Goal: Task Accomplishment & Management: Manage account settings

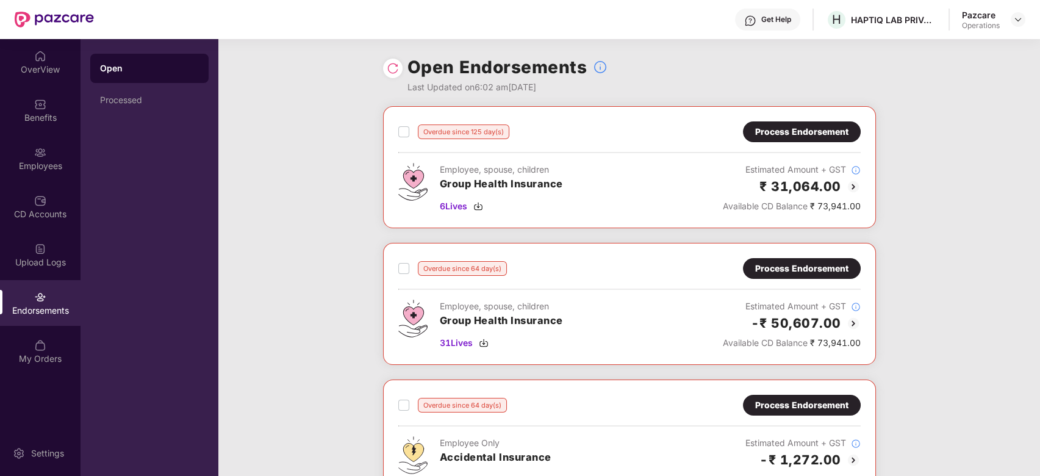
scroll to position [406, 0]
click at [1018, 22] on img at bounding box center [1018, 20] width 10 height 10
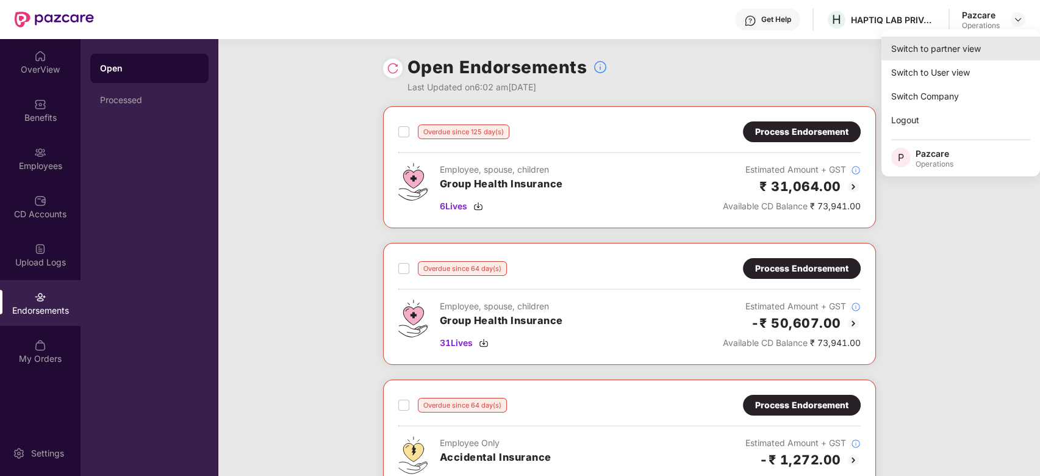
click at [936, 52] on div "Switch to partner view" at bounding box center [960, 49] width 159 height 24
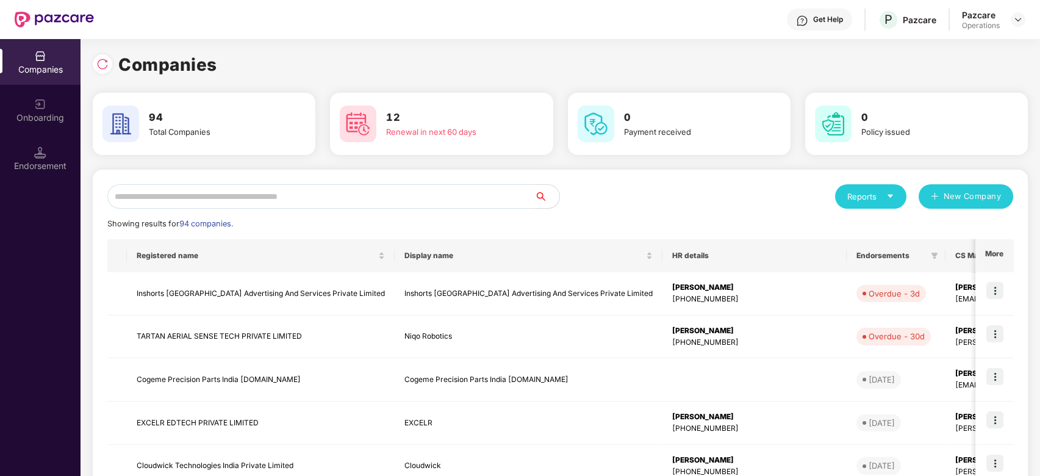
click at [359, 189] on input "text" at bounding box center [321, 196] width 428 height 24
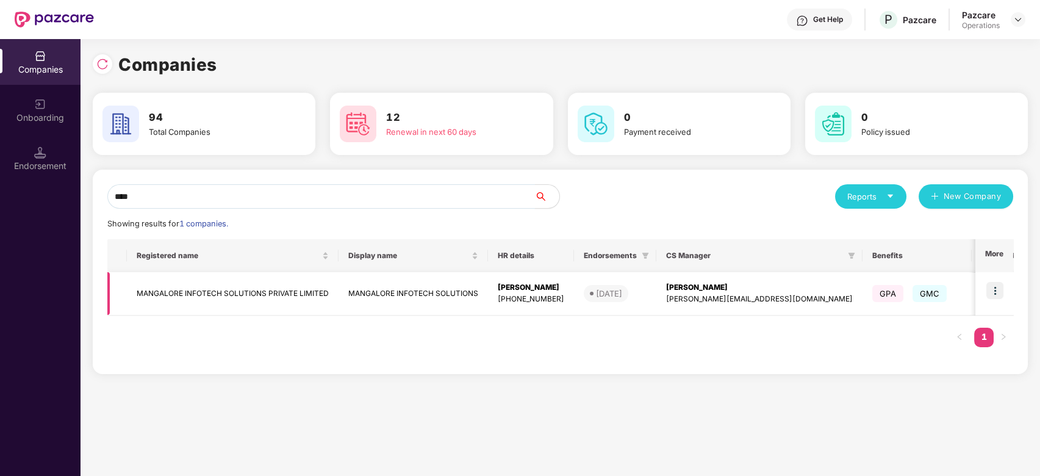
type input "****"
click at [243, 290] on td "MANGALORE INFOTECH SOLUTIONS PRIVATE LIMITED" at bounding box center [233, 293] width 212 height 43
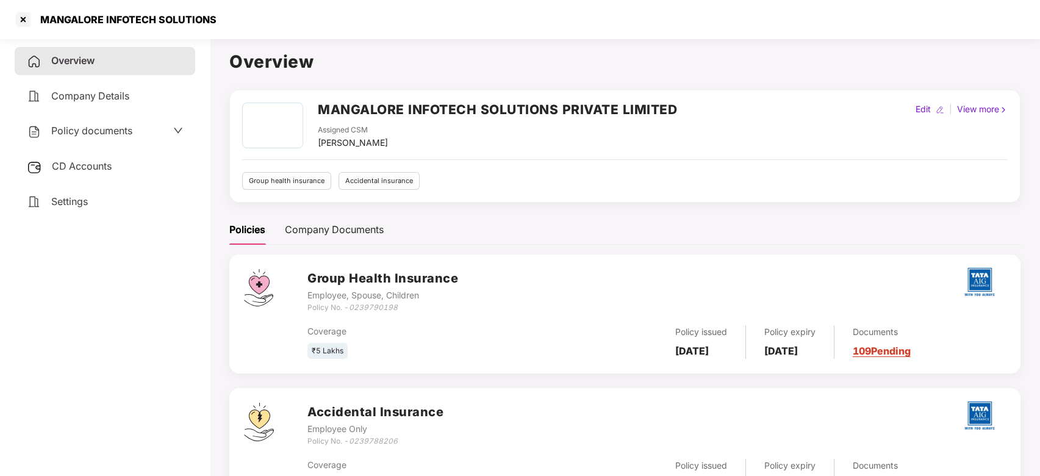
click at [106, 139] on div "Policy documents" at bounding box center [105, 131] width 181 height 28
click at [93, 134] on span "Policy documents" at bounding box center [91, 130] width 81 height 12
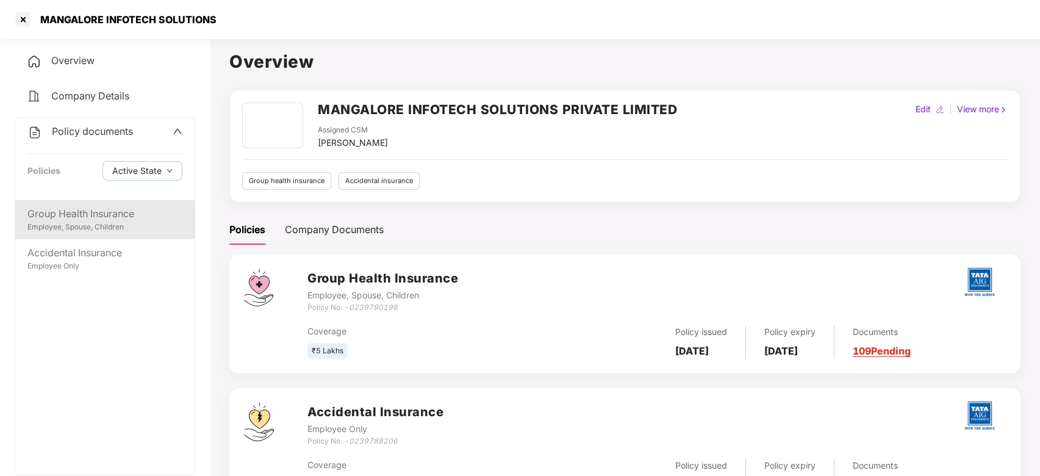
click at [87, 223] on div "Employee, Spouse, Children" at bounding box center [104, 227] width 155 height 12
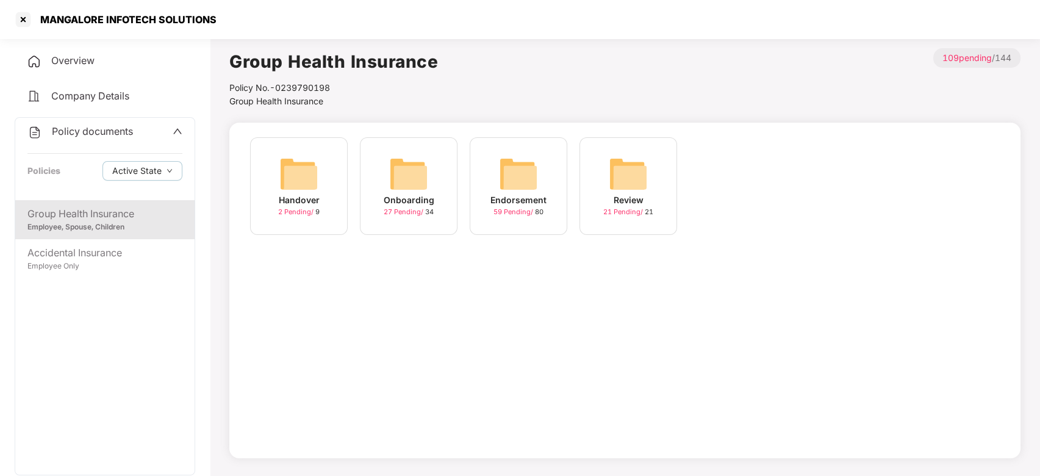
click at [520, 173] on img at bounding box center [518, 173] width 39 height 39
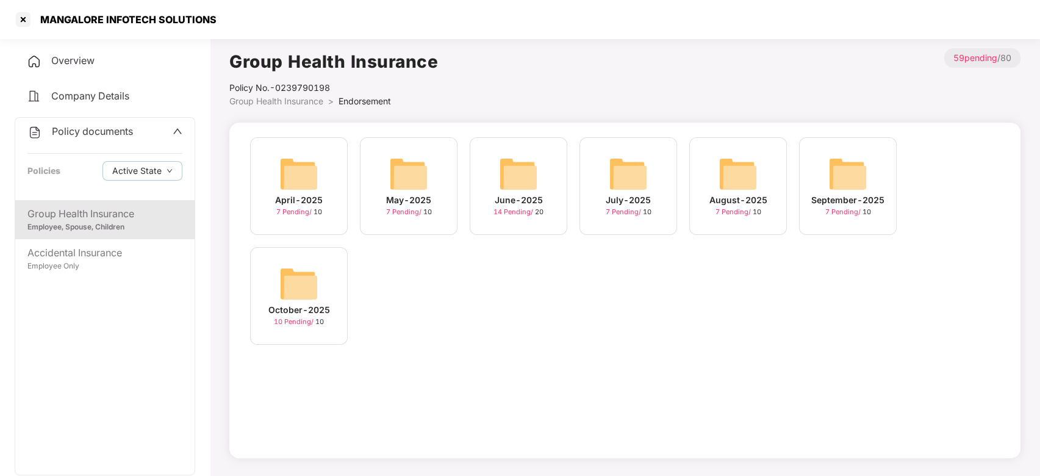
click at [303, 289] on img at bounding box center [298, 283] width 39 height 39
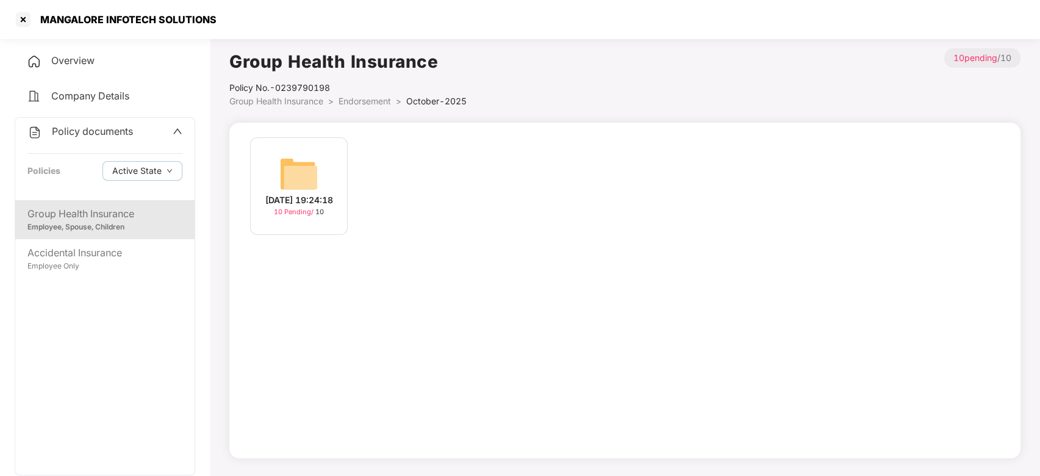
click at [295, 171] on img at bounding box center [298, 173] width 39 height 39
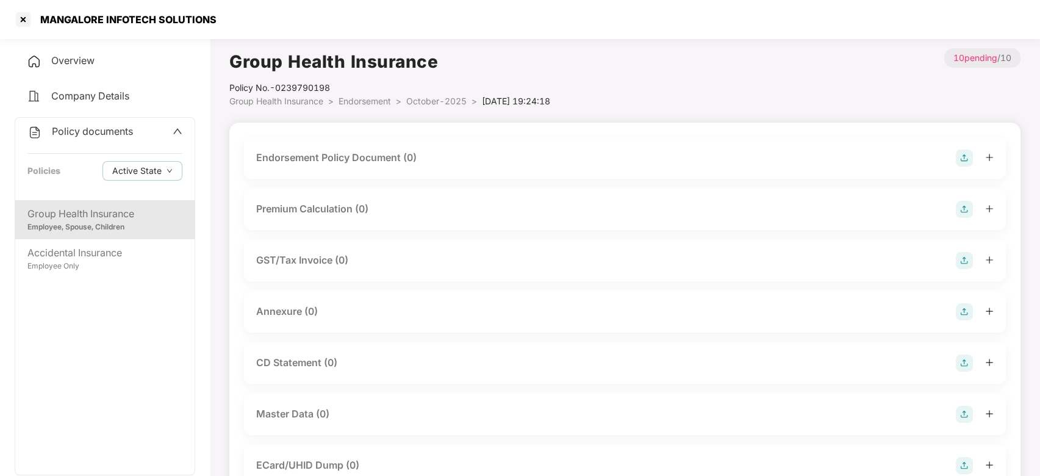
click at [956, 157] on img at bounding box center [964, 157] width 17 height 17
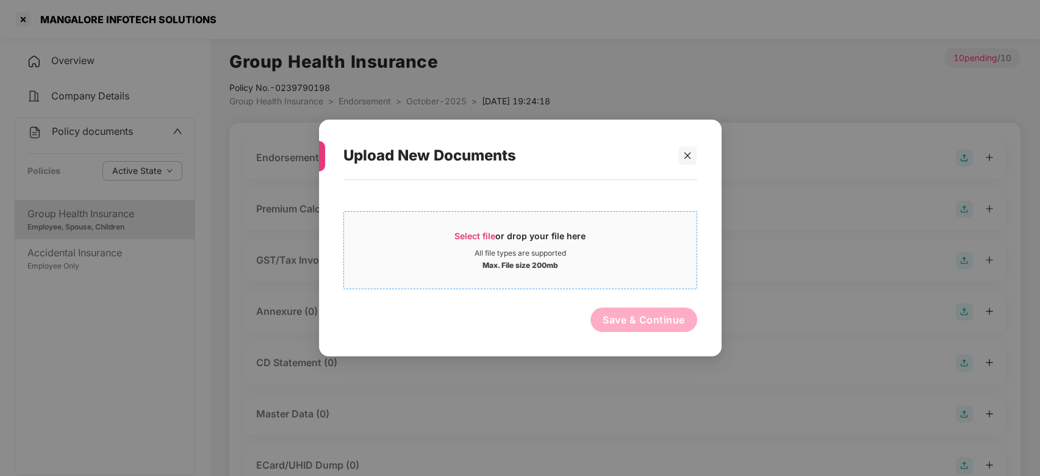
click at [638, 228] on span "Select file or drop your file here All file types are supported Max. File size …" at bounding box center [520, 250] width 353 height 59
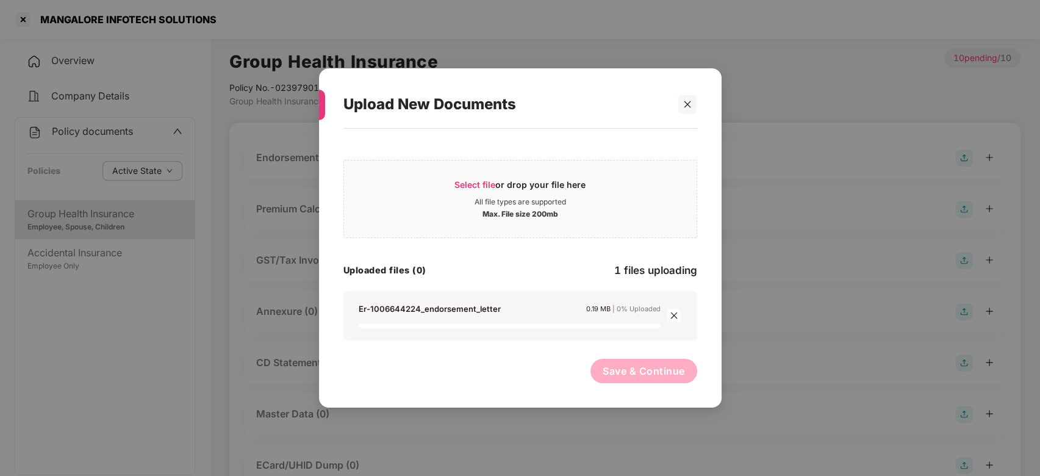
scroll to position [203, 0]
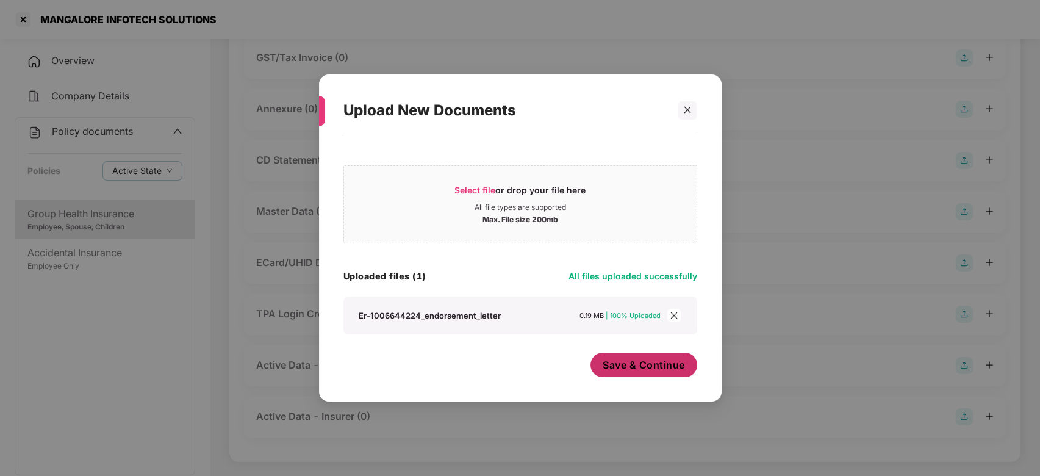
click at [628, 367] on span "Save & Continue" at bounding box center [644, 364] width 82 height 13
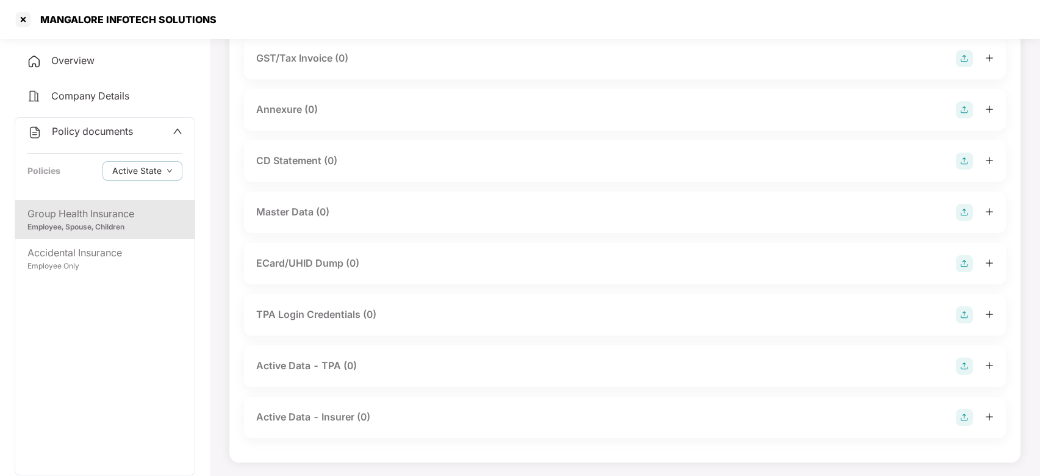
scroll to position [290, 0]
click at [961, 110] on img at bounding box center [964, 109] width 17 height 17
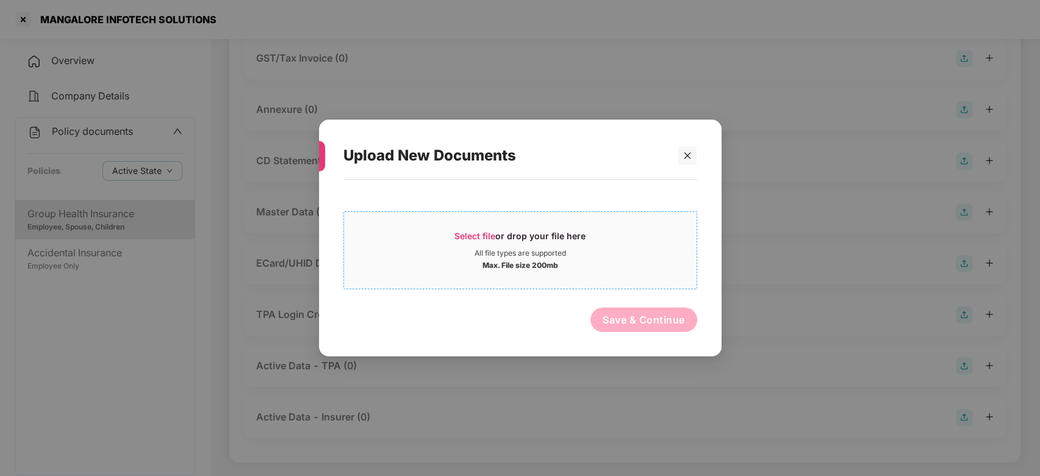
click at [615, 226] on span "Select file or drop your file here All file types are supported Max. File size …" at bounding box center [520, 250] width 353 height 59
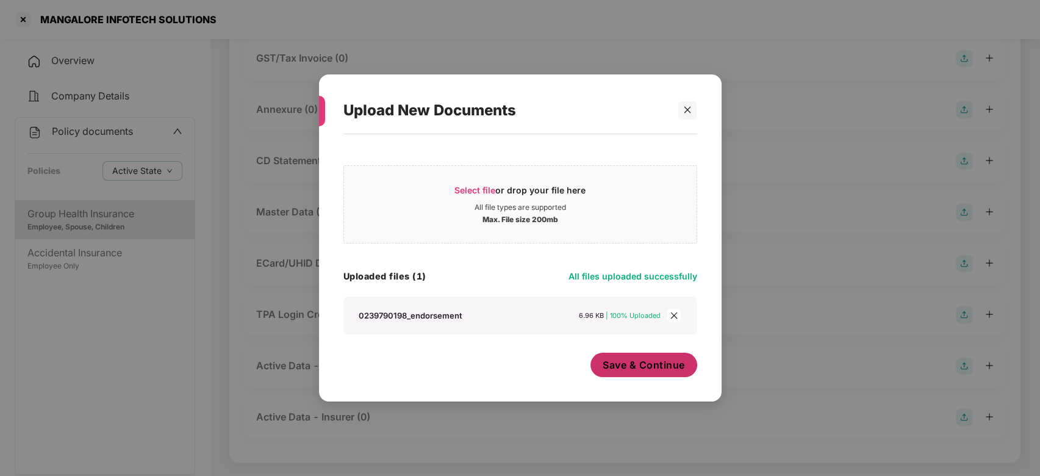
click at [625, 355] on button "Save & Continue" at bounding box center [643, 365] width 107 height 24
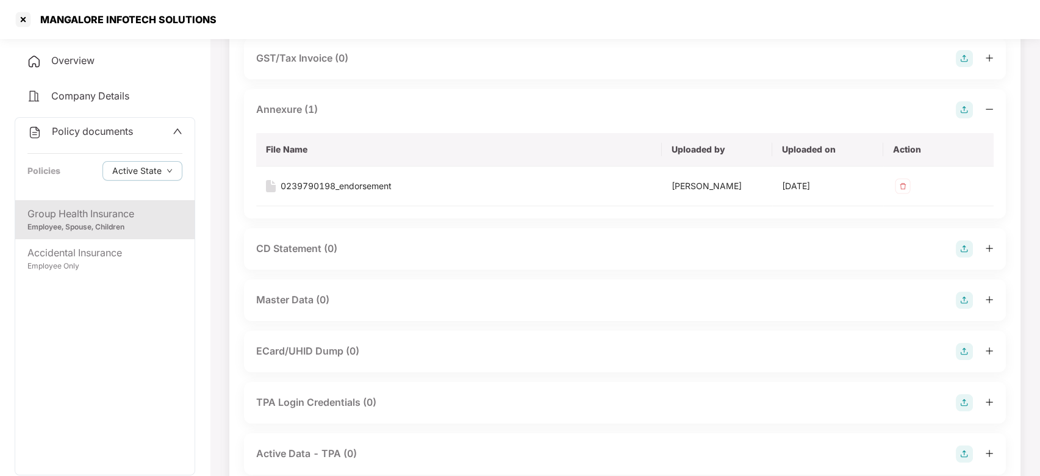
scroll to position [378, 0]
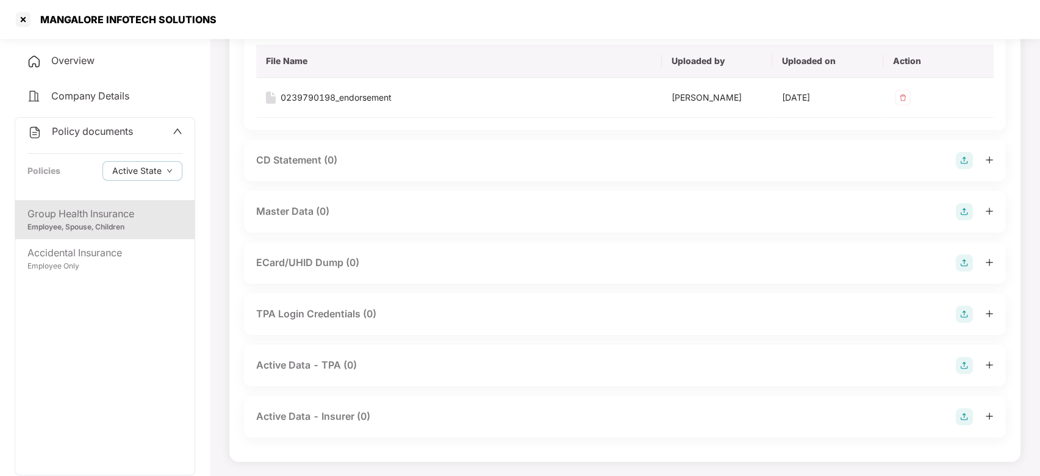
click at [960, 211] on img at bounding box center [964, 211] width 17 height 17
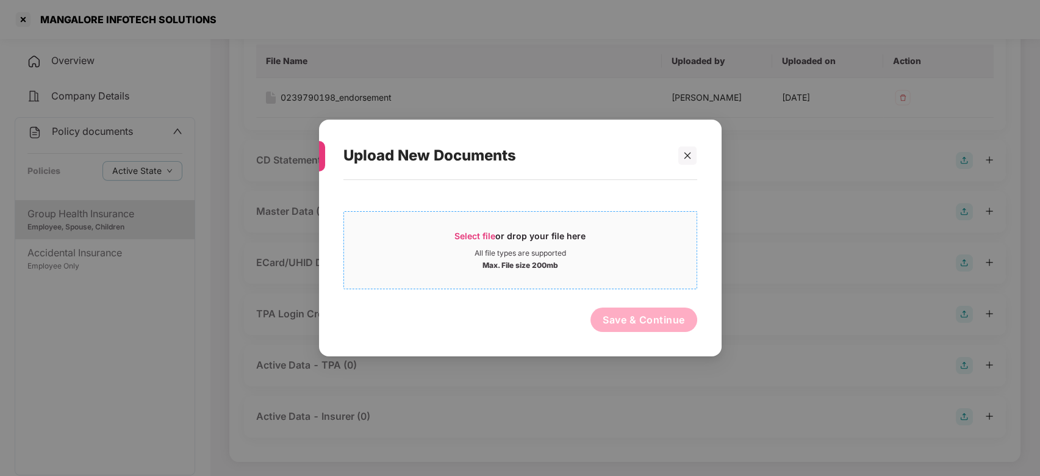
click at [648, 251] on div "All file types are supported" at bounding box center [520, 253] width 353 height 10
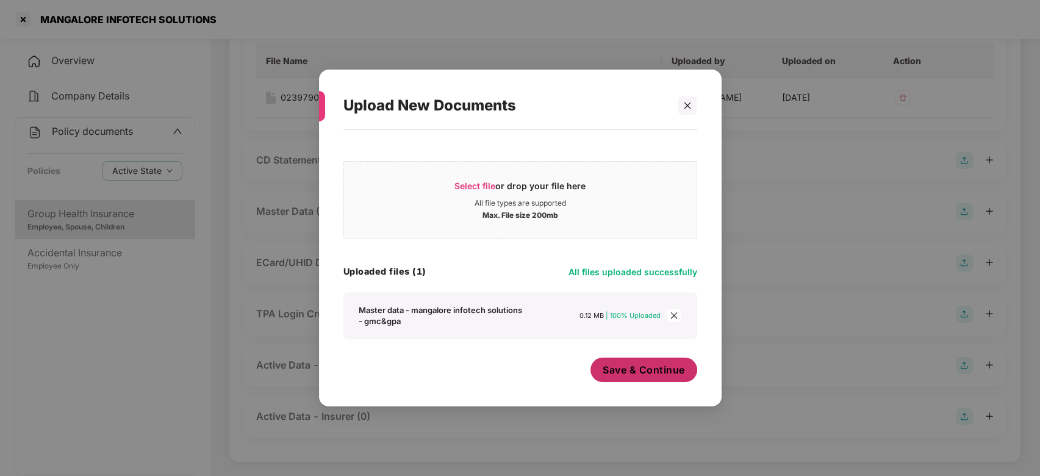
click at [669, 368] on span "Save & Continue" at bounding box center [644, 369] width 82 height 13
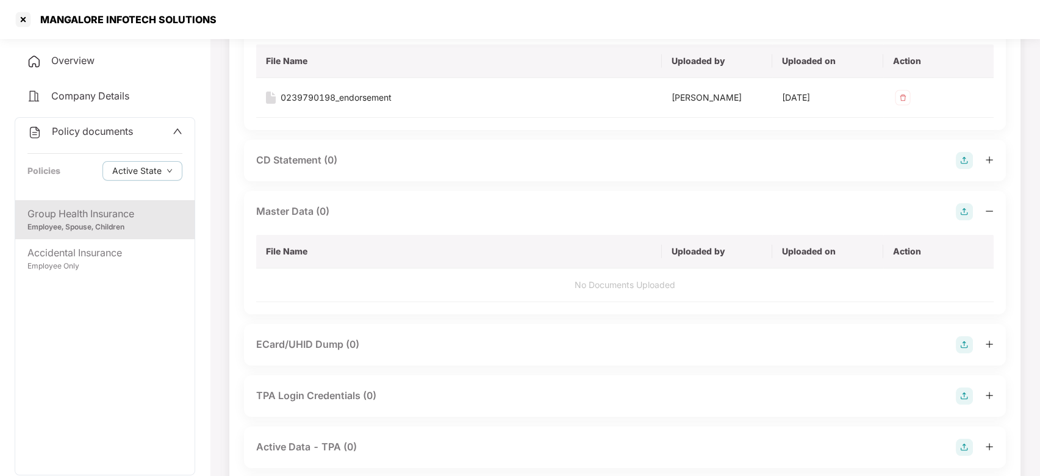
scroll to position [0, 0]
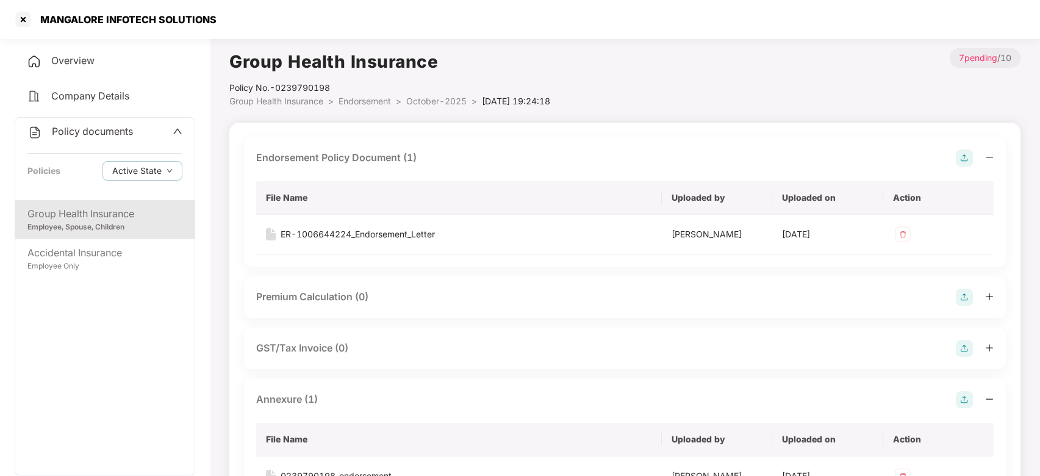
click at [425, 101] on span "October-2025" at bounding box center [436, 101] width 60 height 10
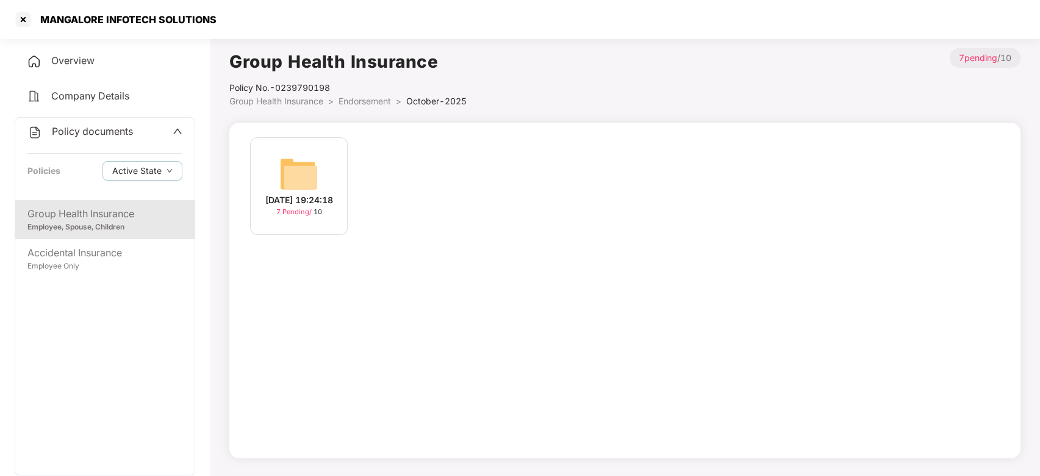
click at [99, 140] on div "Policy documents Policies Active State" at bounding box center [104, 159] width 179 height 82
click at [88, 139] on div "Policy documents" at bounding box center [80, 132] width 106 height 16
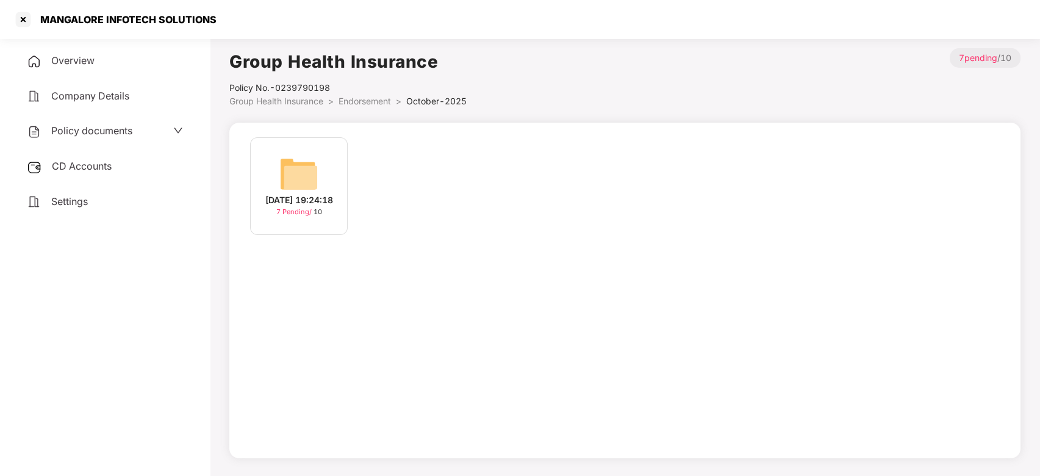
click at [83, 157] on div "CD Accounts" at bounding box center [105, 166] width 181 height 28
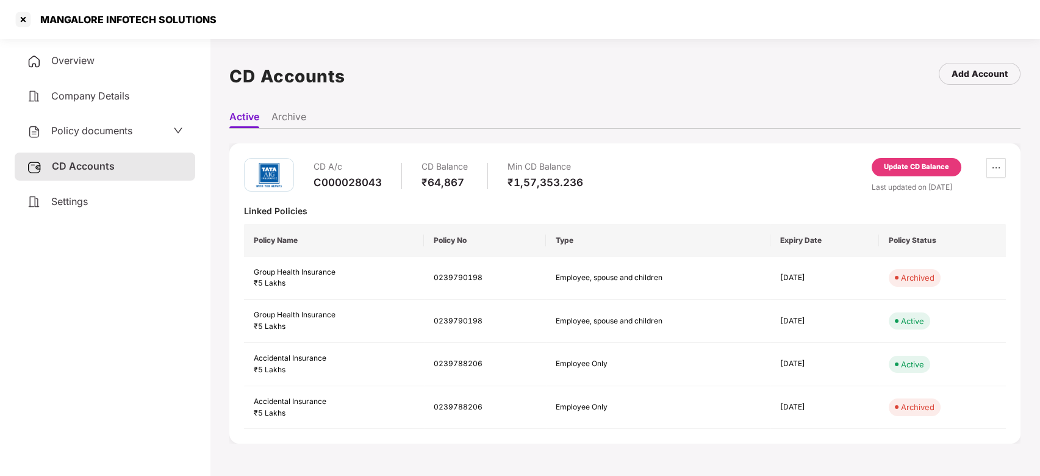
click at [916, 167] on div "Update CD Balance" at bounding box center [916, 167] width 65 height 11
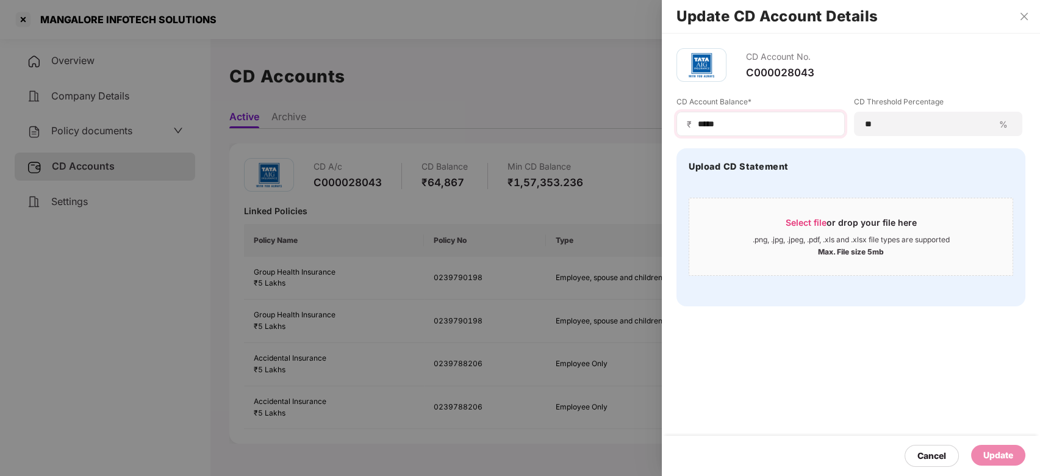
click at [722, 115] on div "₹ *****" at bounding box center [760, 124] width 168 height 24
click at [742, 128] on input "*****" at bounding box center [766, 124] width 138 height 13
type input "*"
type input "*****"
click at [994, 447] on div "Update" at bounding box center [998, 455] width 54 height 21
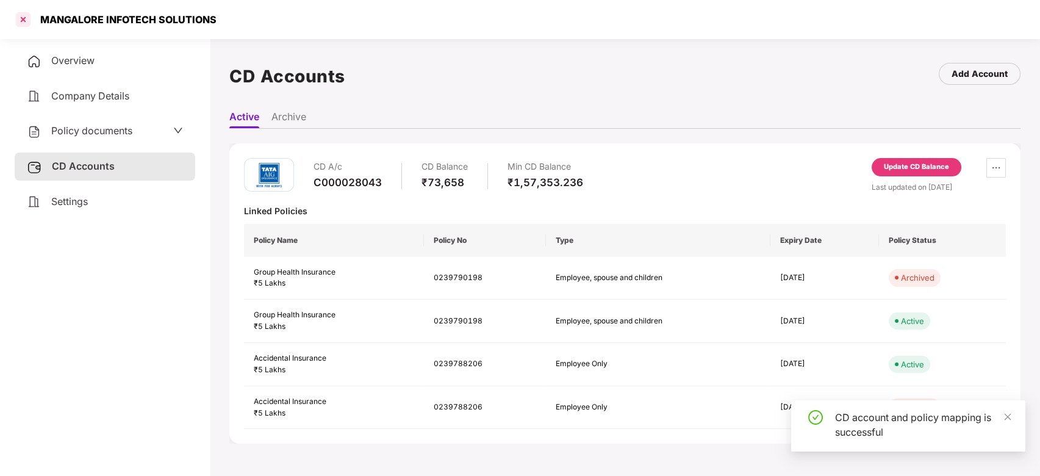
click at [24, 21] on div at bounding box center [23, 20] width 20 height 20
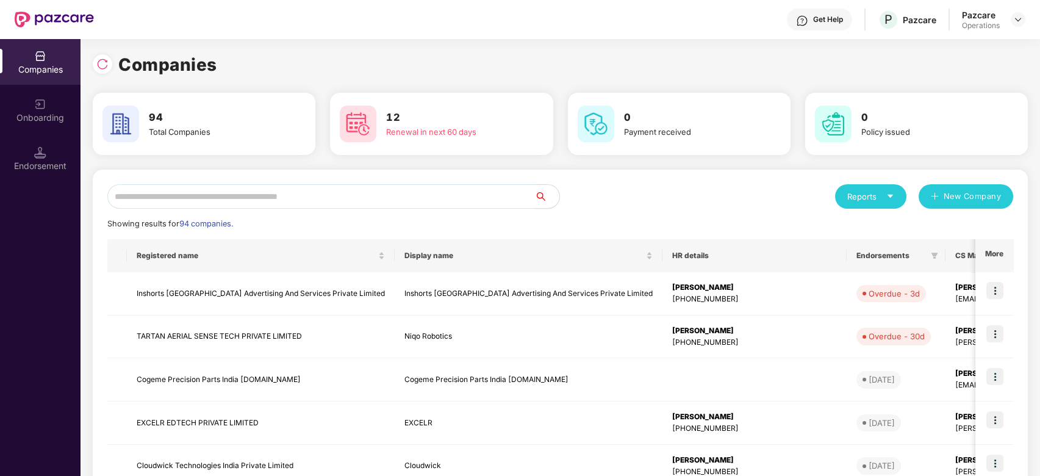
click at [289, 198] on input "text" at bounding box center [321, 196] width 428 height 24
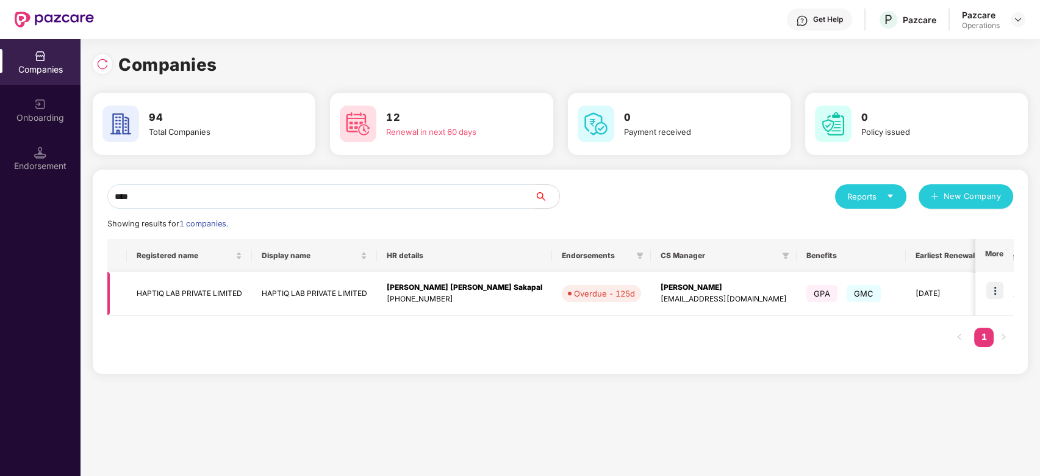
type input "****"
click at [1005, 288] on td at bounding box center [994, 293] width 38 height 43
click at [996, 291] on img at bounding box center [994, 290] width 17 height 17
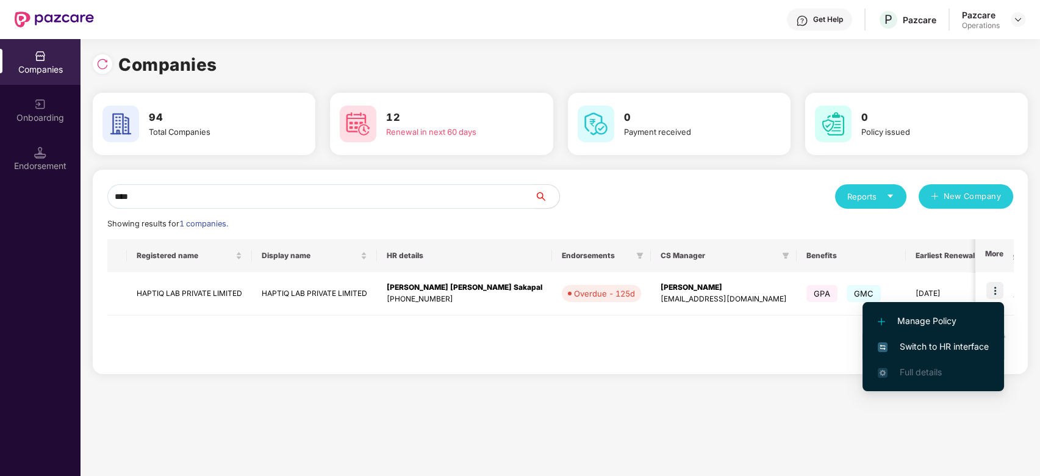
click at [944, 340] on span "Switch to HR interface" at bounding box center [933, 346] width 111 height 13
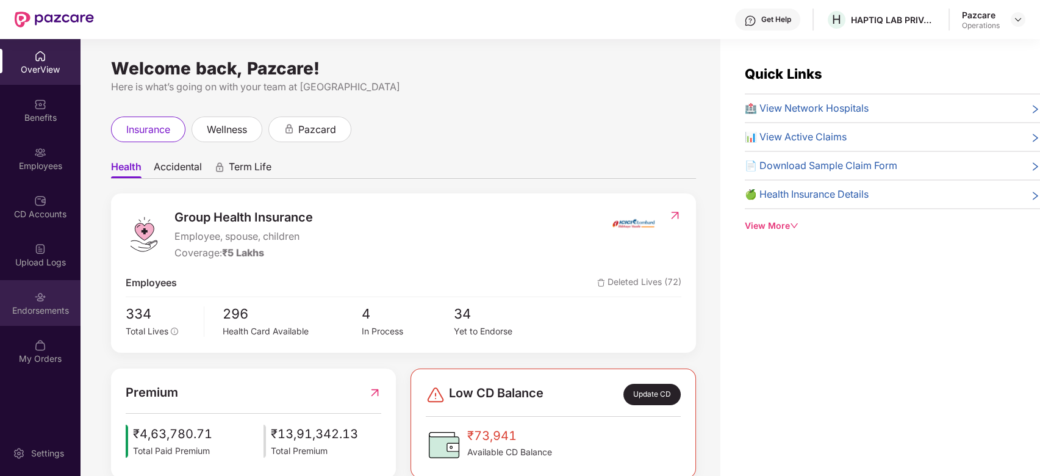
click at [21, 296] on div "Endorsements" at bounding box center [40, 303] width 81 height 46
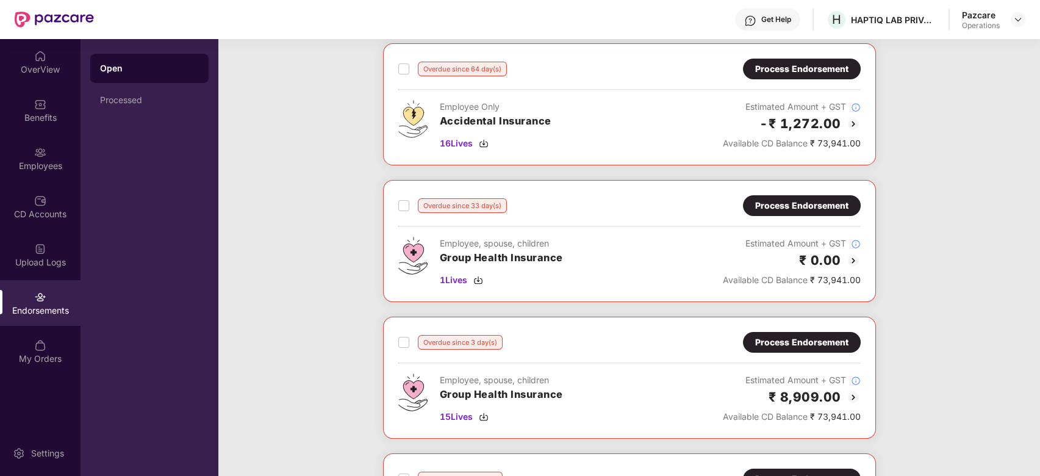
scroll to position [339, 0]
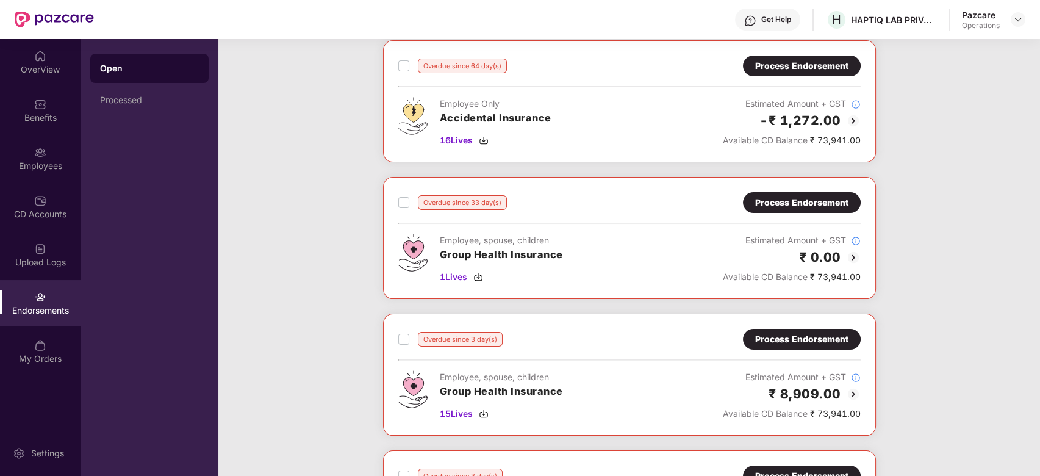
click at [825, 199] on div "Process Endorsement" at bounding box center [801, 202] width 93 height 13
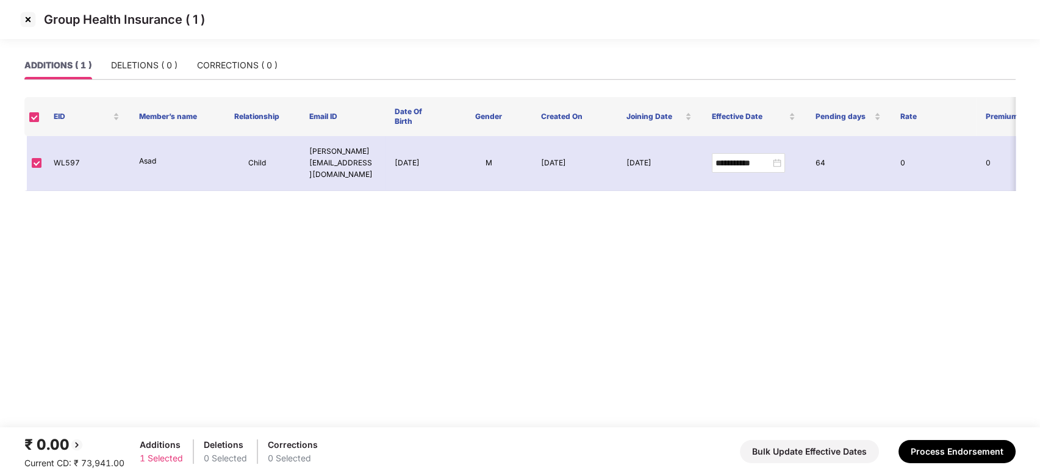
click at [29, 22] on img at bounding box center [28, 20] width 20 height 20
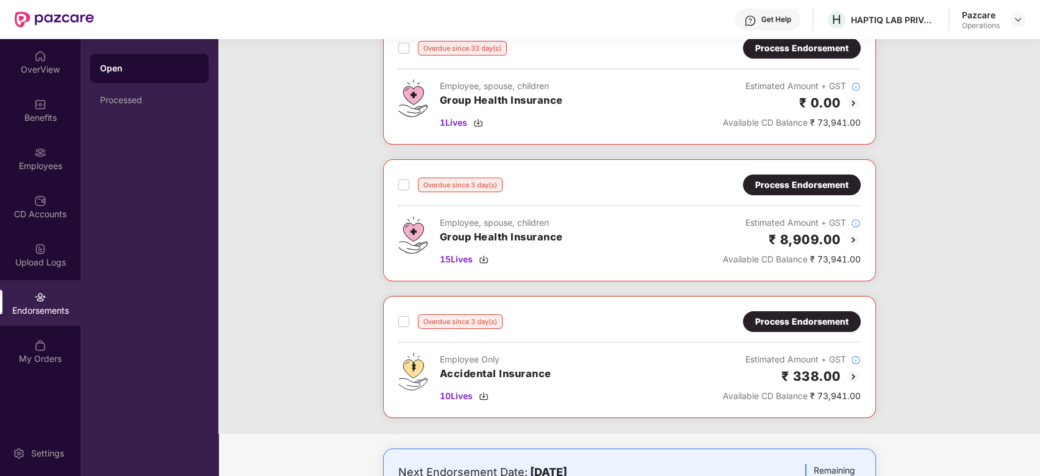
scroll to position [494, 0]
click at [458, 257] on span "15 Lives" at bounding box center [456, 258] width 33 height 13
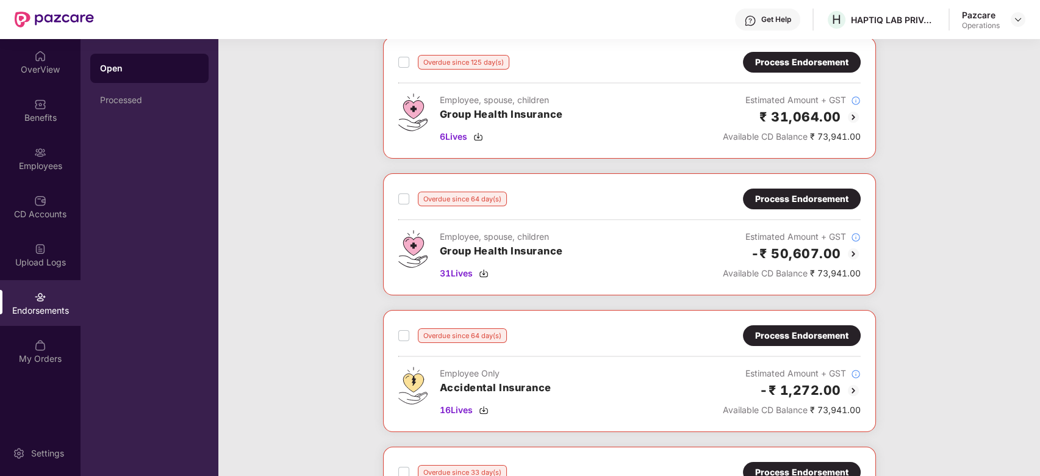
scroll to position [0, 0]
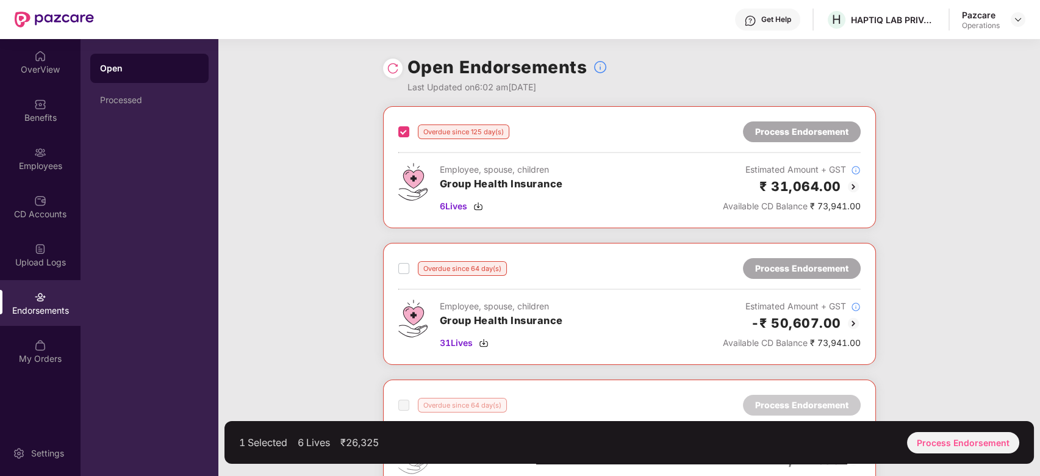
click at [401, 259] on div "Overdue since 64 day(s) Process Endorsement" at bounding box center [629, 268] width 462 height 21
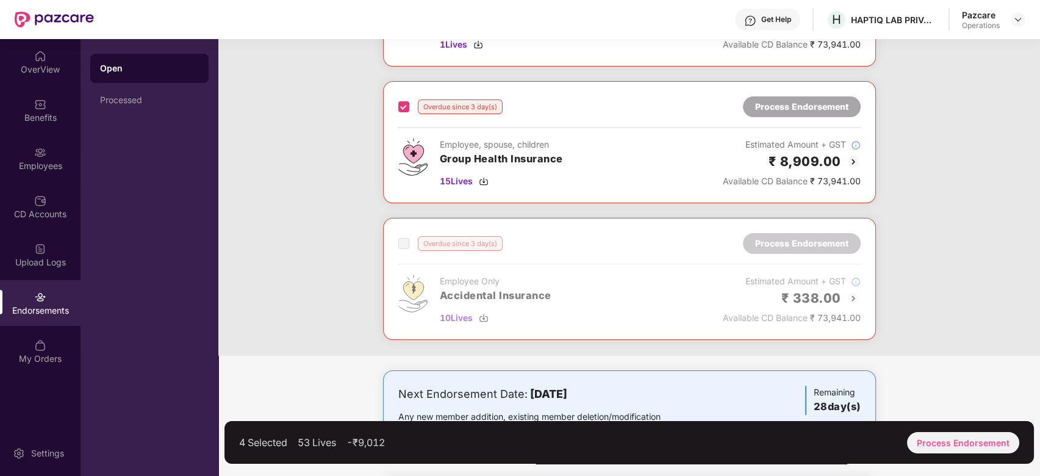
scroll to position [610, 0]
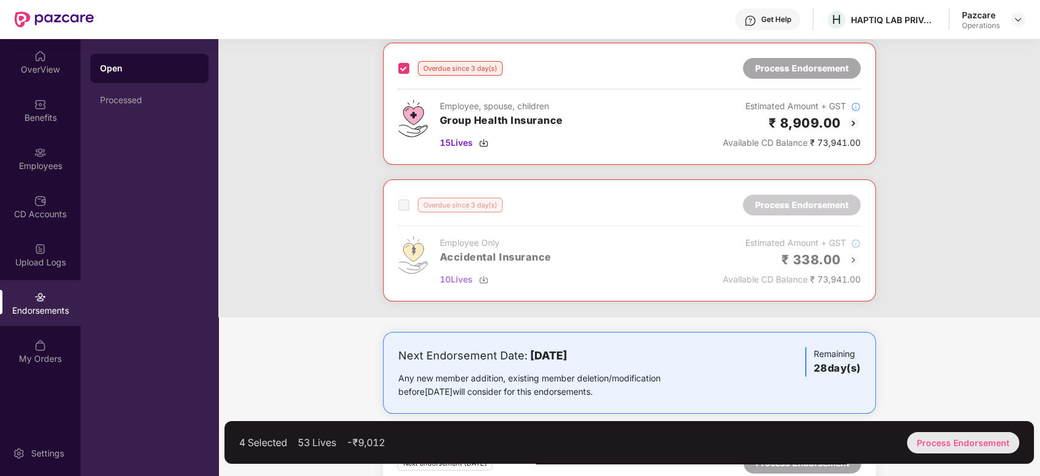
click at [942, 438] on div "Process Endorsement" at bounding box center [963, 442] width 112 height 21
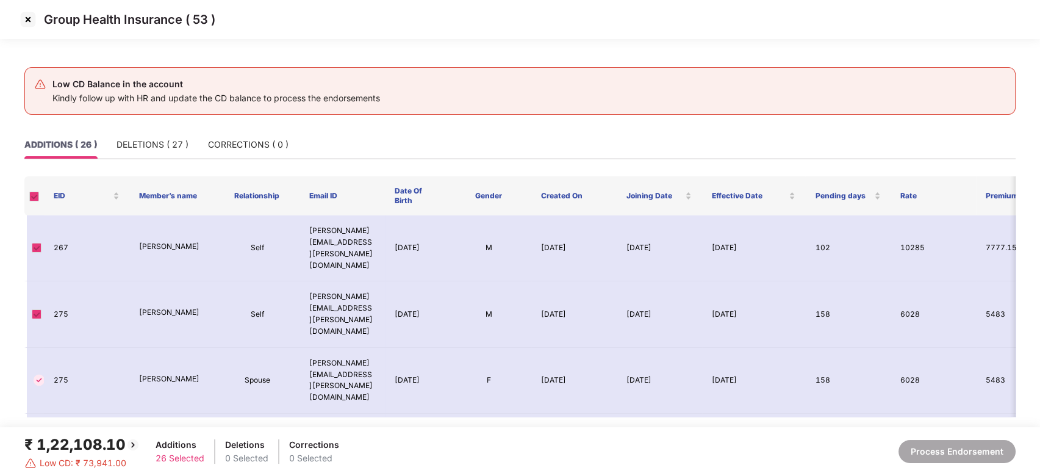
click at [24, 20] on img at bounding box center [28, 20] width 20 height 20
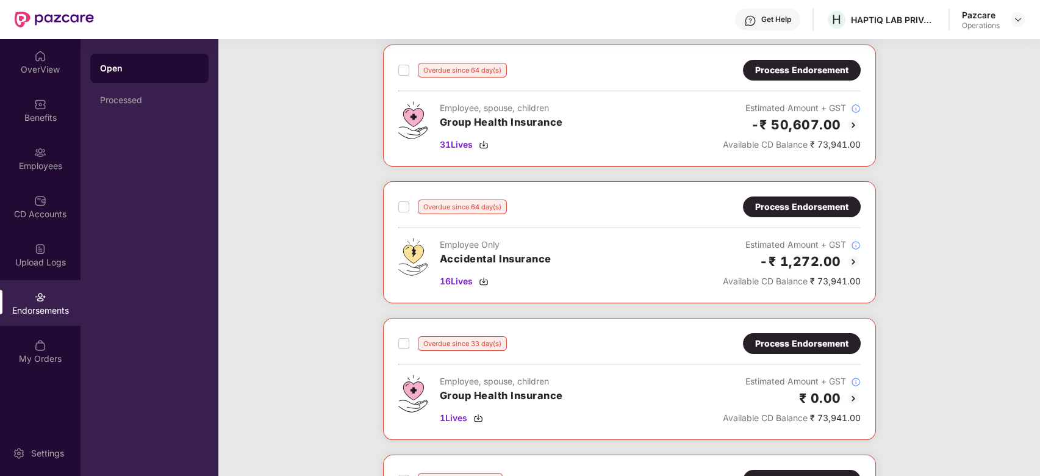
scroll to position [244, 0]
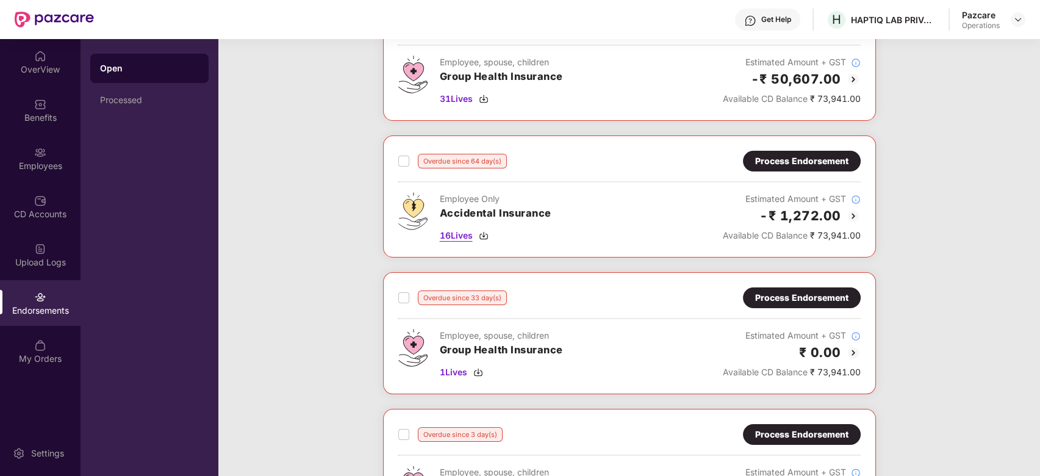
click at [461, 234] on span "16 Lives" at bounding box center [456, 235] width 33 height 13
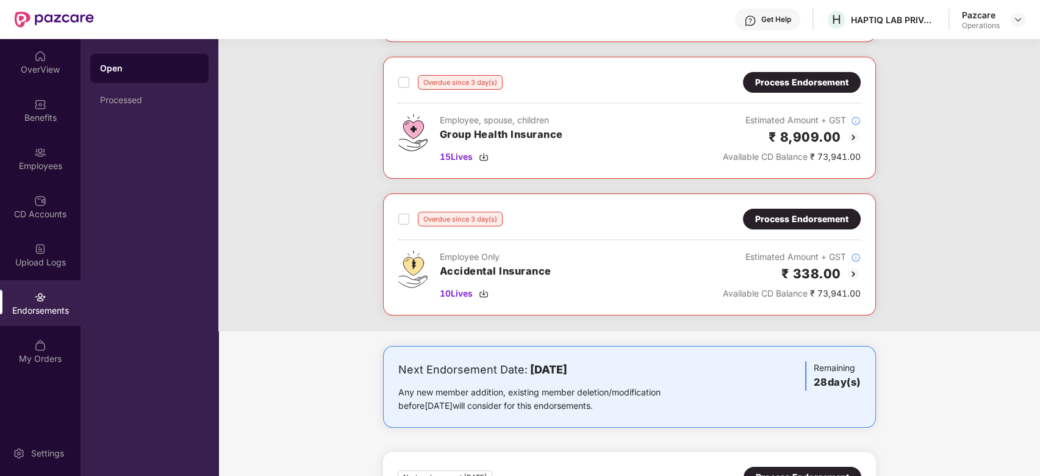
scroll to position [598, 0]
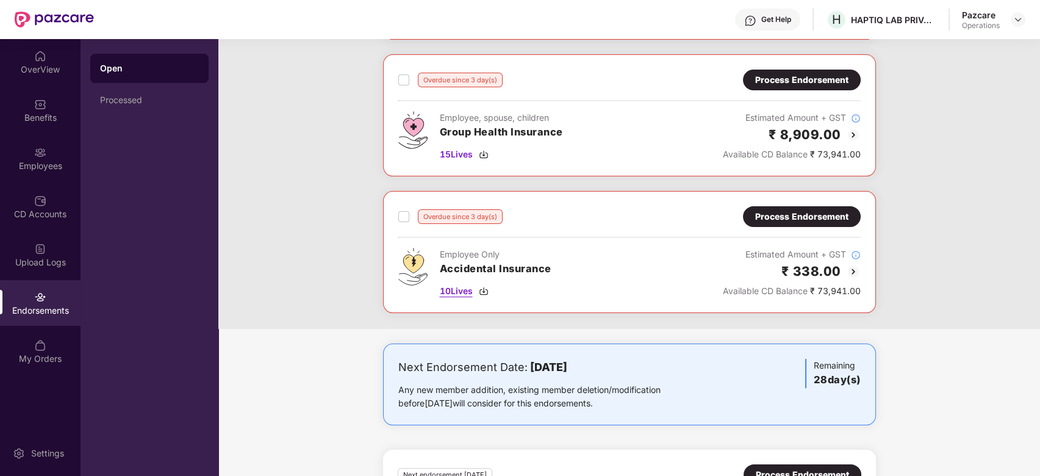
click at [457, 288] on span "10 Lives" at bounding box center [456, 290] width 33 height 13
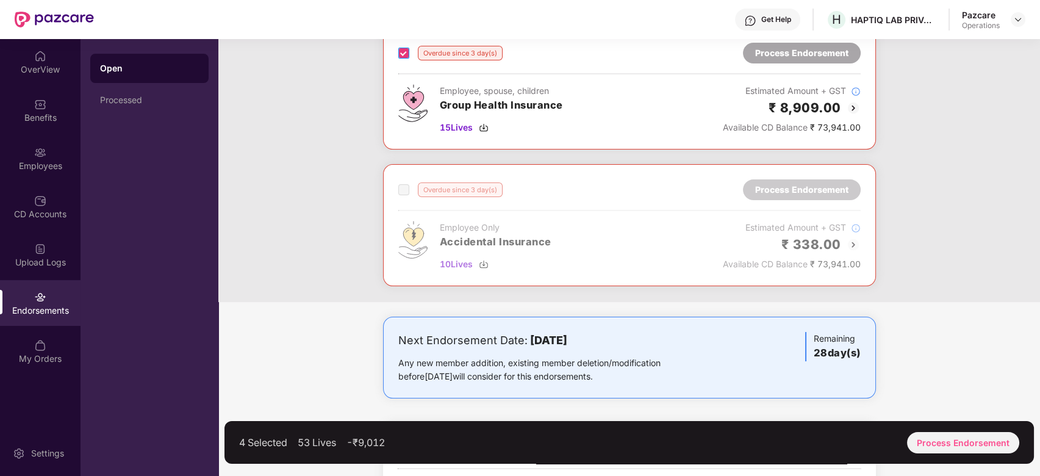
scroll to position [632, 0]
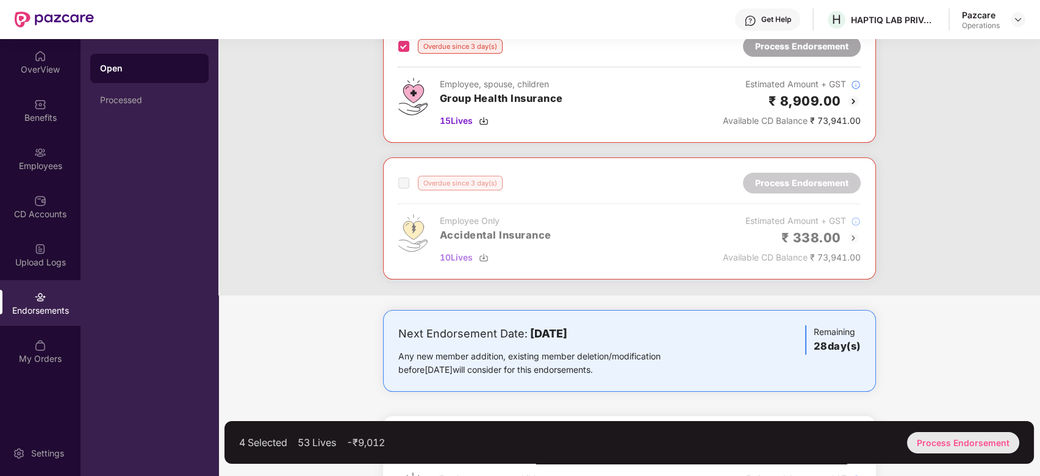
click at [947, 435] on div "Process Endorsement" at bounding box center [963, 442] width 112 height 21
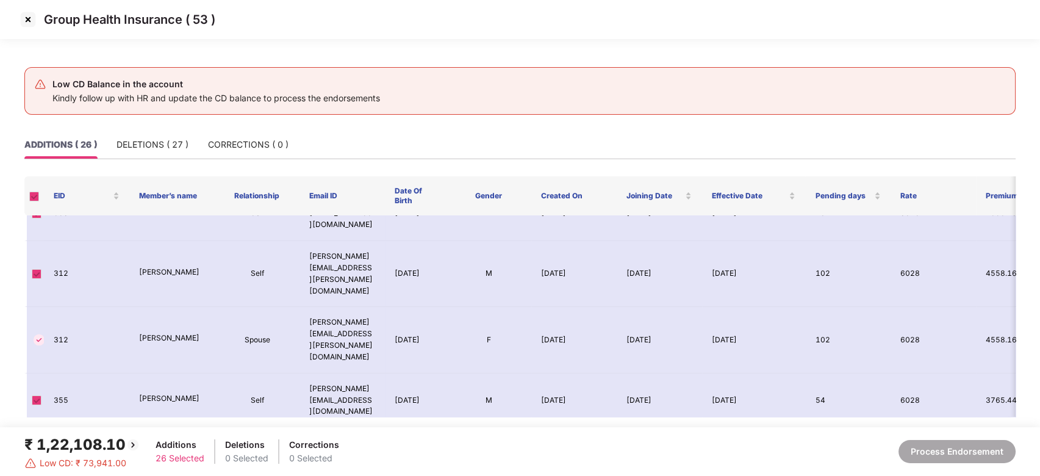
scroll to position [941, 0]
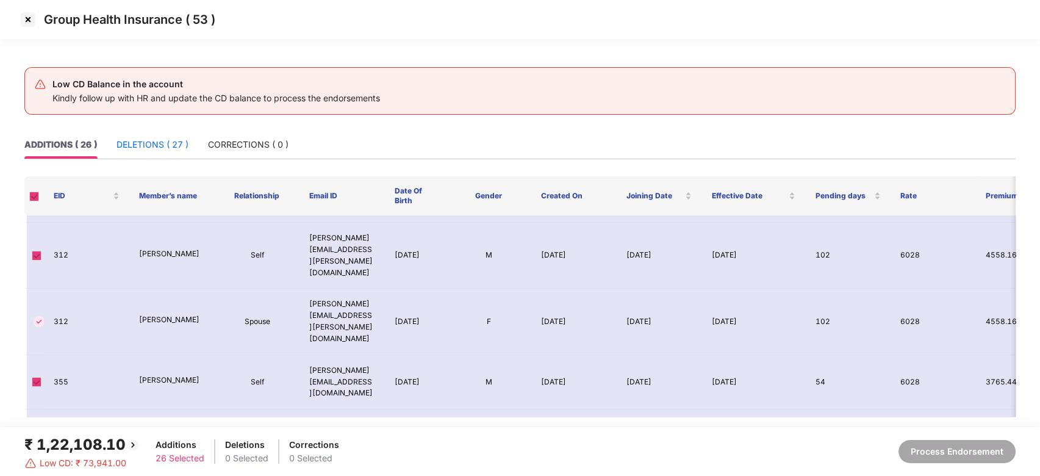
click at [156, 142] on div "DELETIONS ( 27 )" at bounding box center [153, 144] width 72 height 13
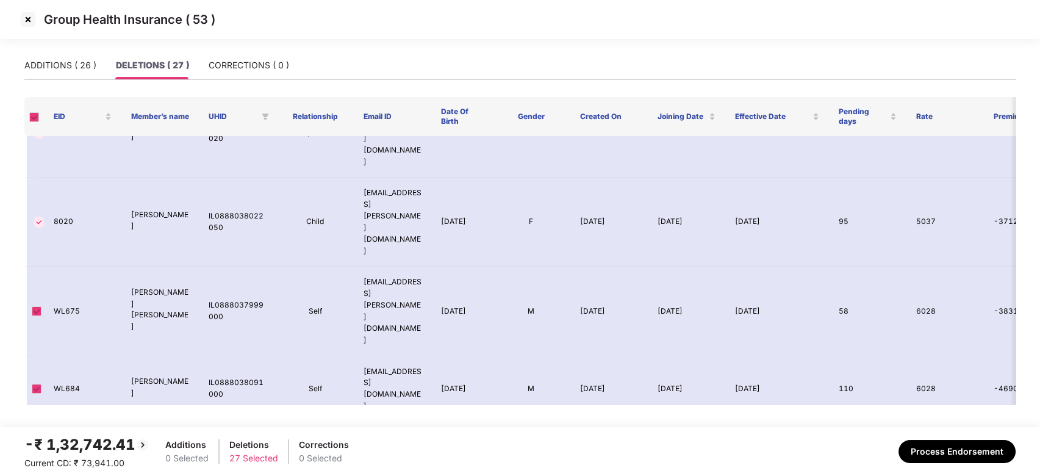
scroll to position [965, 0]
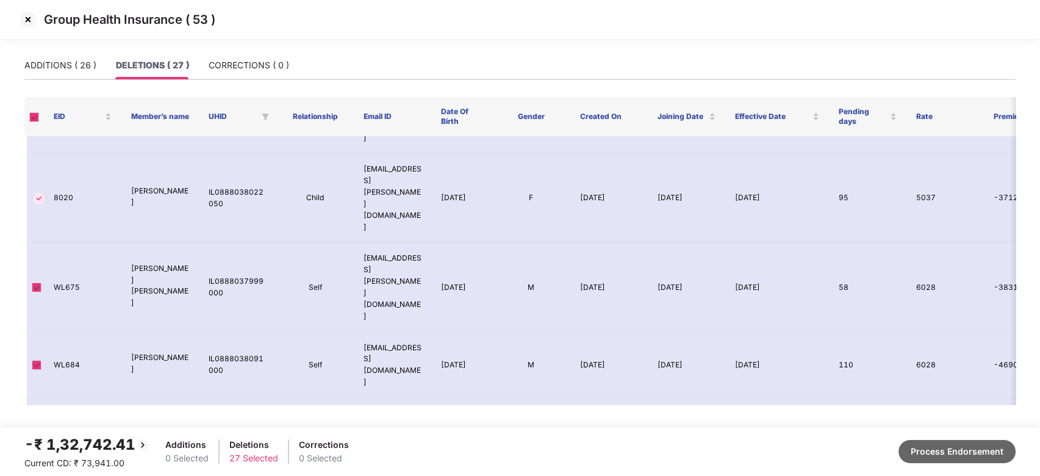
click at [944, 447] on button "Process Endorsement" at bounding box center [957, 451] width 117 height 23
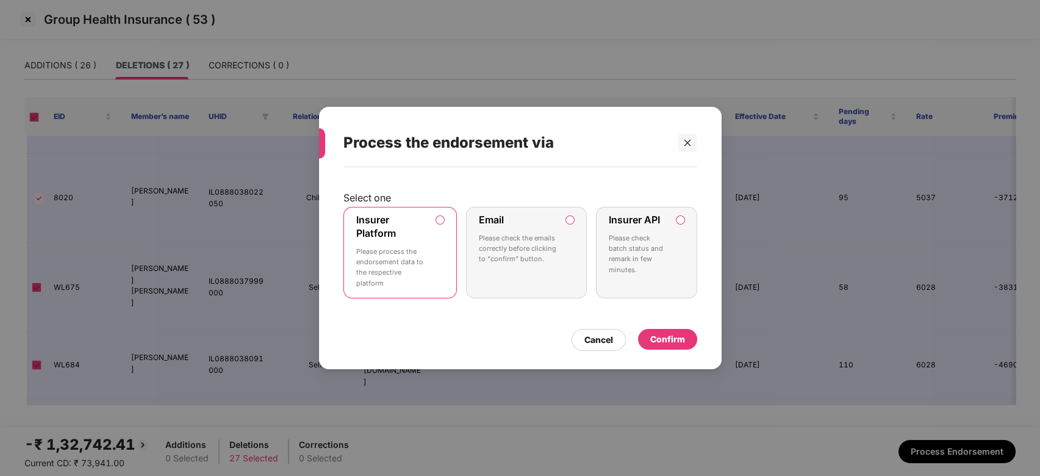
click at [672, 339] on div "Confirm" at bounding box center [667, 338] width 35 height 13
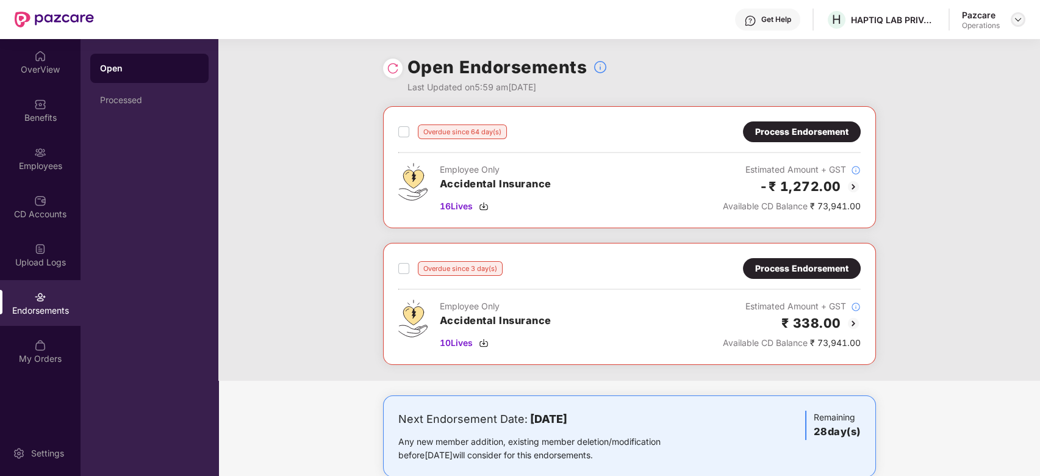
click at [1022, 24] on img at bounding box center [1018, 20] width 10 height 10
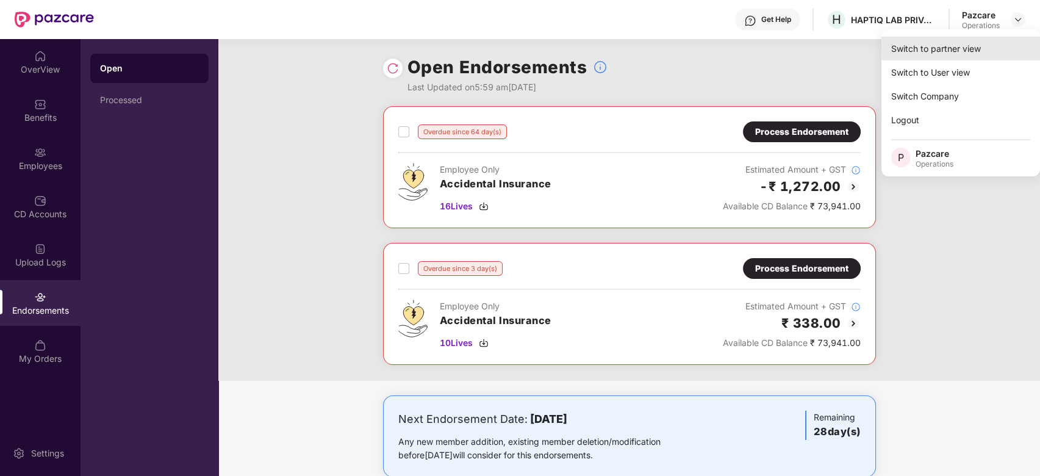
click at [958, 51] on div "Switch to partner view" at bounding box center [960, 49] width 159 height 24
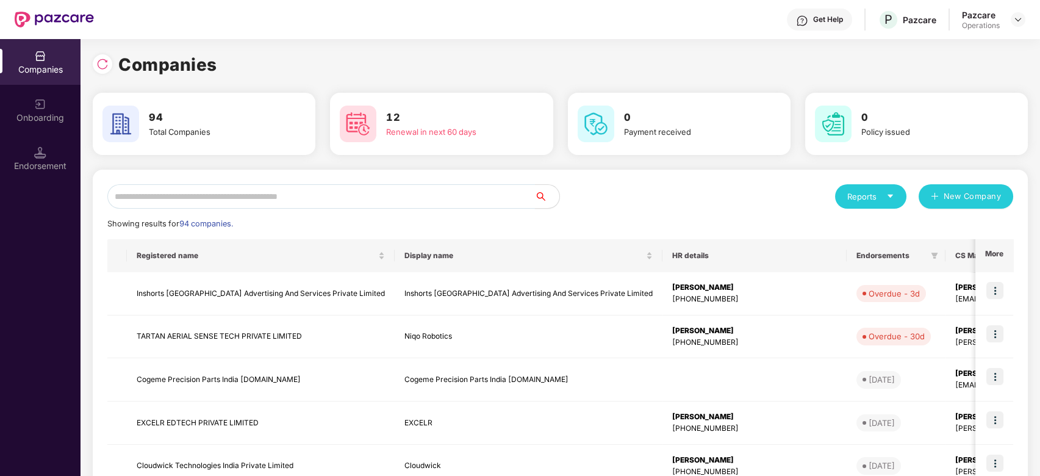
click at [465, 188] on input "text" at bounding box center [321, 196] width 428 height 24
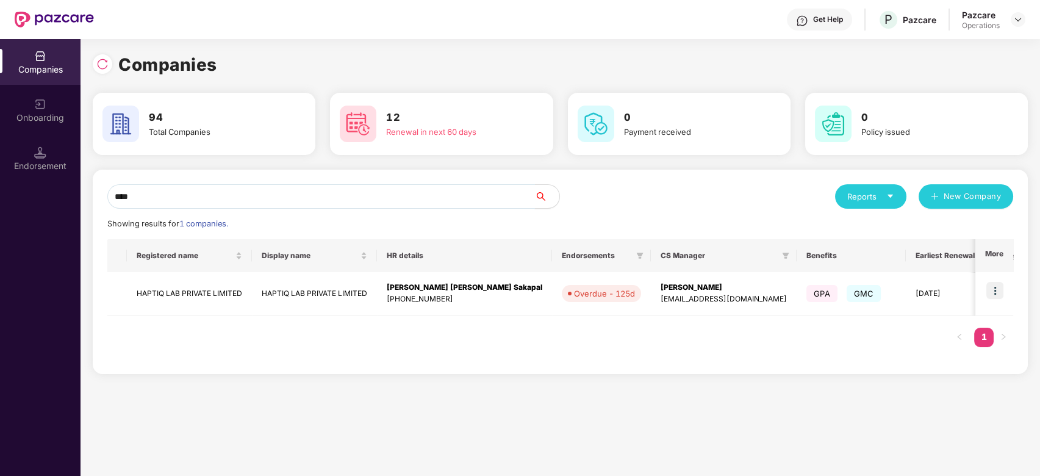
type input "****"
click at [174, 285] on td "HAPTIQ LAB PRIVATE LIMITED" at bounding box center [189, 293] width 125 height 43
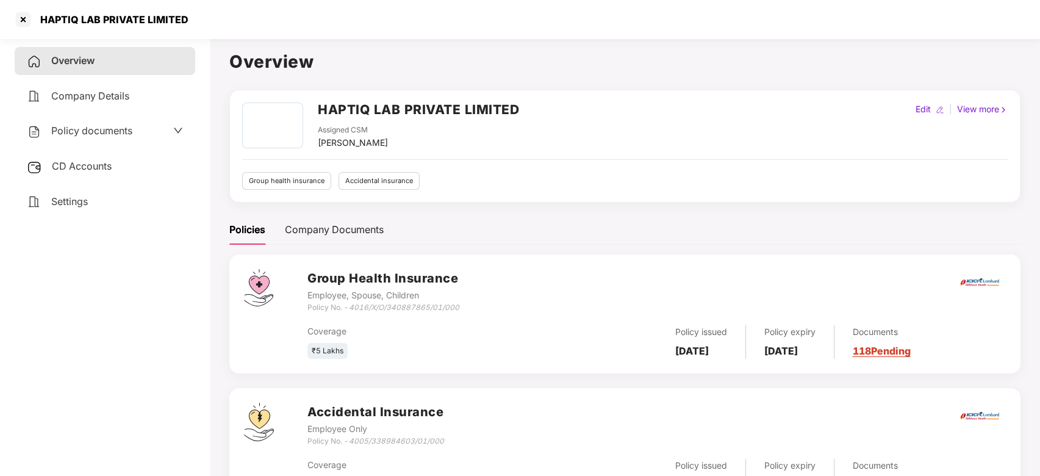
click at [84, 135] on span "Policy documents" at bounding box center [91, 130] width 81 height 12
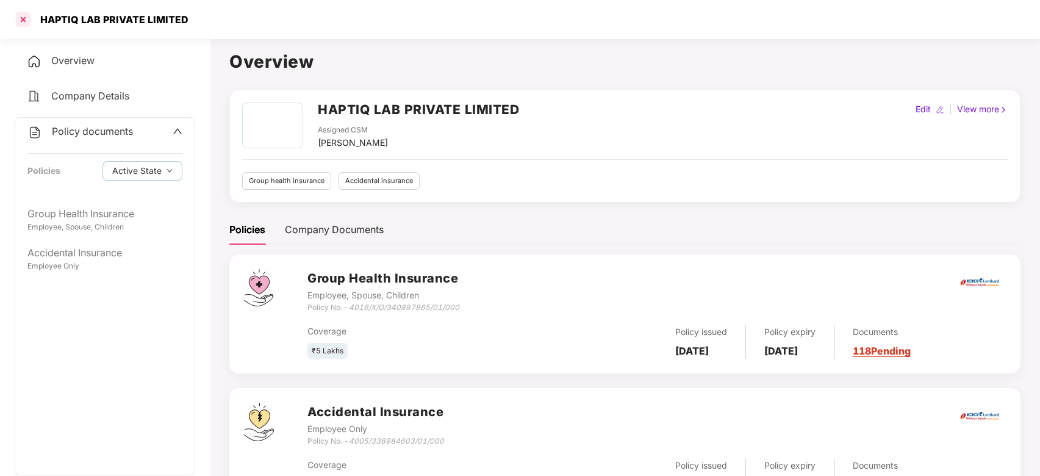
click at [19, 24] on div at bounding box center [23, 20] width 20 height 20
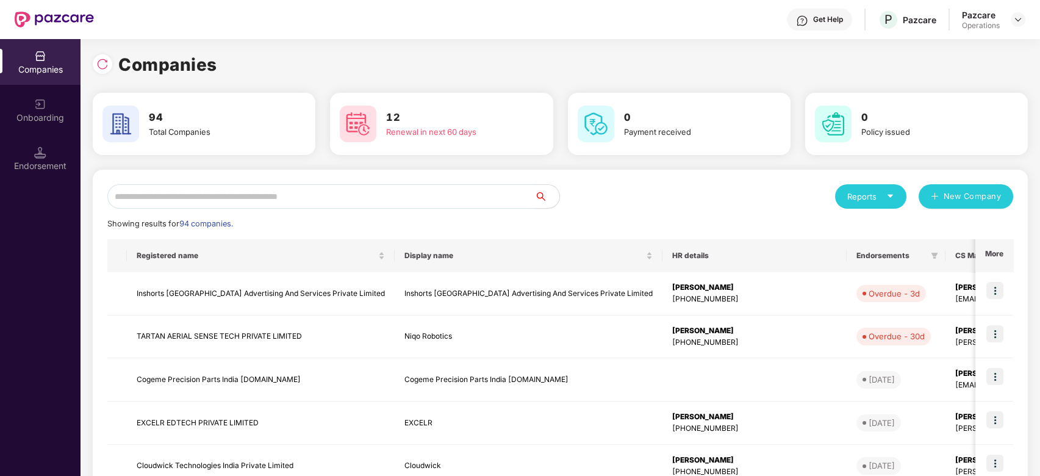
click at [283, 193] on input "text" at bounding box center [321, 196] width 428 height 24
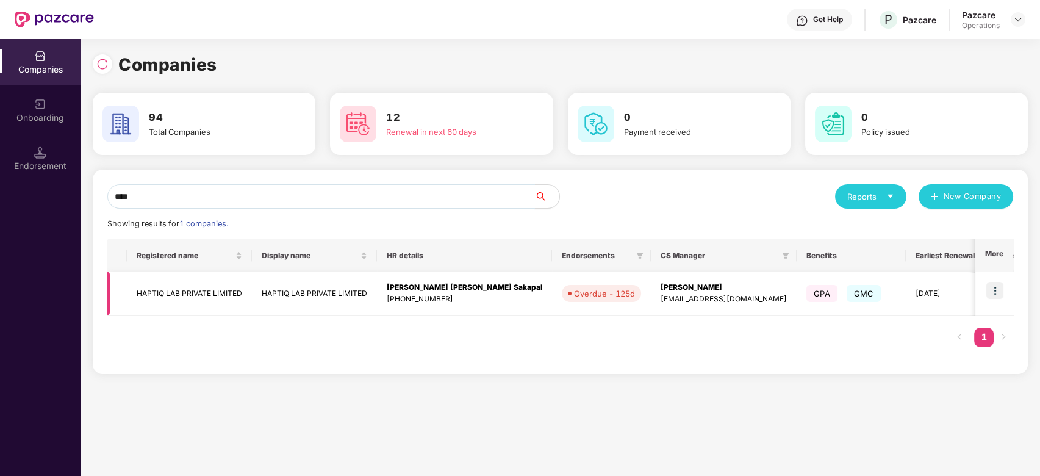
type input "****"
click at [997, 287] on img at bounding box center [994, 290] width 17 height 17
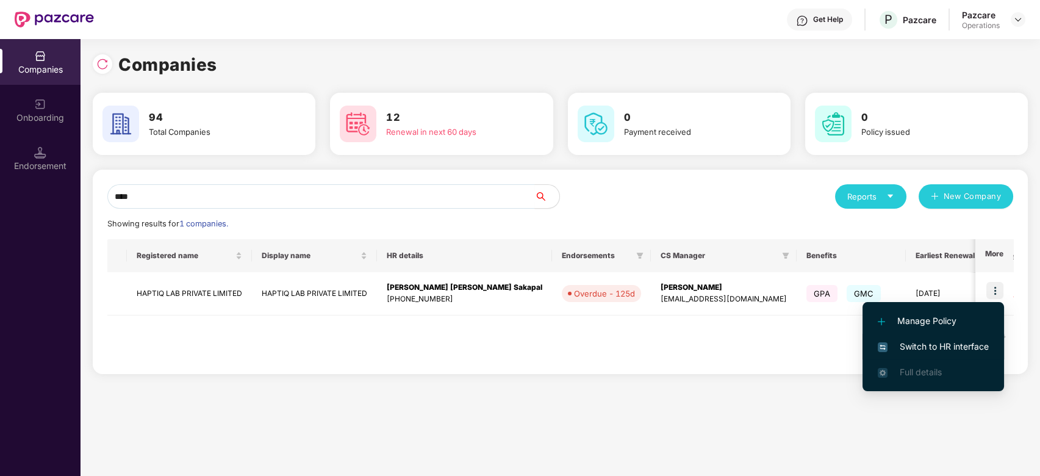
click at [934, 349] on span "Switch to HR interface" at bounding box center [933, 346] width 111 height 13
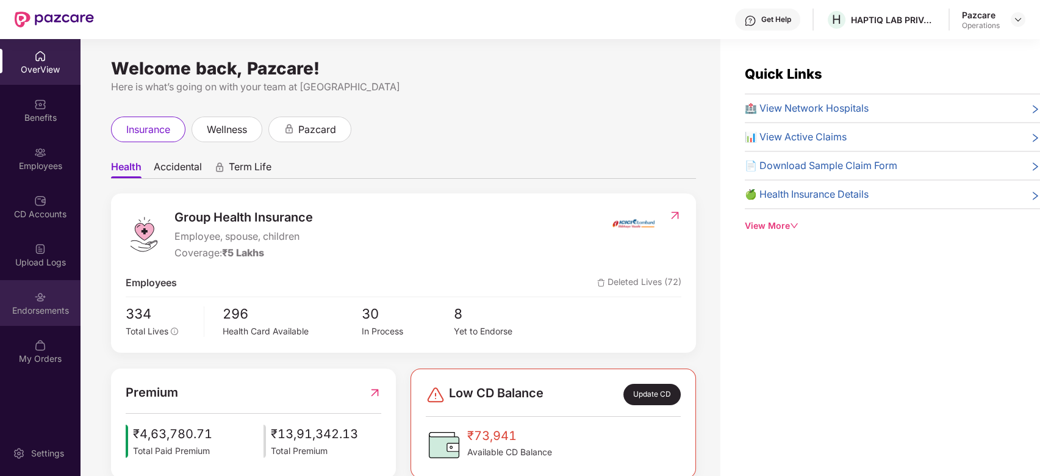
click at [34, 292] on div "Endorsements" at bounding box center [40, 303] width 81 height 46
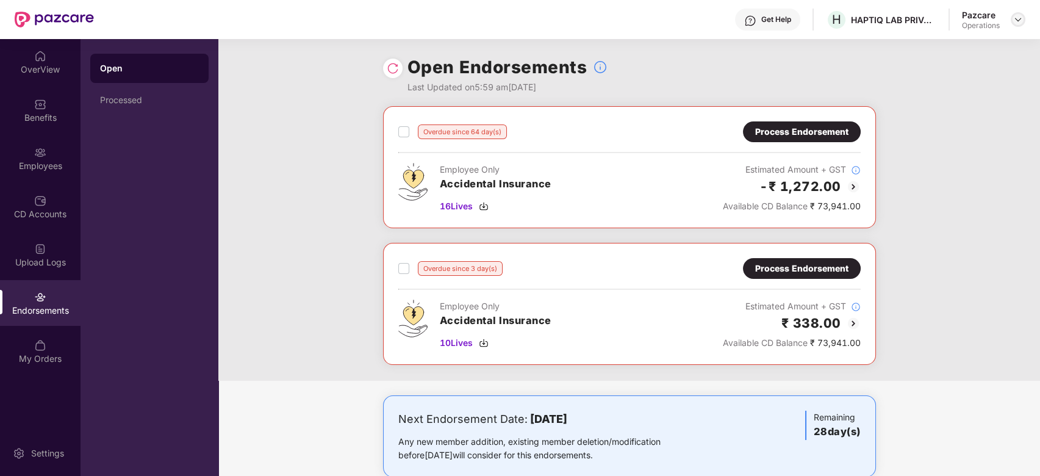
click at [1017, 23] on img at bounding box center [1018, 20] width 10 height 10
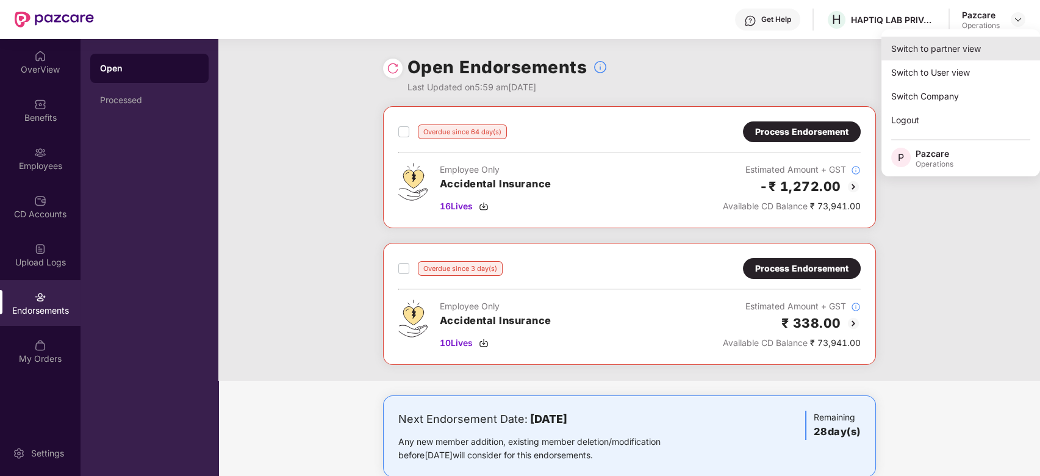
click at [936, 57] on div "Switch to partner view" at bounding box center [960, 49] width 159 height 24
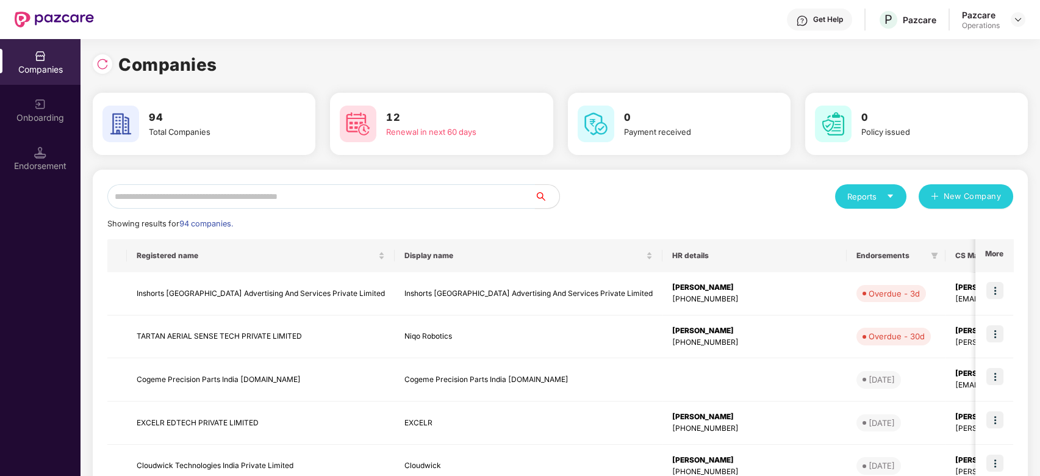
click at [464, 195] on input "text" at bounding box center [321, 196] width 428 height 24
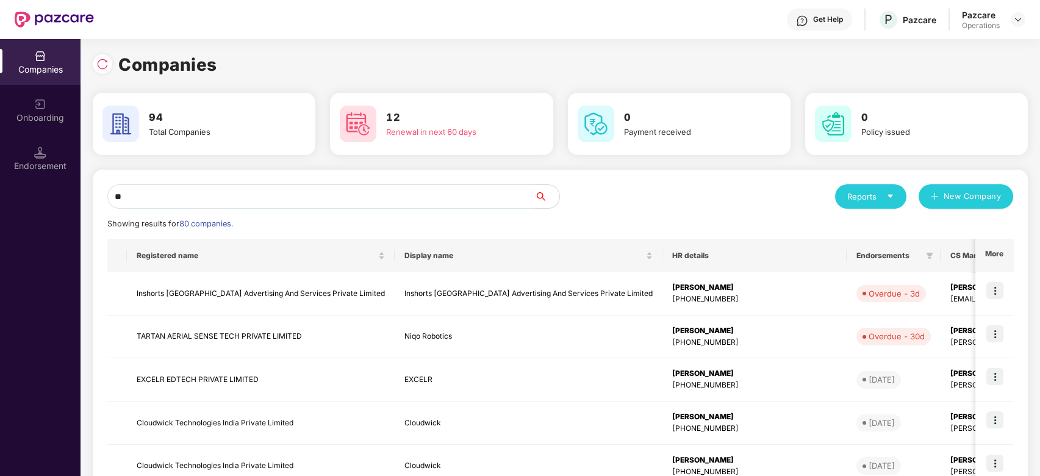
type input "*"
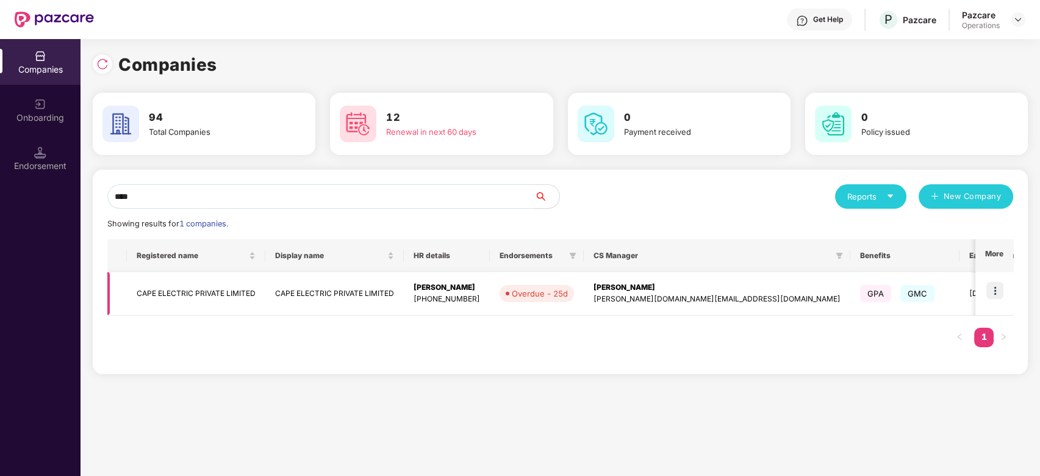
type input "****"
click at [997, 289] on img at bounding box center [994, 290] width 17 height 17
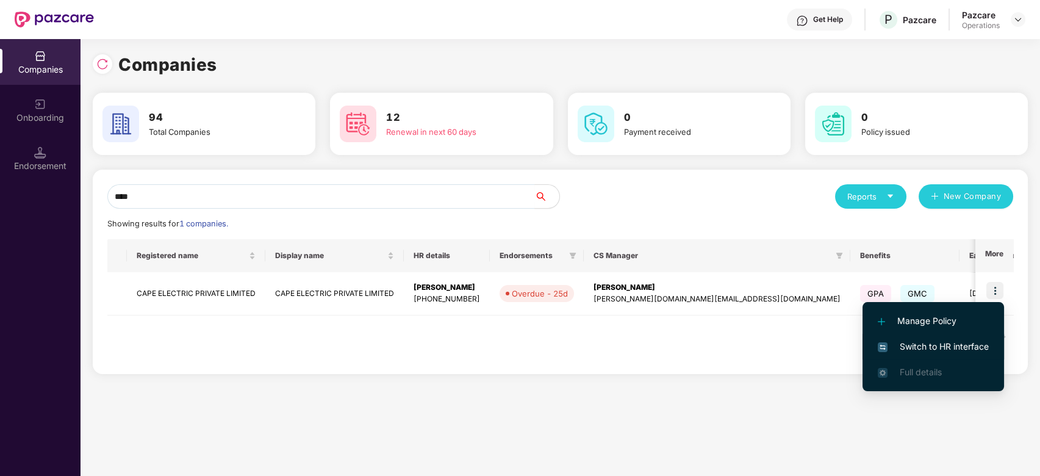
click at [930, 342] on span "Switch to HR interface" at bounding box center [933, 346] width 111 height 13
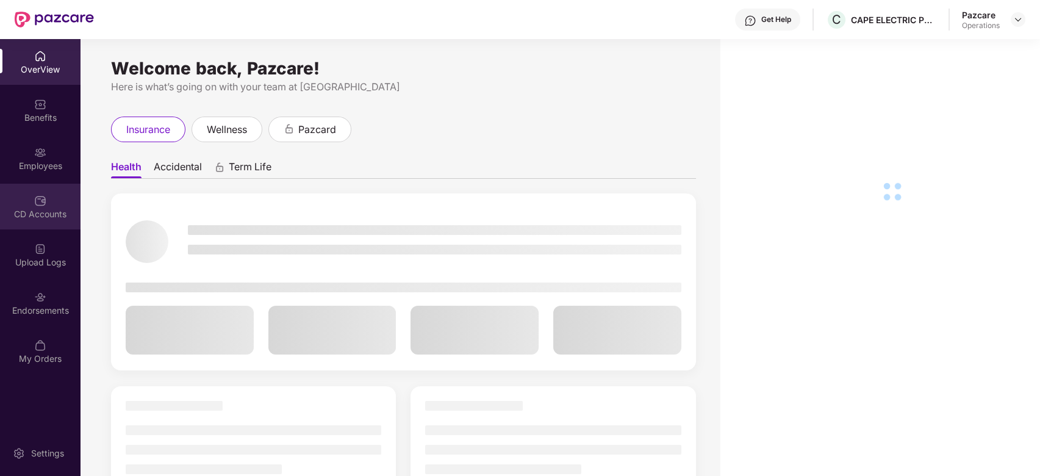
scroll to position [39, 0]
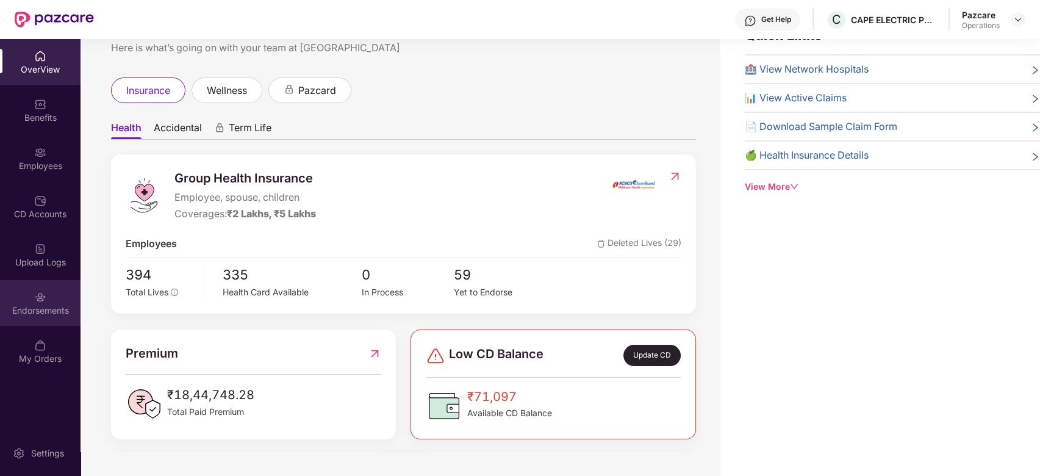
click at [29, 293] on div "Endorsements" at bounding box center [40, 303] width 81 height 46
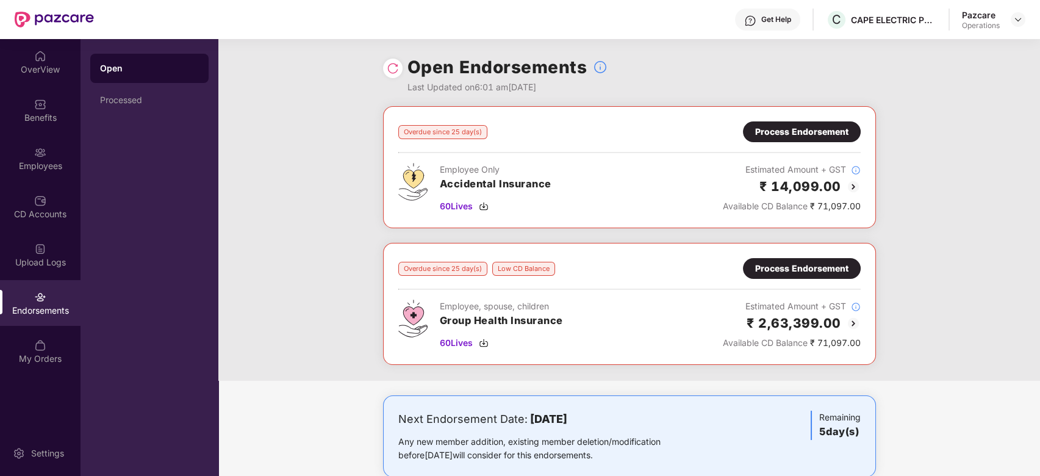
scroll to position [24, 0]
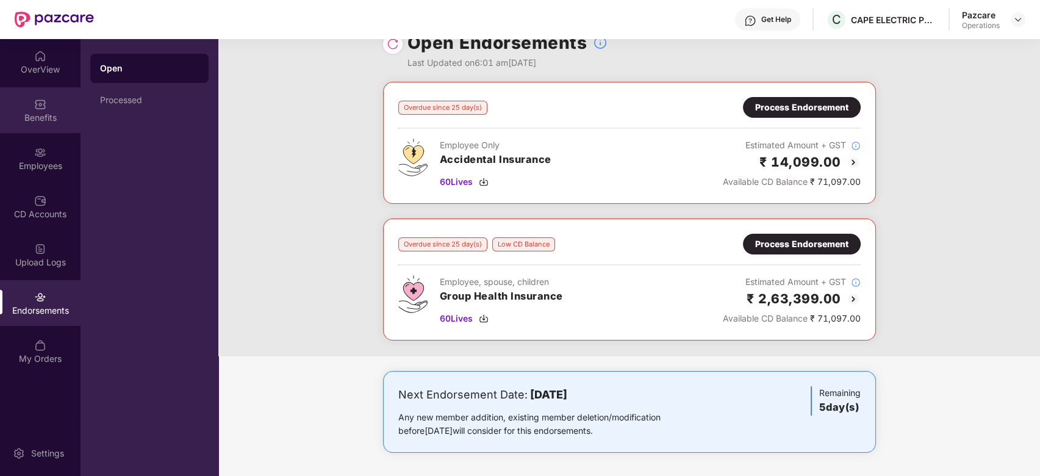
click at [36, 112] on div "Benefits" at bounding box center [40, 118] width 81 height 12
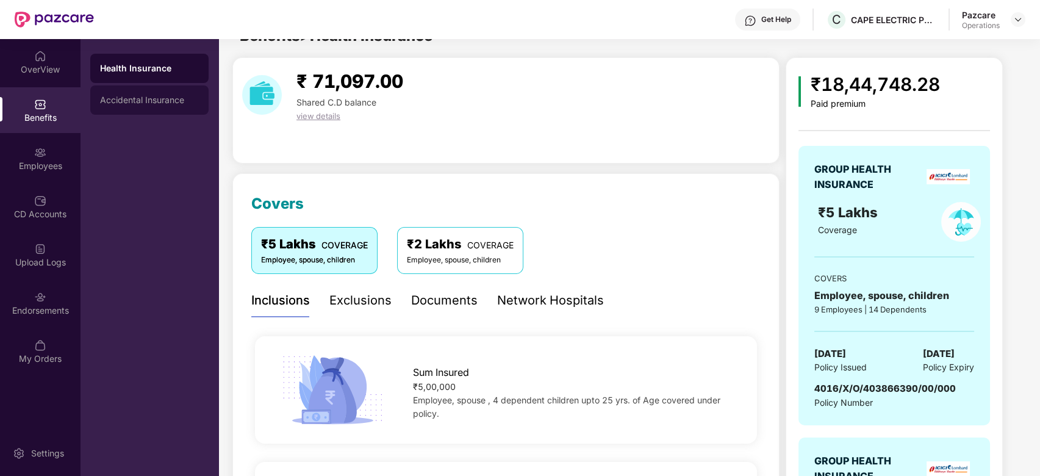
click at [131, 99] on div "Accidental Insurance" at bounding box center [149, 100] width 99 height 10
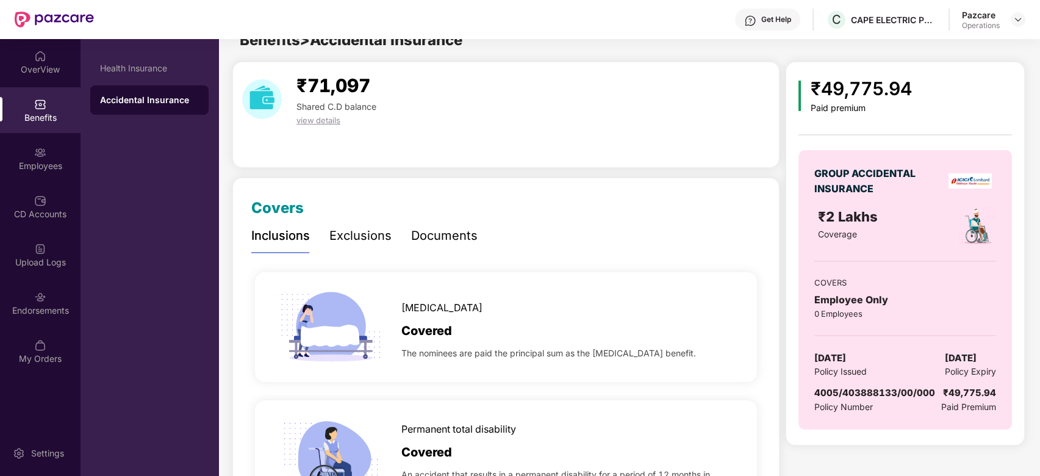
scroll to position [0, 0]
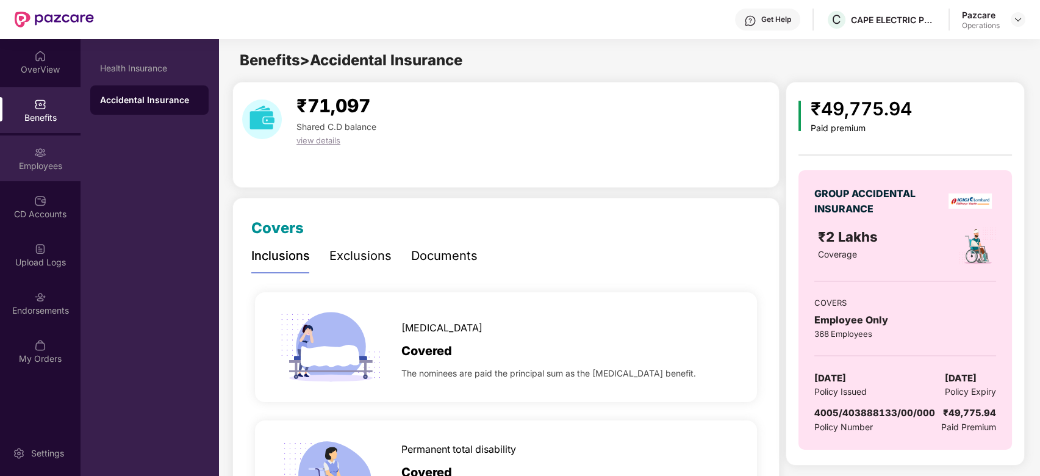
click at [32, 155] on div "Employees" at bounding box center [40, 158] width 81 height 46
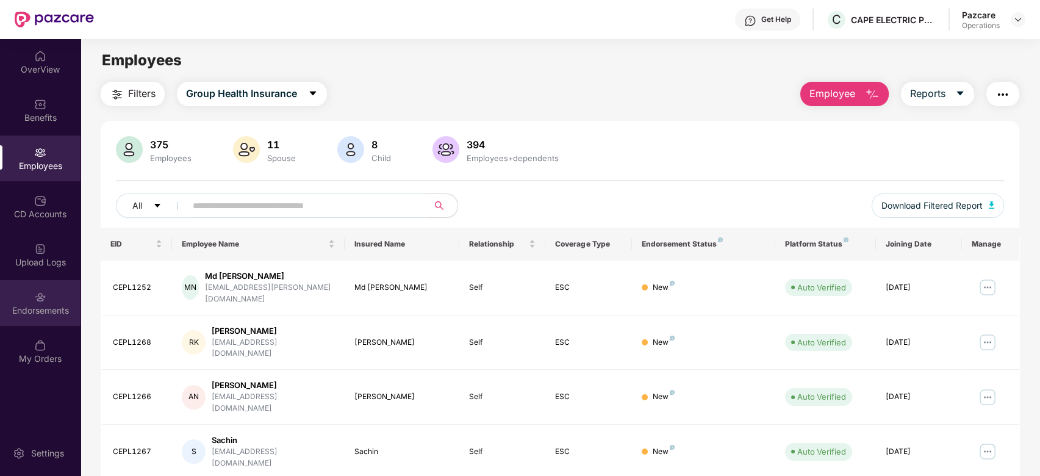
click at [41, 285] on div "Endorsements" at bounding box center [40, 303] width 81 height 46
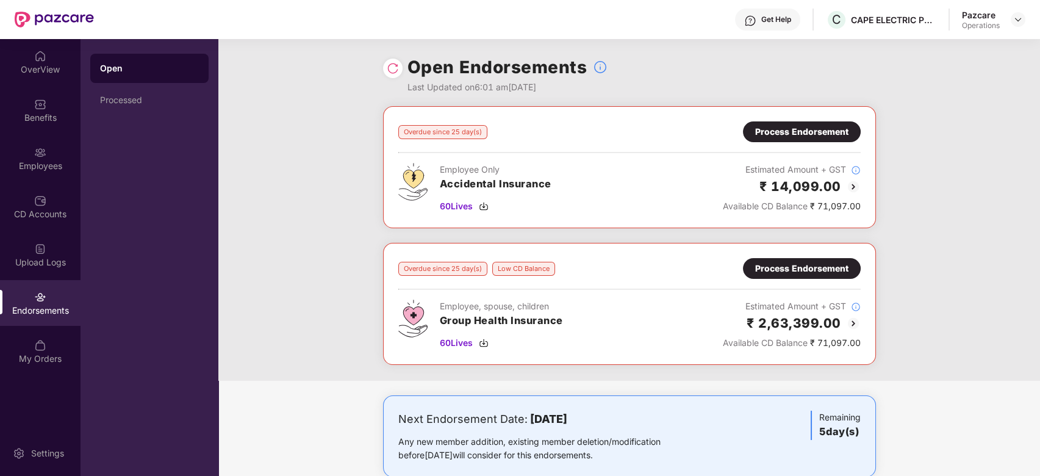
click at [852, 321] on img at bounding box center [853, 323] width 15 height 15
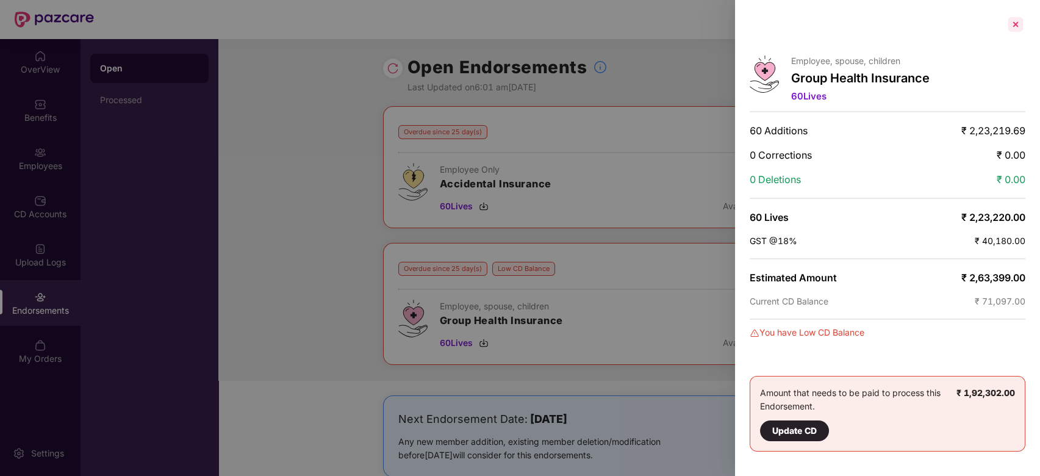
click at [1020, 27] on div at bounding box center [1016, 25] width 20 height 20
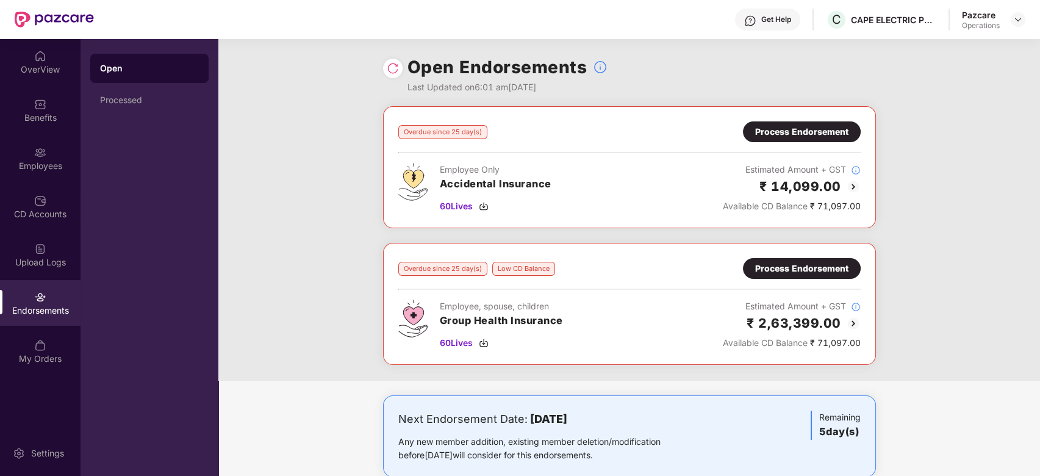
click at [854, 186] on img at bounding box center [853, 186] width 15 height 15
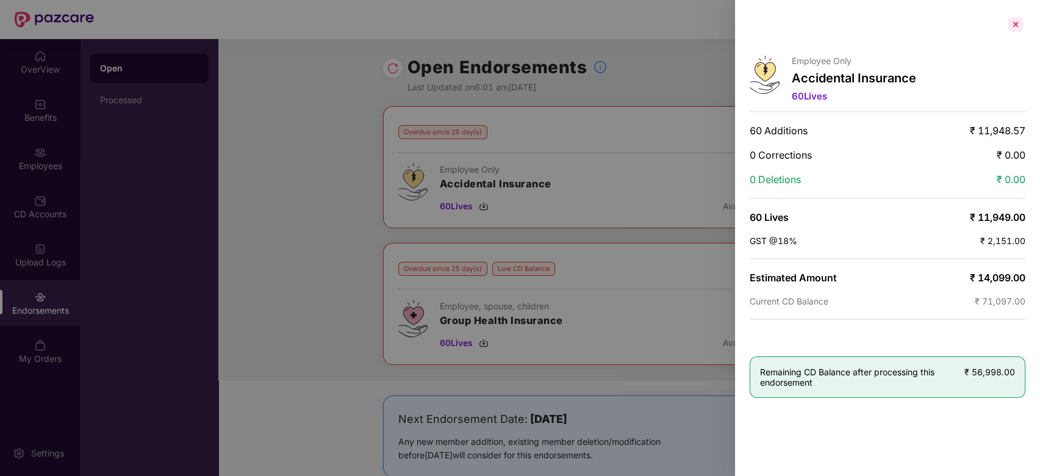
click at [1019, 27] on div at bounding box center [1016, 25] width 20 height 20
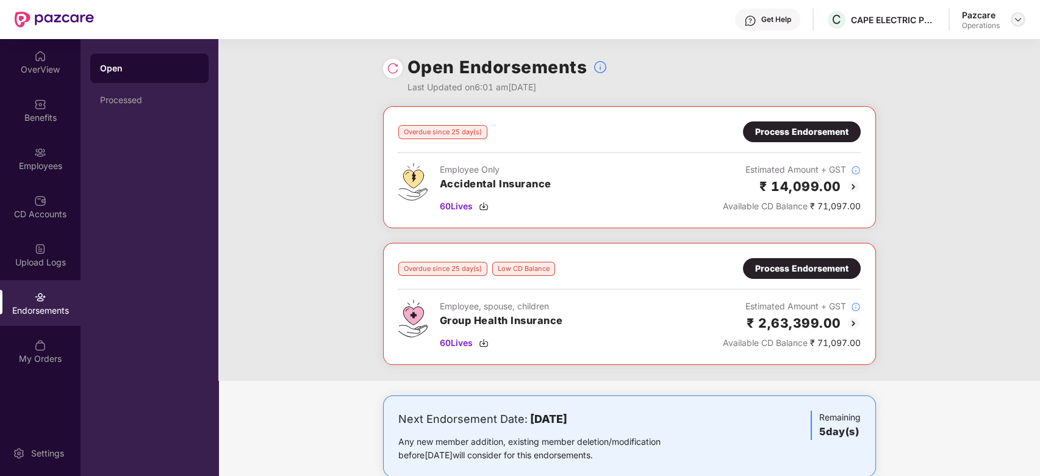
click at [1015, 22] on img at bounding box center [1018, 20] width 10 height 10
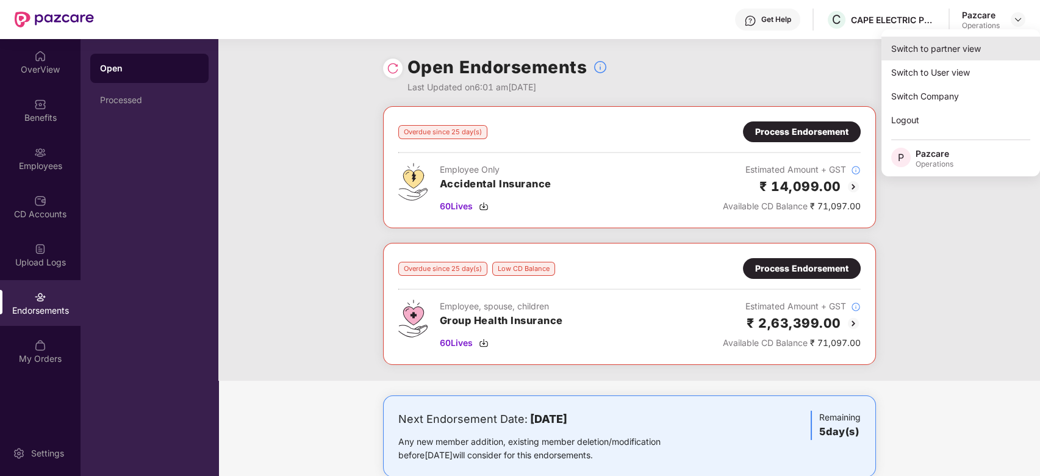
click at [956, 48] on div "Switch to partner view" at bounding box center [960, 49] width 159 height 24
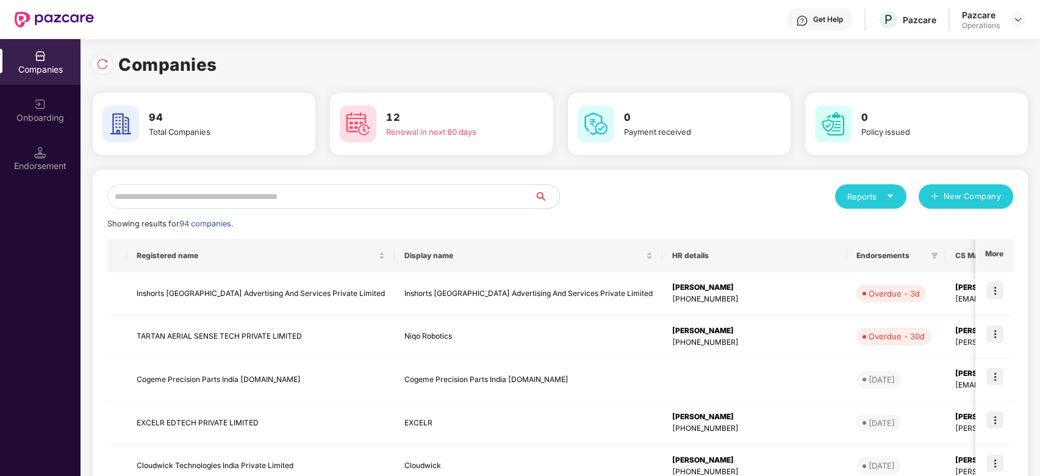
click at [440, 194] on input "text" at bounding box center [321, 196] width 428 height 24
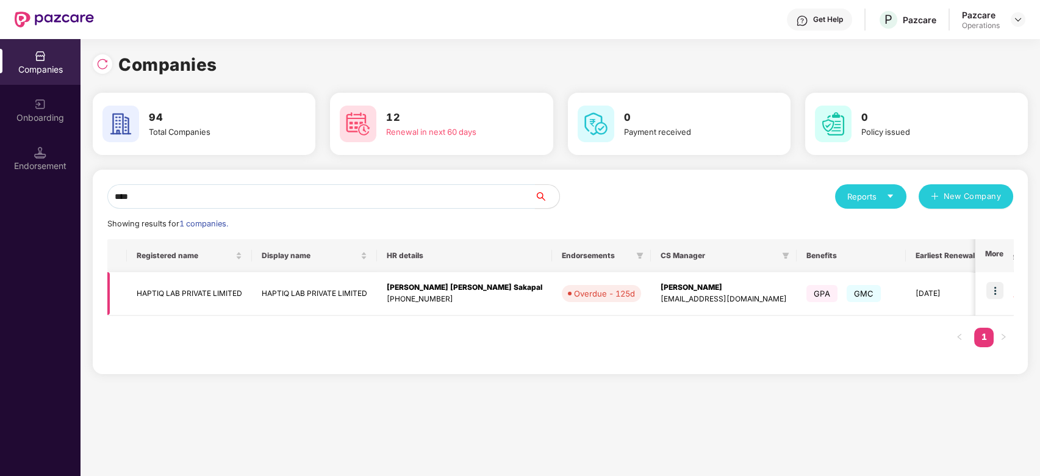
type input "****"
click at [994, 290] on img at bounding box center [994, 290] width 17 height 17
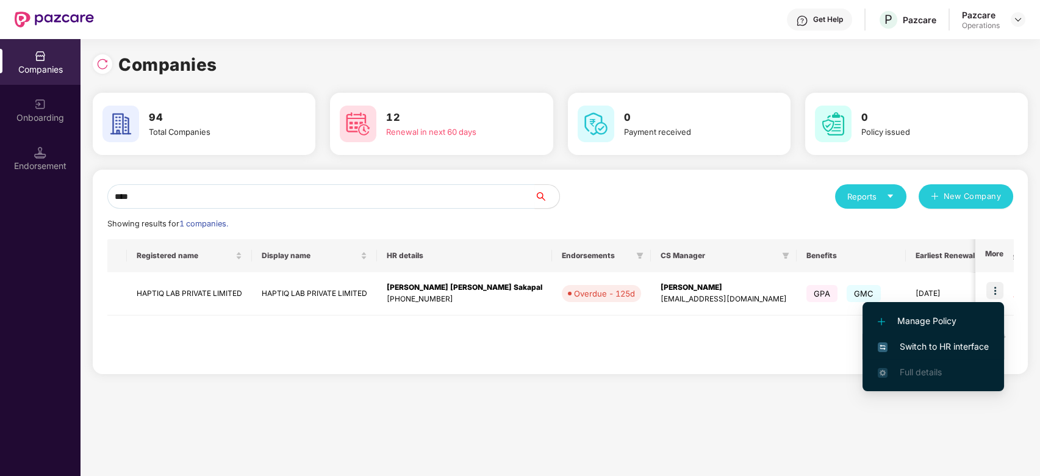
click at [937, 346] on span "Switch to HR interface" at bounding box center [933, 346] width 111 height 13
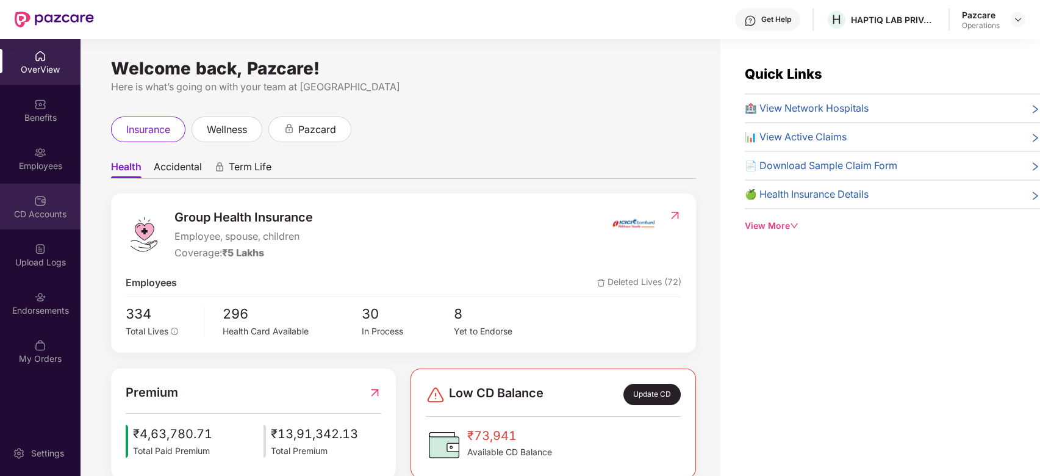
click at [24, 200] on div "CD Accounts" at bounding box center [40, 207] width 81 height 46
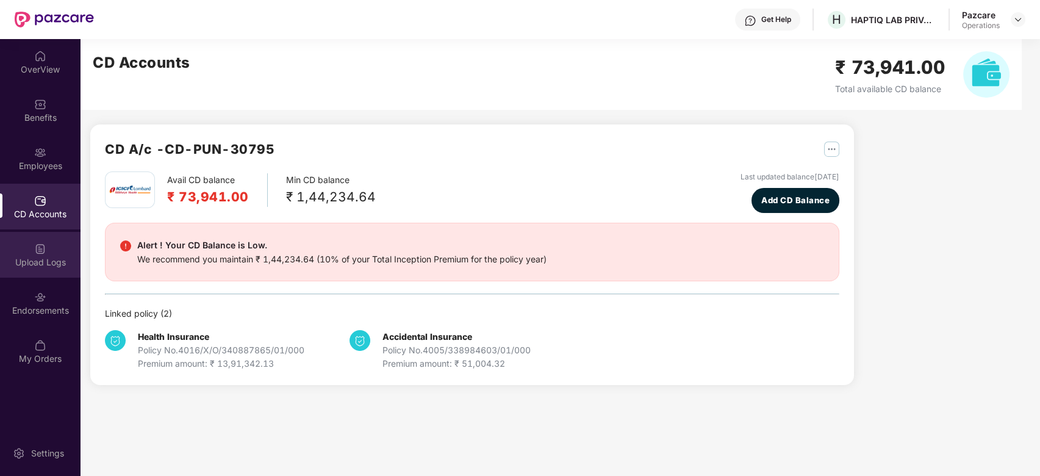
click at [34, 242] on div "Upload Logs" at bounding box center [40, 255] width 81 height 46
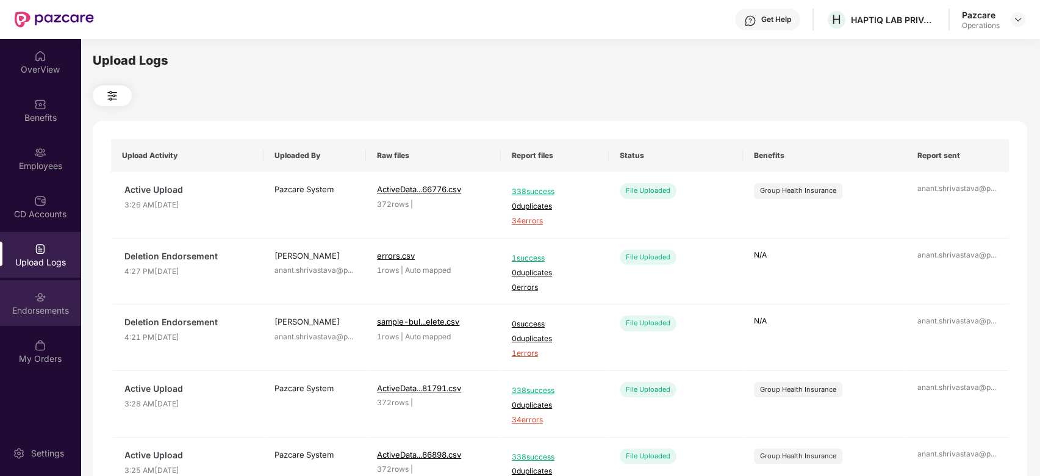
click at [34, 293] on img at bounding box center [40, 297] width 12 height 12
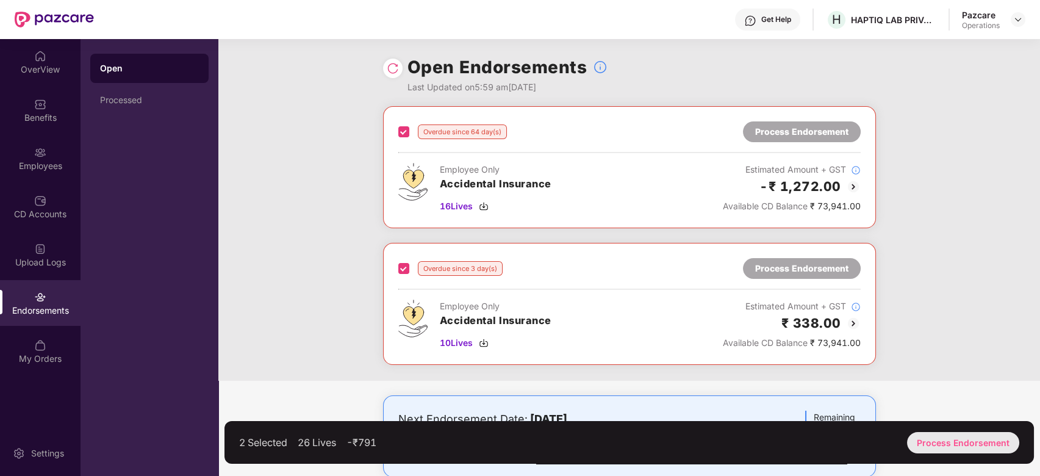
click at [942, 432] on div "Process Endorsement" at bounding box center [963, 442] width 112 height 21
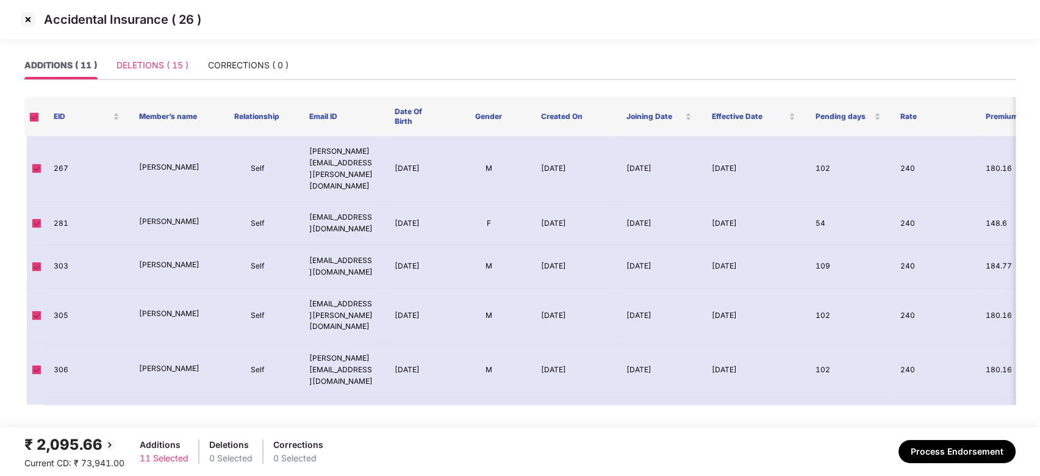
click at [145, 72] on div "DELETIONS ( 15 )" at bounding box center [153, 65] width 72 height 28
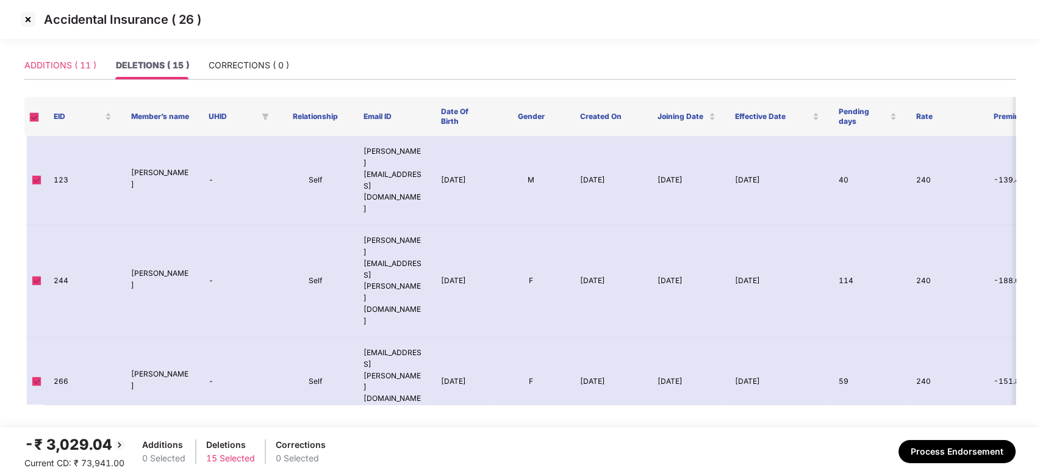
click at [45, 57] on div "ADDITIONS ( 11 )" at bounding box center [60, 65] width 72 height 28
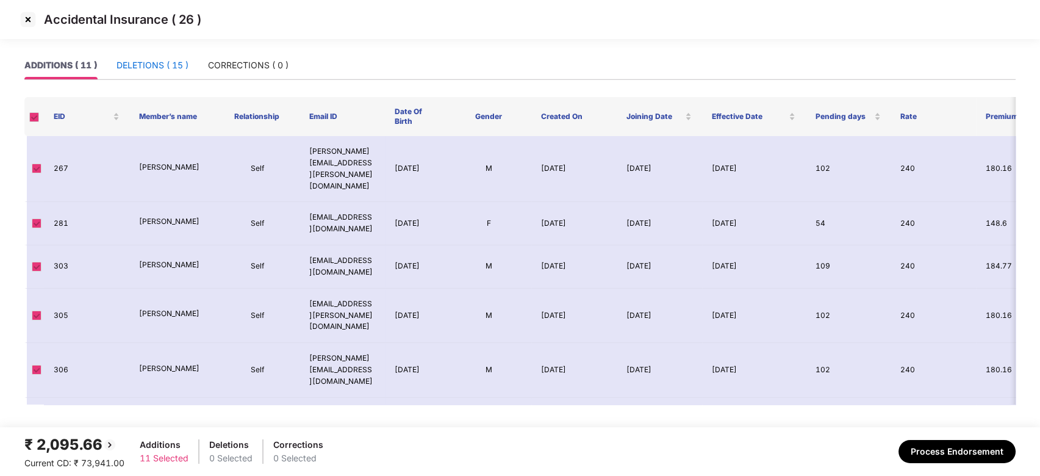
click at [159, 61] on div "DELETIONS ( 15 )" at bounding box center [153, 65] width 72 height 13
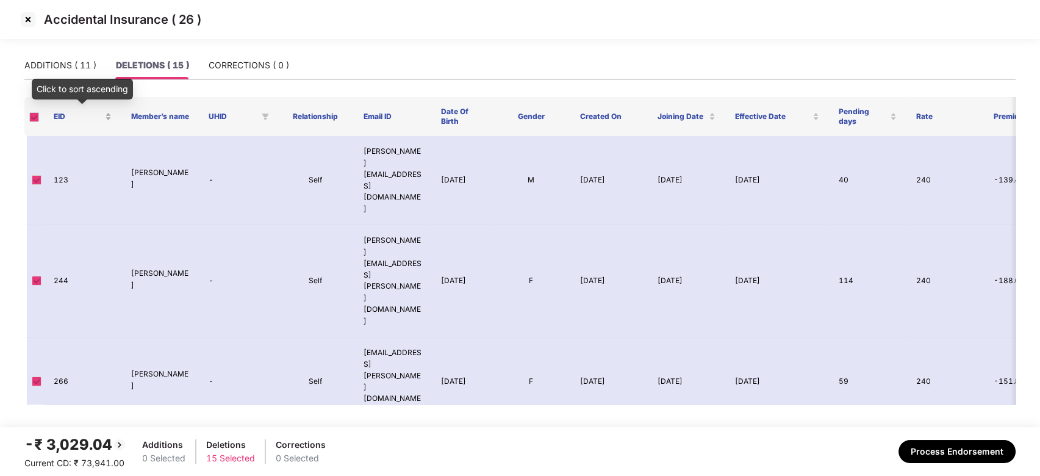
click at [107, 117] on div "EID" at bounding box center [83, 117] width 58 height 12
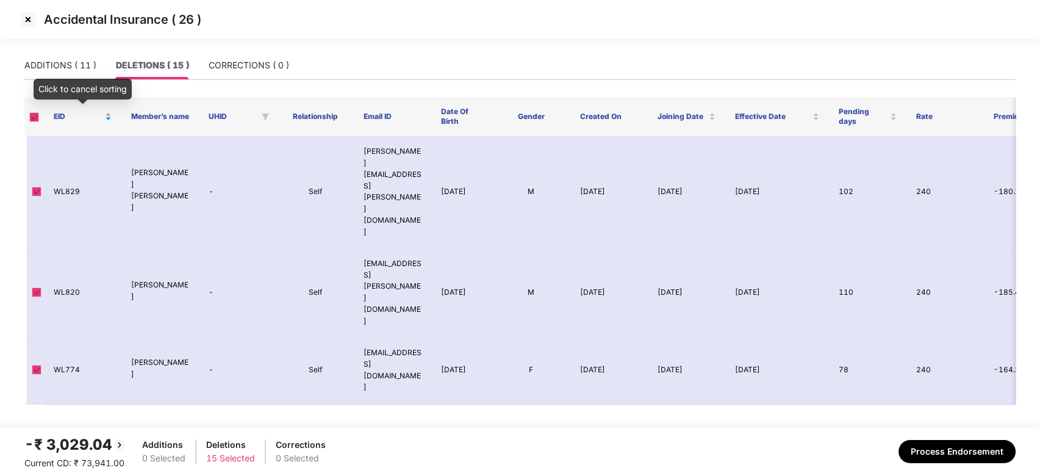
click at [106, 113] on div "EID" at bounding box center [83, 117] width 58 height 12
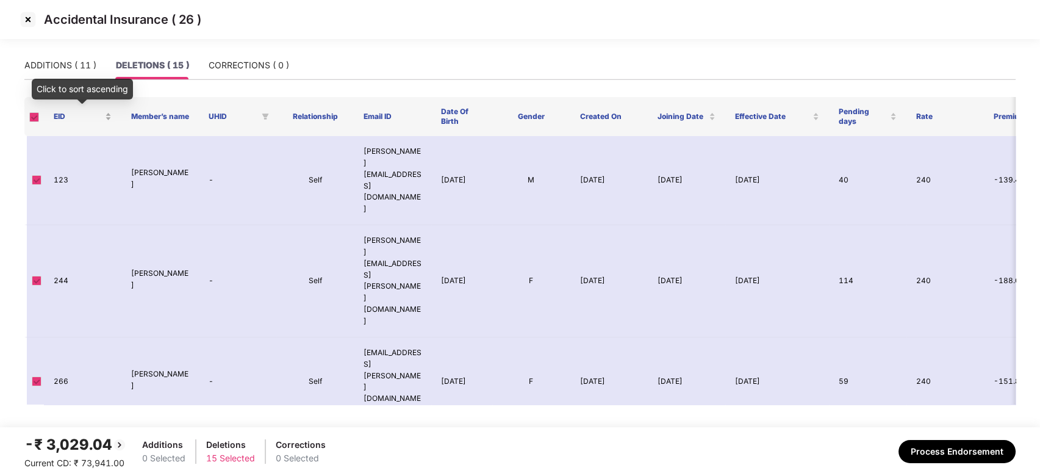
click at [109, 114] on div "EID" at bounding box center [83, 117] width 58 height 12
click at [108, 119] on div "EID" at bounding box center [83, 117] width 58 height 12
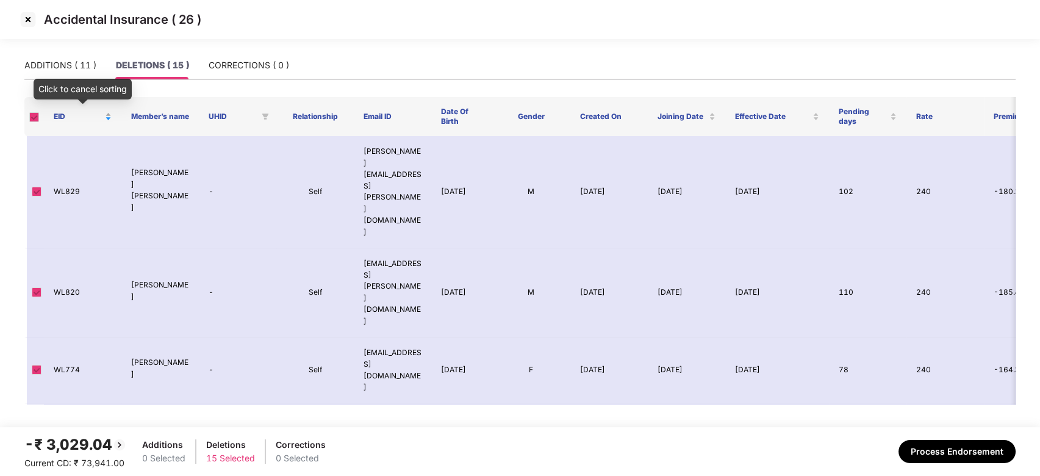
click at [107, 114] on div "EID" at bounding box center [83, 117] width 58 height 12
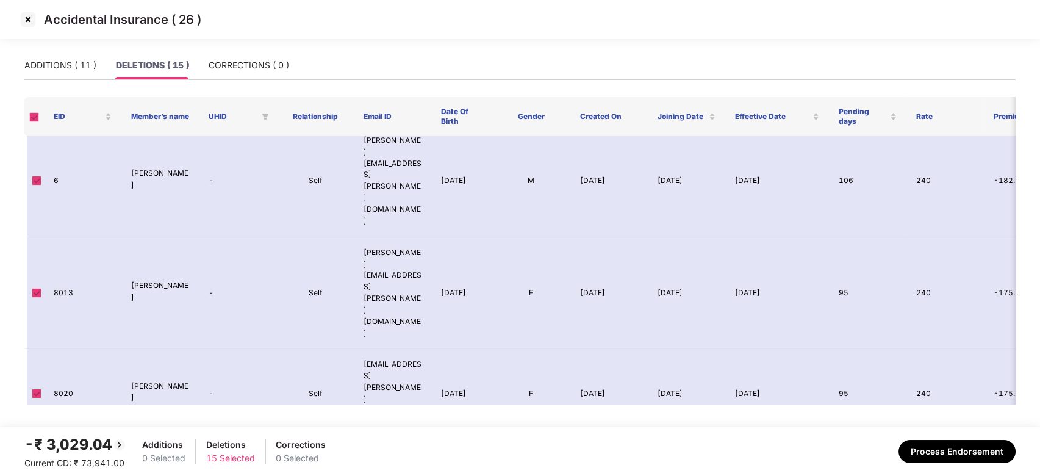
scroll to position [412, 0]
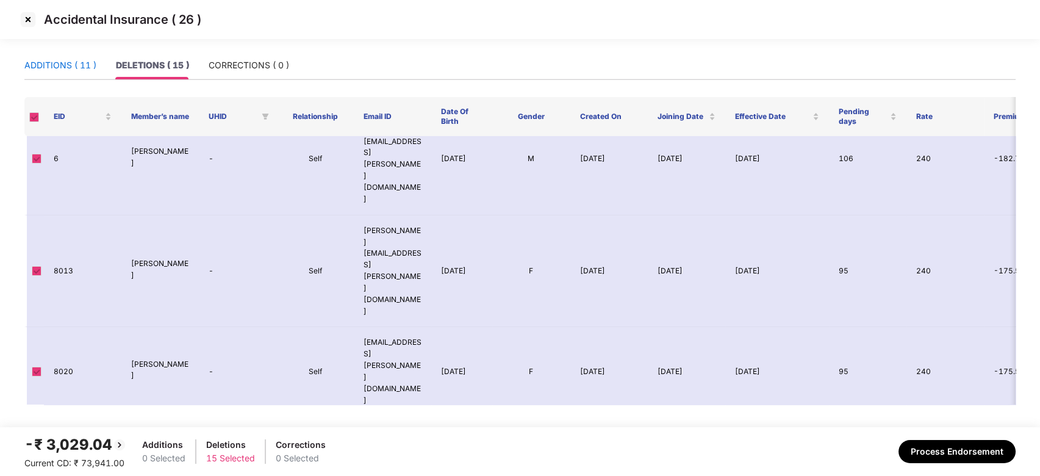
click at [37, 66] on div "ADDITIONS ( 11 )" at bounding box center [60, 65] width 72 height 13
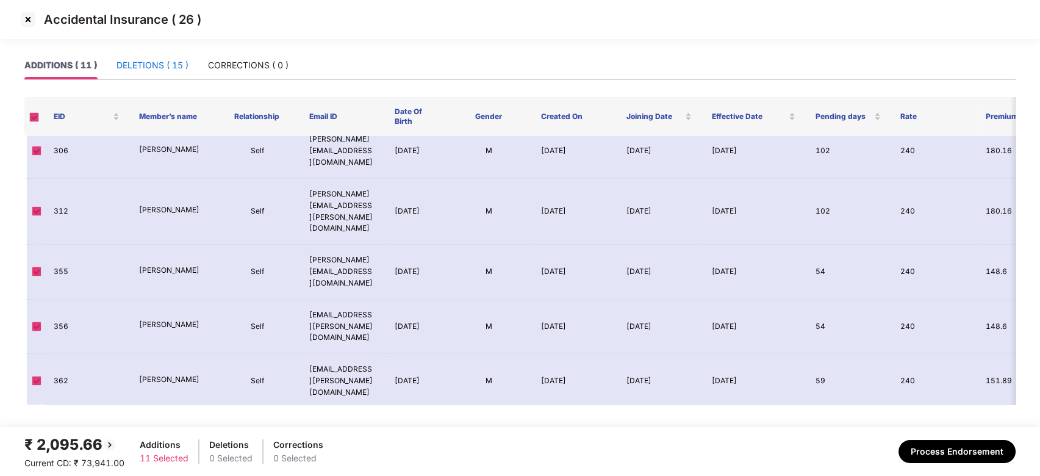
click at [148, 64] on div "DELETIONS ( 15 )" at bounding box center [153, 65] width 72 height 13
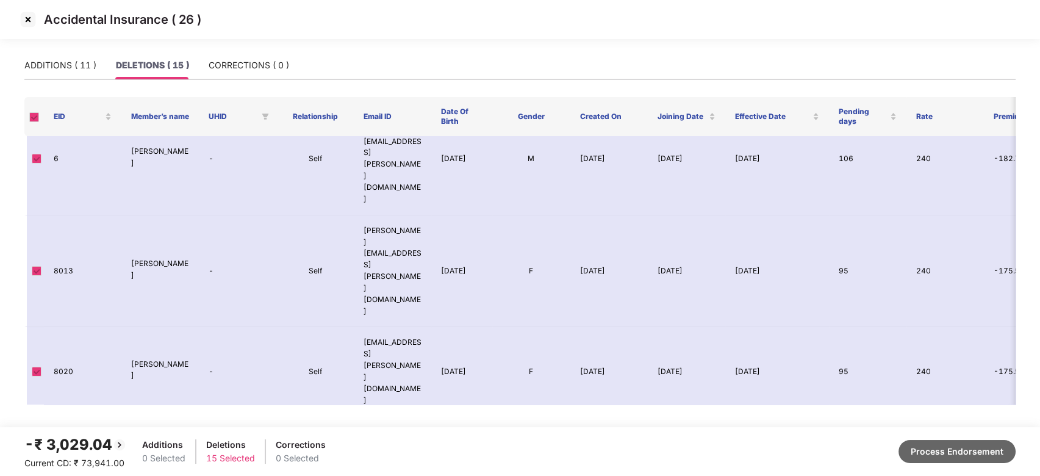
click at [935, 447] on button "Process Endorsement" at bounding box center [957, 451] width 117 height 23
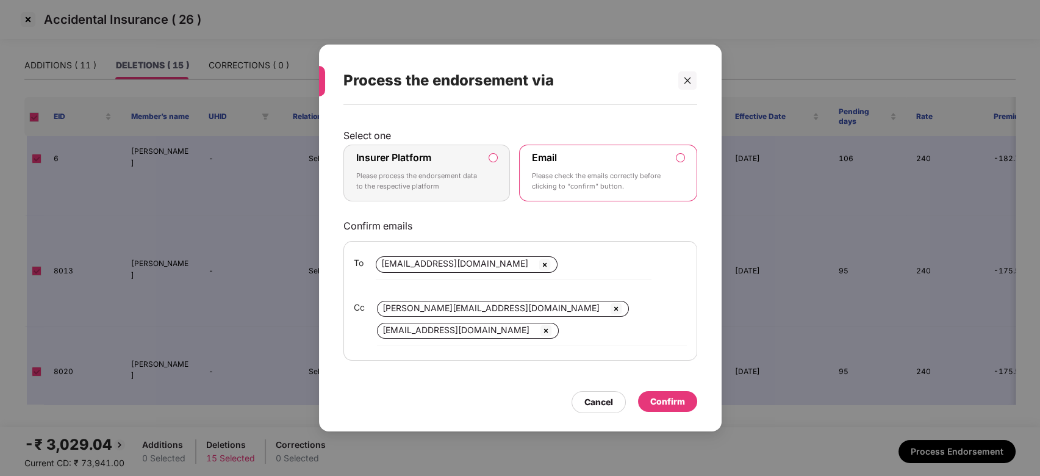
click at [465, 159] on div "Insurer Platform Please process the endorsement data to the respective platform" at bounding box center [418, 173] width 124 height 44
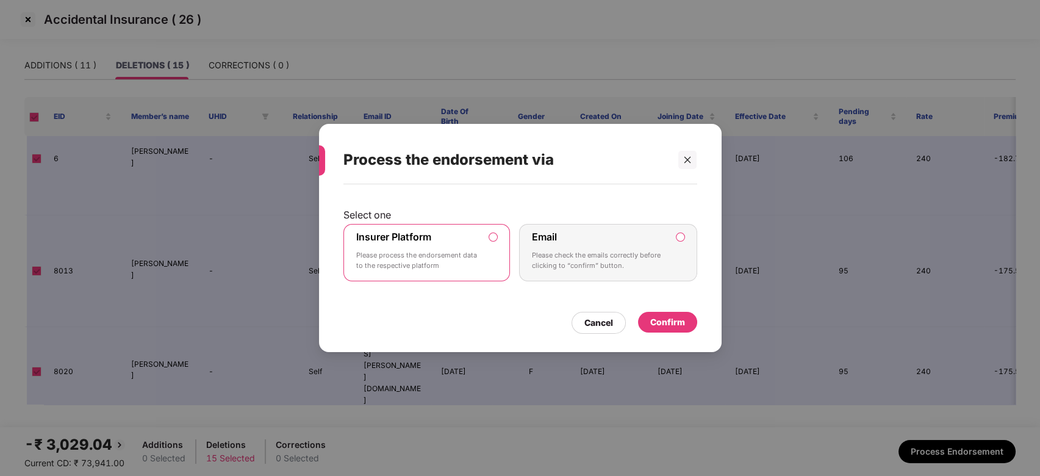
click at [665, 312] on div "Confirm" at bounding box center [667, 322] width 59 height 21
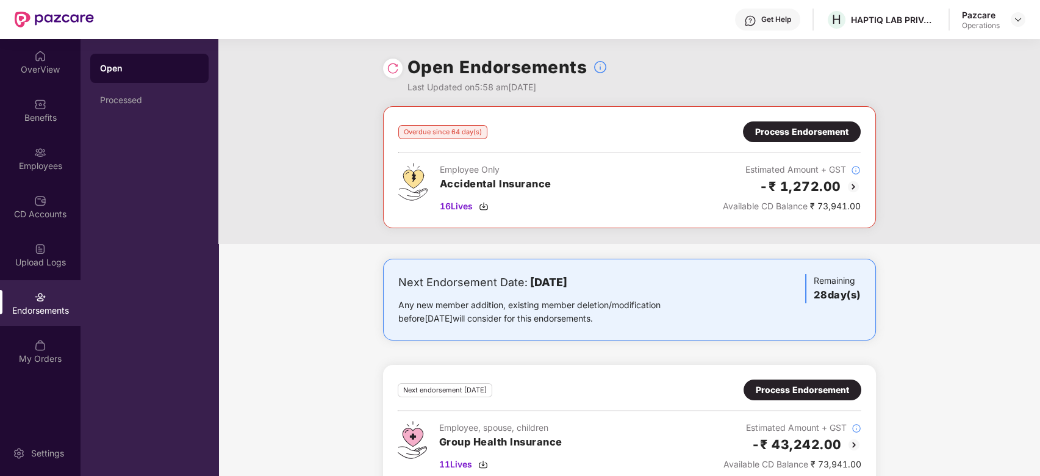
click at [403, 68] on div "Open Endorsements Last Updated on 5:58 am, 10 Oct 2025" at bounding box center [629, 72] width 493 height 67
click at [398, 68] on img at bounding box center [393, 68] width 12 height 12
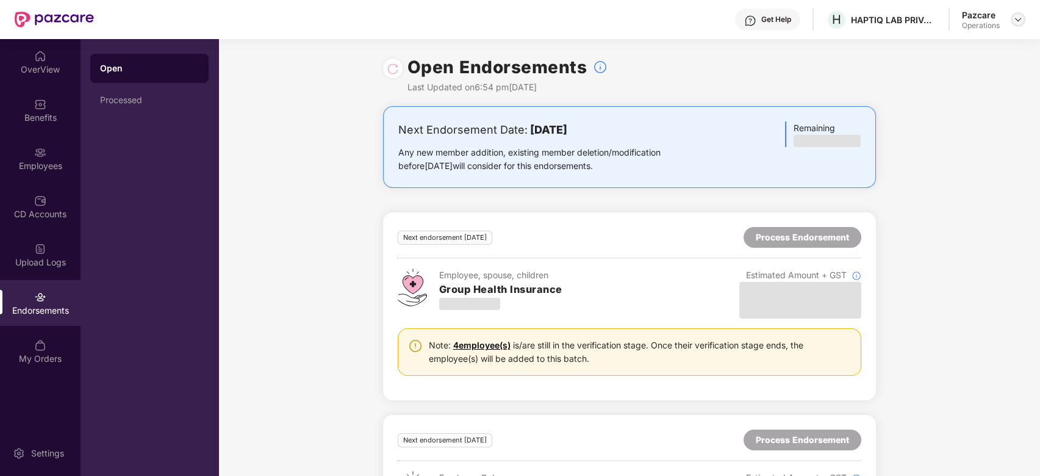
click at [1019, 22] on img at bounding box center [1018, 20] width 10 height 10
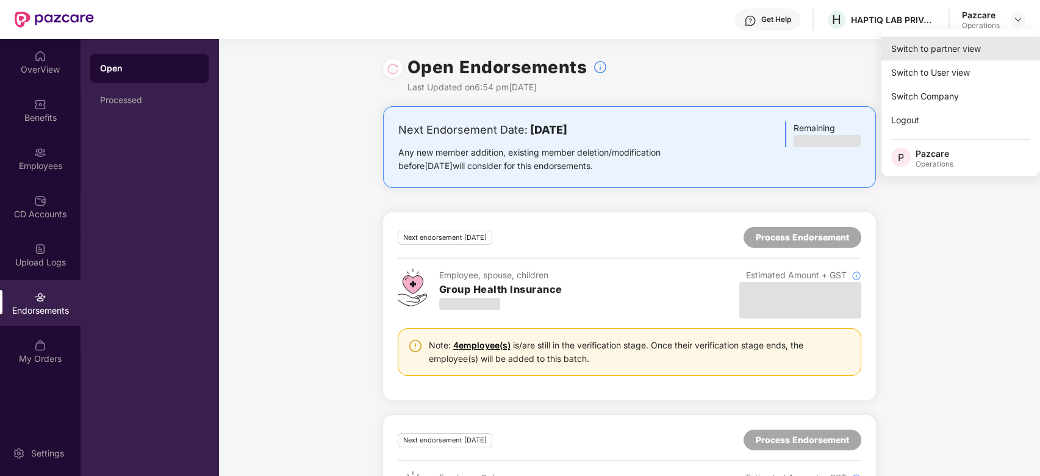
click at [911, 44] on div "Switch to partner view" at bounding box center [960, 49] width 159 height 24
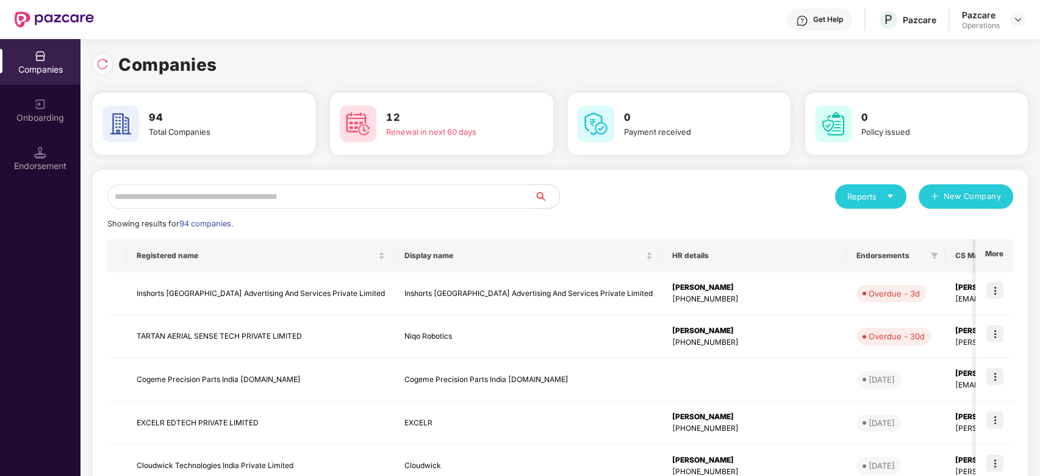
click at [379, 195] on input "text" at bounding box center [321, 196] width 428 height 24
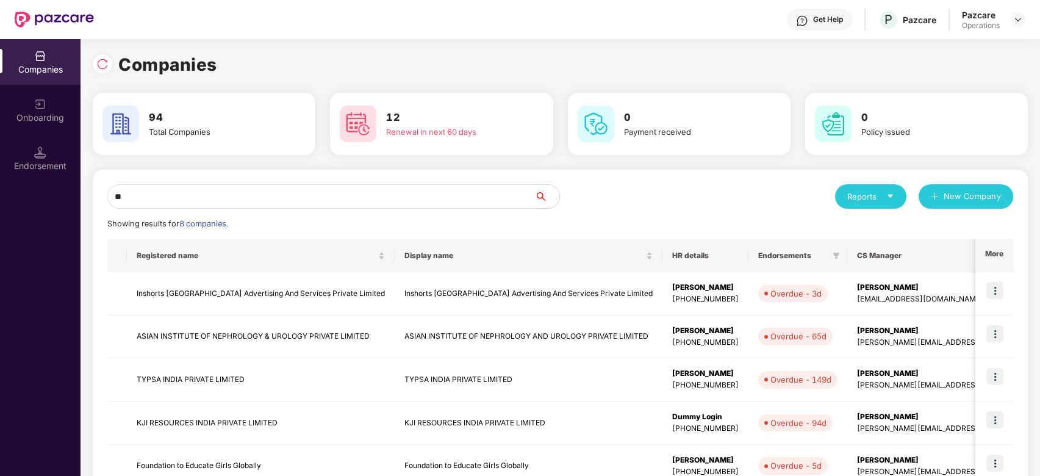
type input "*"
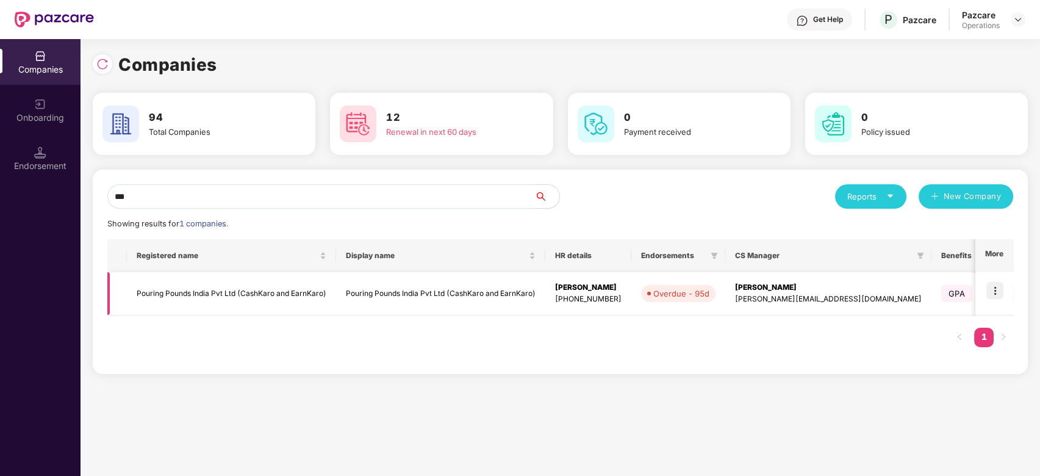
type input "***"
click at [998, 292] on img at bounding box center [994, 290] width 17 height 17
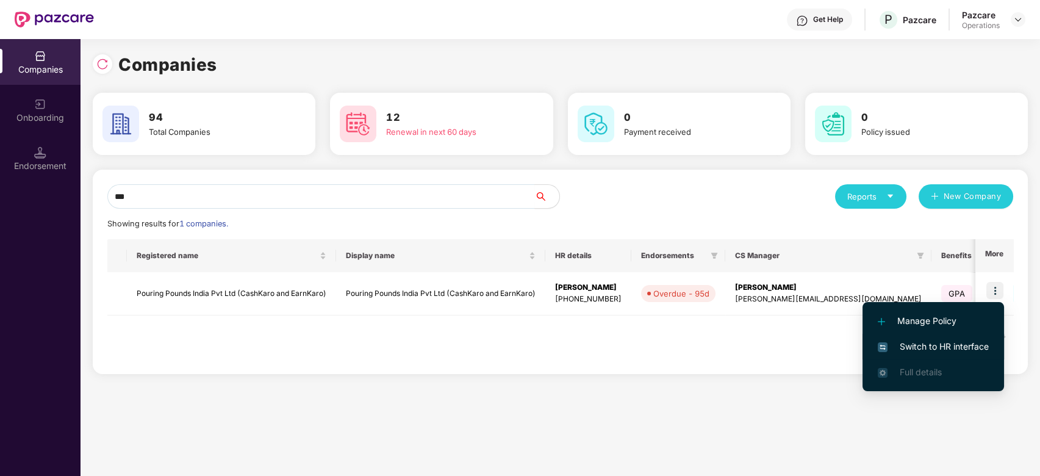
click at [935, 343] on span "Switch to HR interface" at bounding box center [933, 346] width 111 height 13
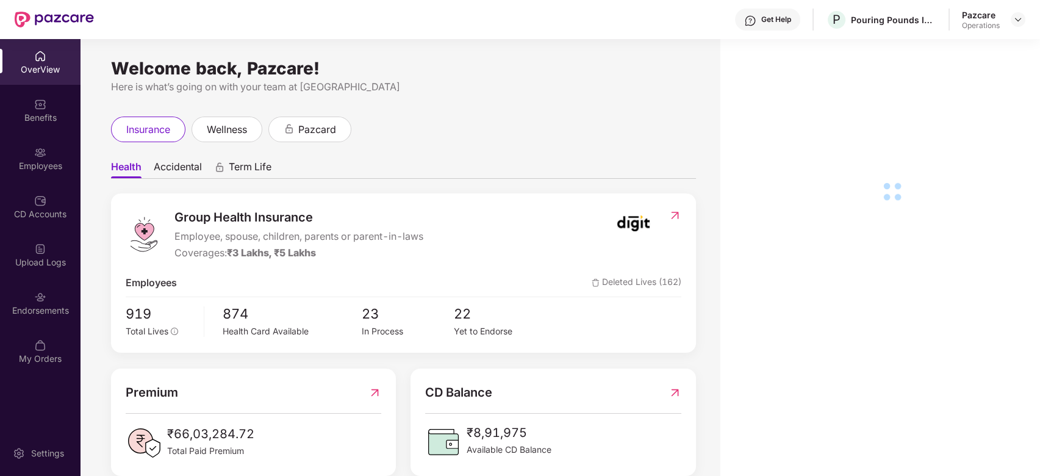
scroll to position [39, 0]
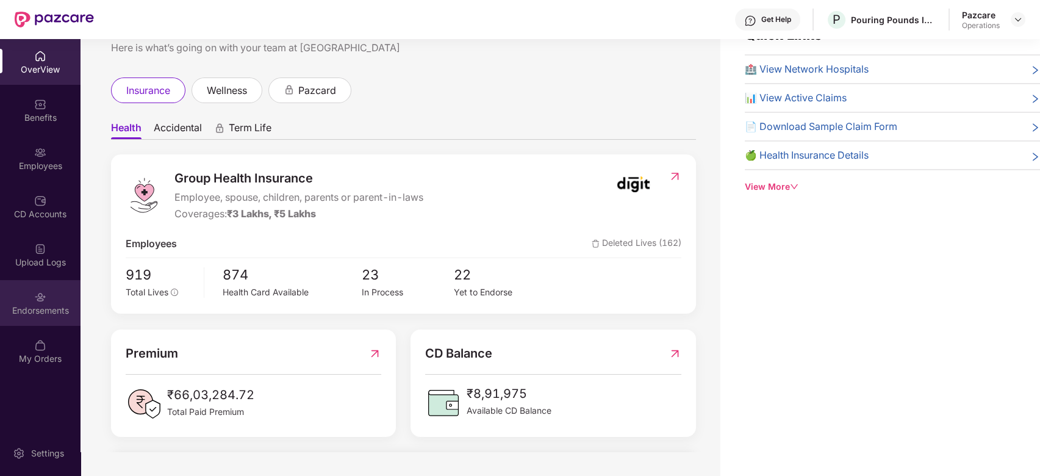
click at [31, 295] on div "Endorsements" at bounding box center [40, 303] width 81 height 46
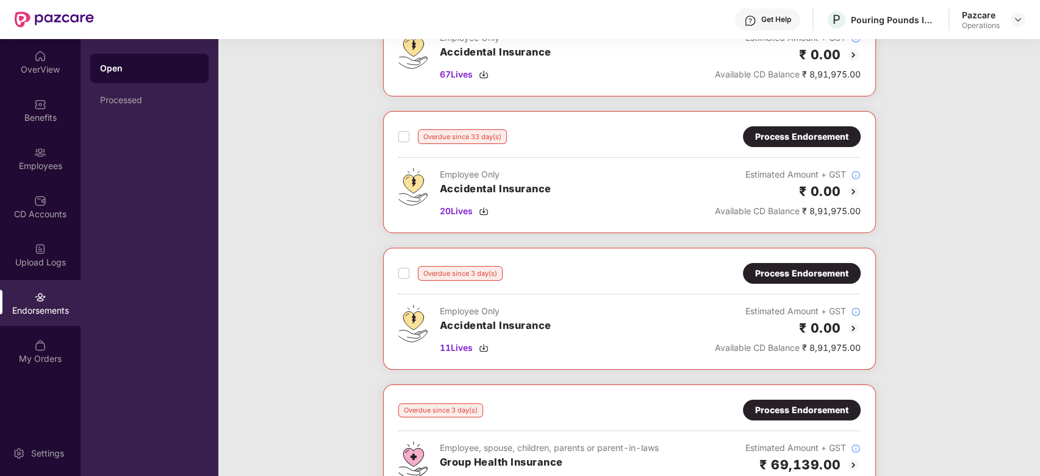
scroll to position [0, 0]
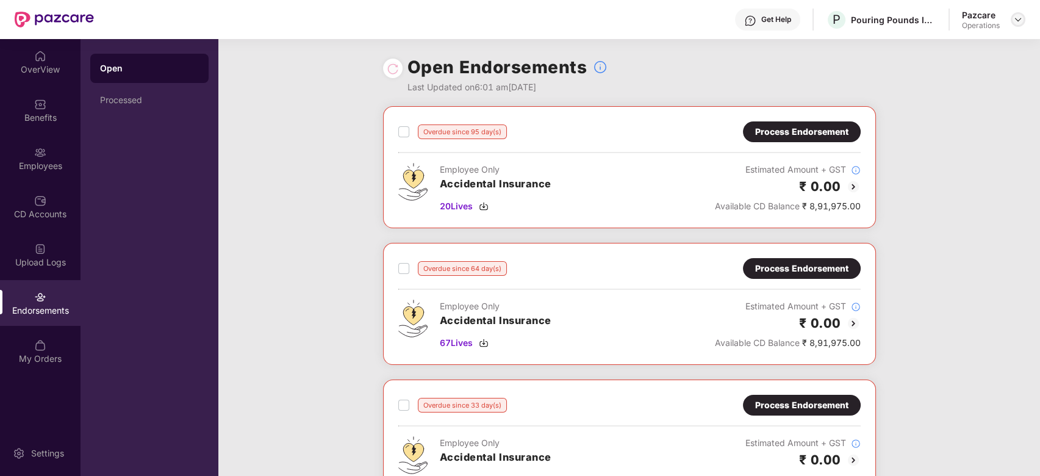
click at [1023, 18] on div at bounding box center [1018, 19] width 15 height 15
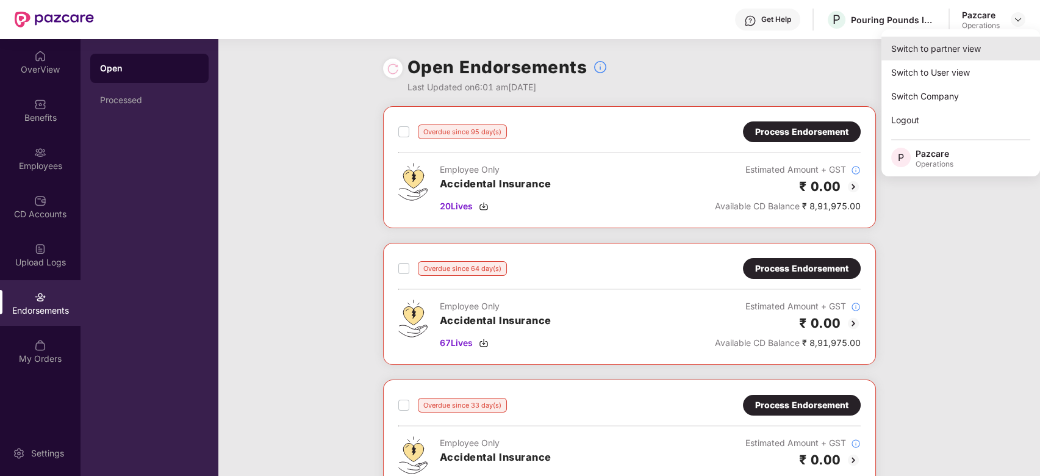
click at [956, 46] on div "Switch to partner view" at bounding box center [960, 49] width 159 height 24
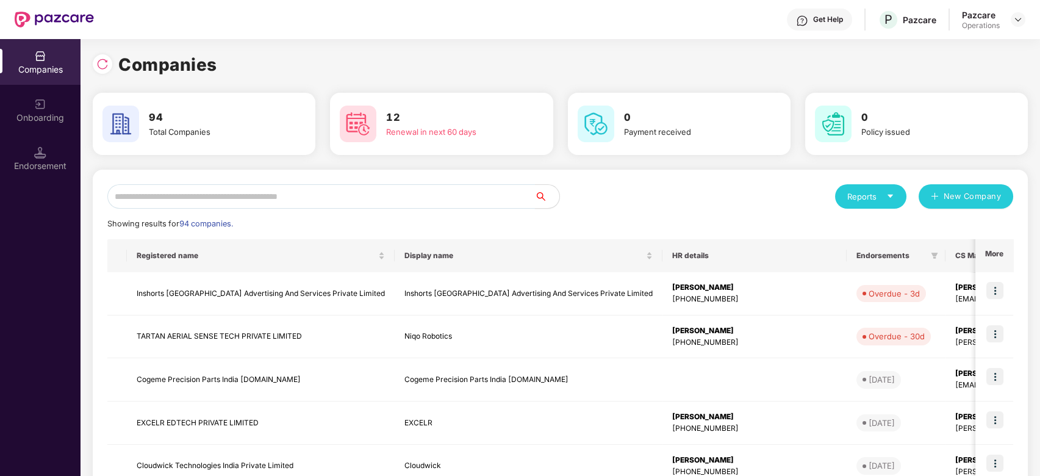
click at [472, 199] on input "text" at bounding box center [321, 196] width 428 height 24
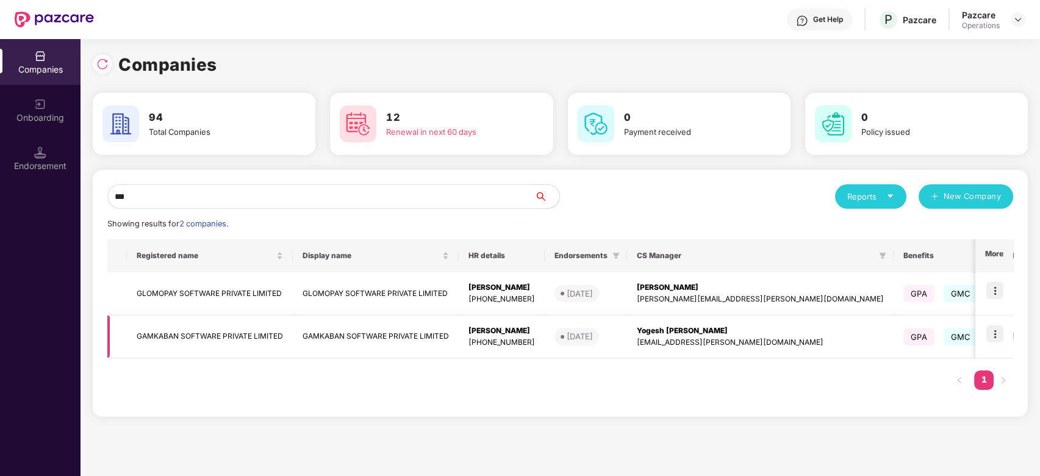
type input "***"
click at [990, 331] on img at bounding box center [994, 333] width 17 height 17
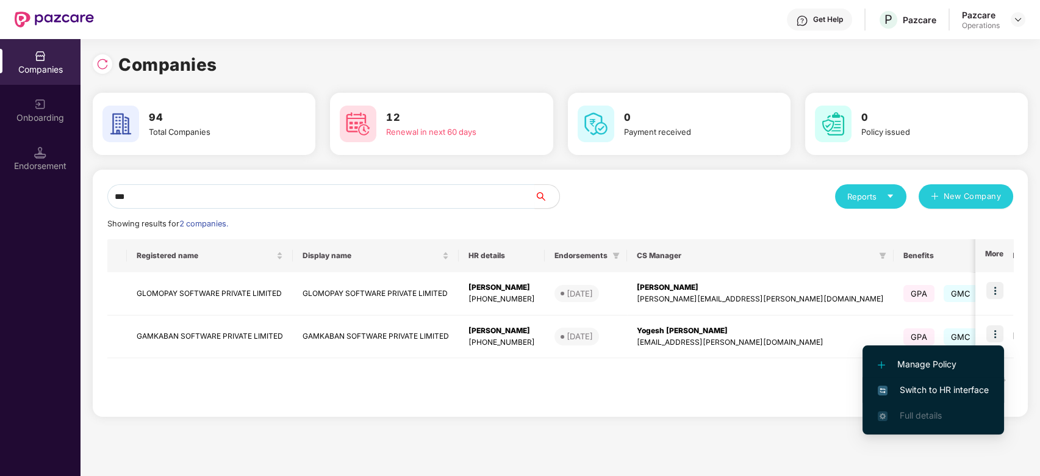
click at [941, 393] on span "Switch to HR interface" at bounding box center [933, 389] width 111 height 13
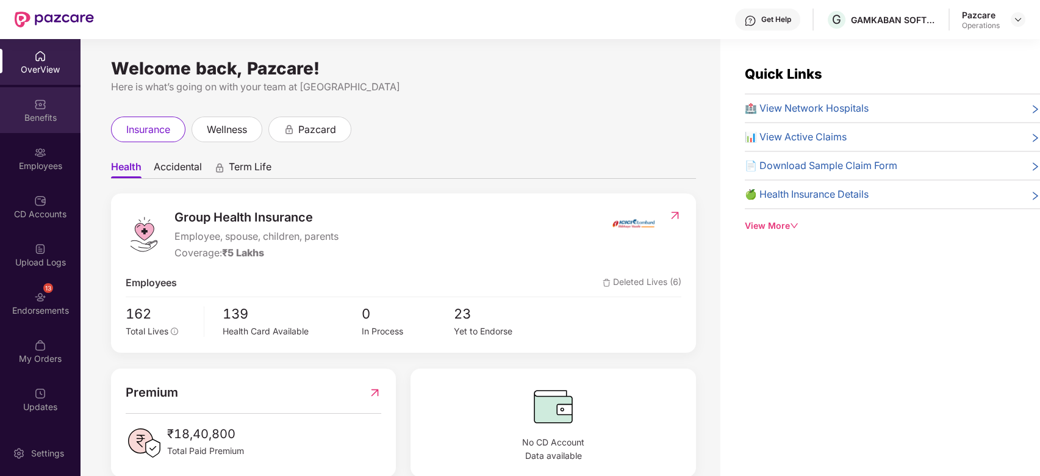
click at [24, 107] on div "Benefits" at bounding box center [40, 110] width 81 height 46
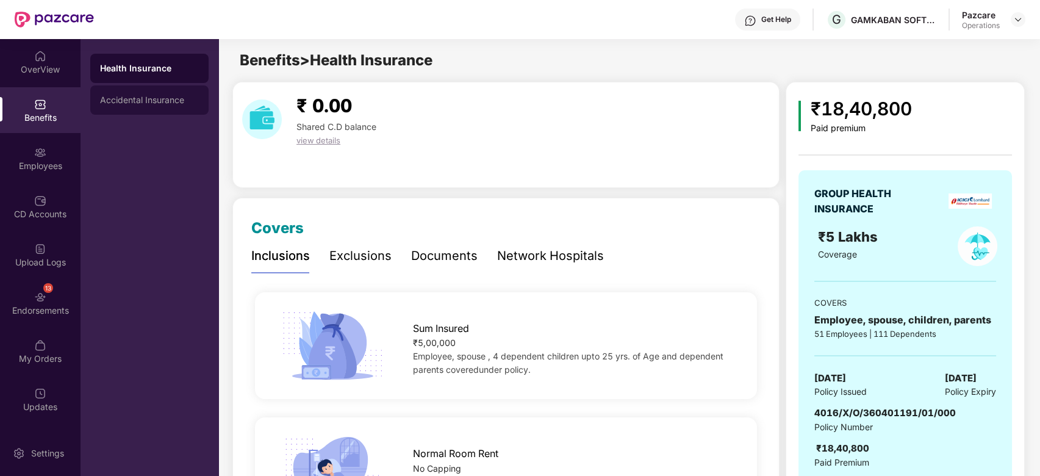
click at [141, 93] on div "Accidental Insurance" at bounding box center [149, 99] width 118 height 29
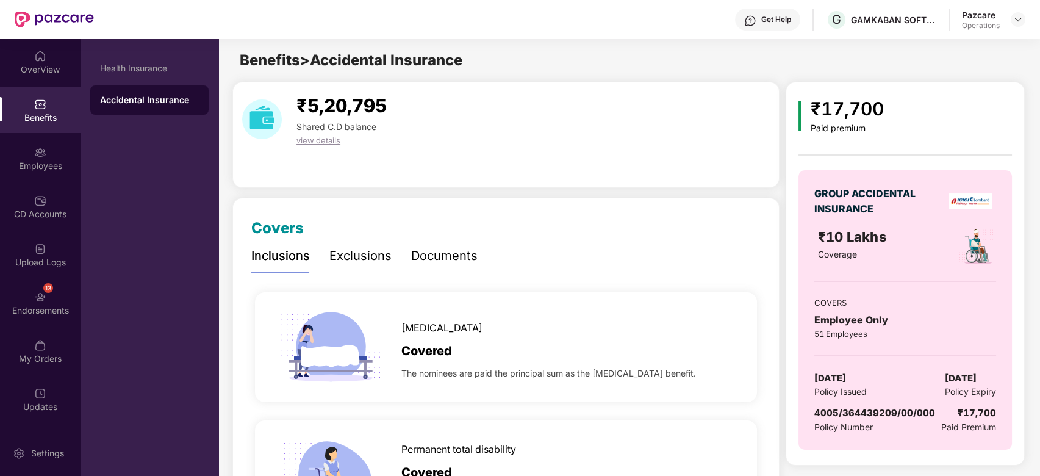
scroll to position [98, 0]
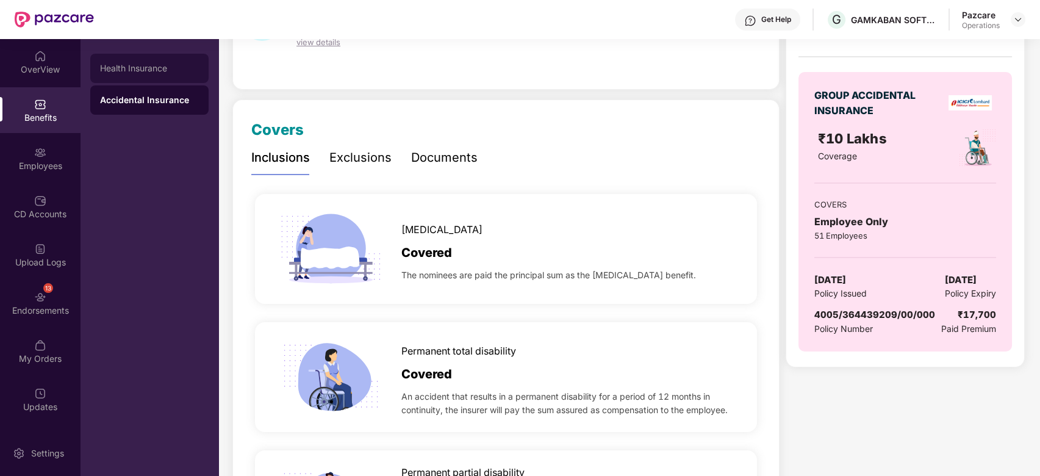
click at [151, 72] on div "Health Insurance" at bounding box center [149, 68] width 99 height 10
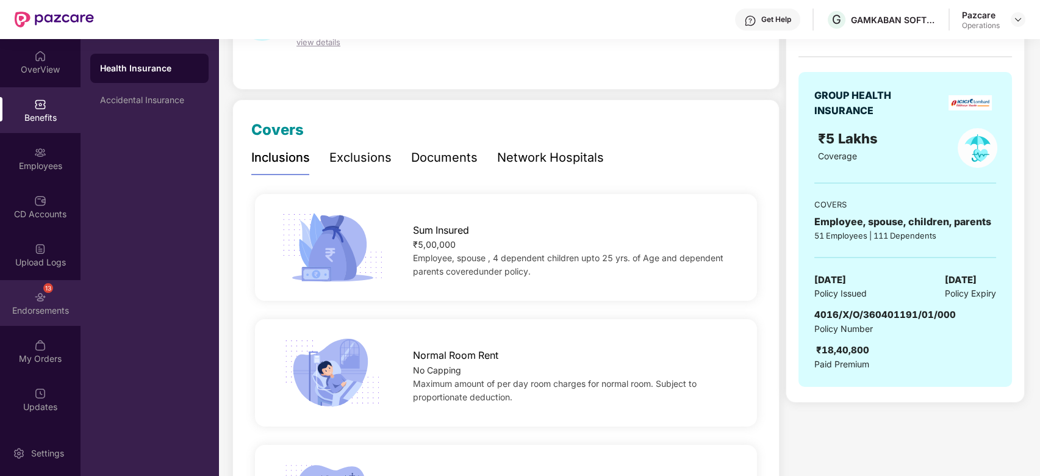
click at [34, 298] on img at bounding box center [40, 297] width 12 height 12
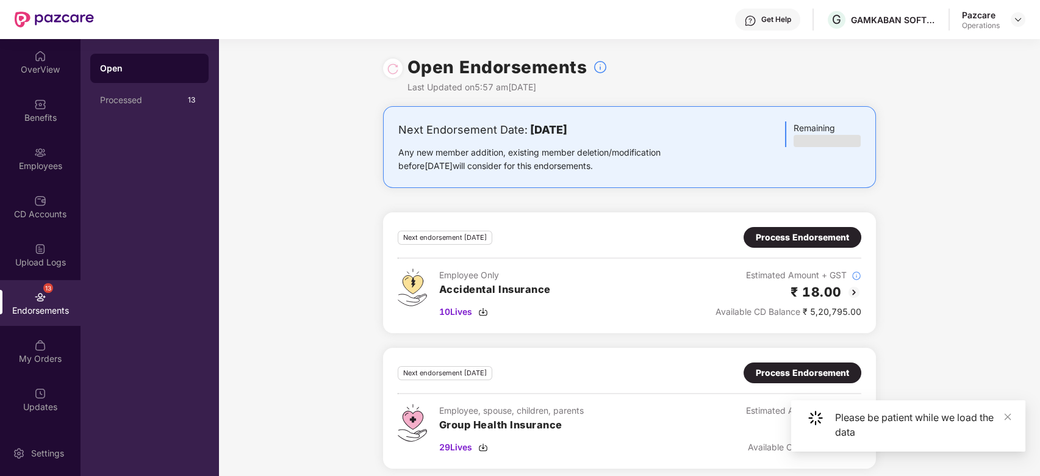
scroll to position [7, 0]
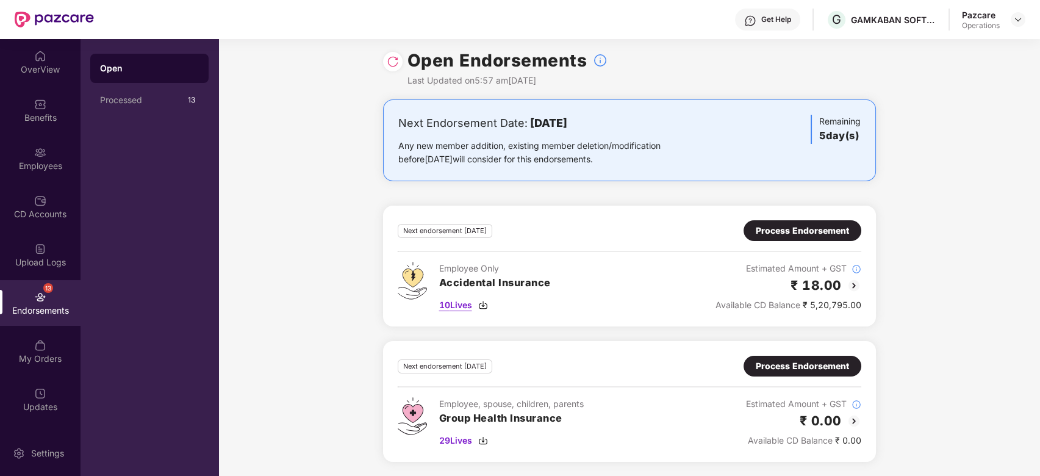
click at [458, 303] on span "10 Lives" at bounding box center [455, 304] width 33 height 13
click at [762, 230] on div "Process Endorsement" at bounding box center [802, 230] width 93 height 13
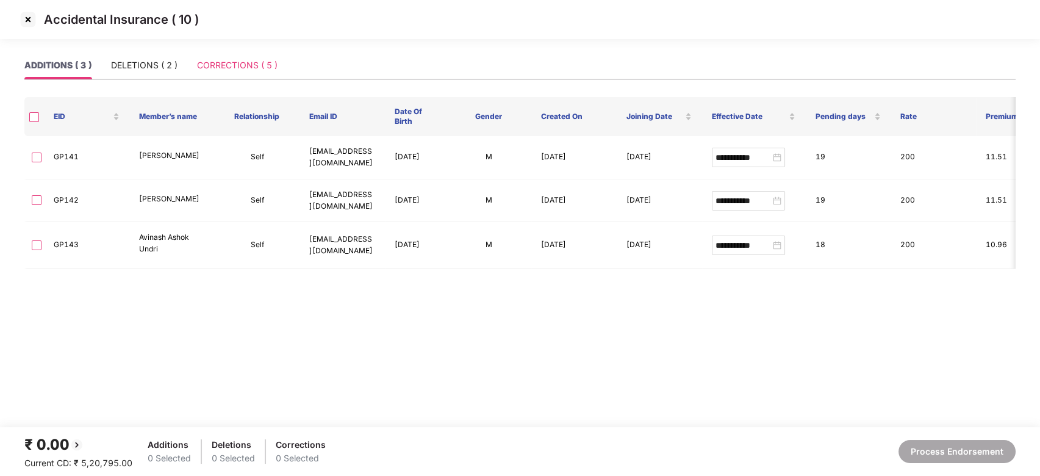
click at [231, 73] on div "CORRECTIONS ( 5 )" at bounding box center [237, 65] width 81 height 28
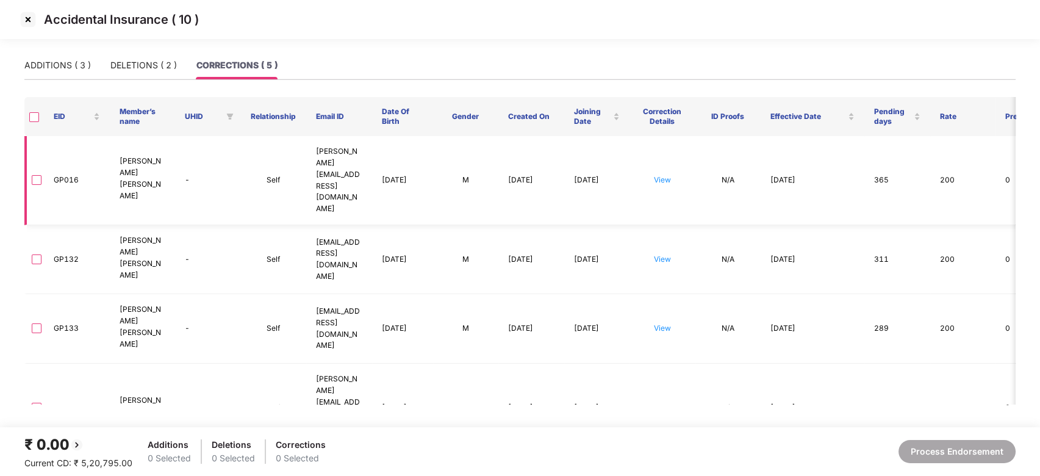
click at [73, 160] on td "GP016" at bounding box center [77, 180] width 66 height 89
copy td "GP016"
click at [73, 160] on td "GP016" at bounding box center [77, 180] width 66 height 89
copy td "GP016"
click at [60, 225] on td "GP132" at bounding box center [77, 259] width 66 height 69
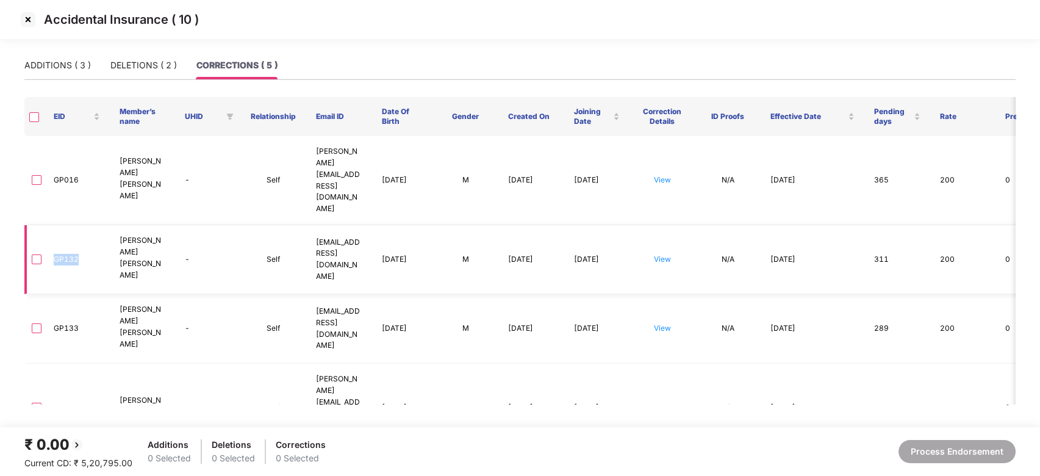
click at [60, 225] on td "GP132" at bounding box center [77, 259] width 66 height 69
copy td "GP132"
click at [71, 294] on td "GP133" at bounding box center [77, 328] width 66 height 69
copy td "GP133"
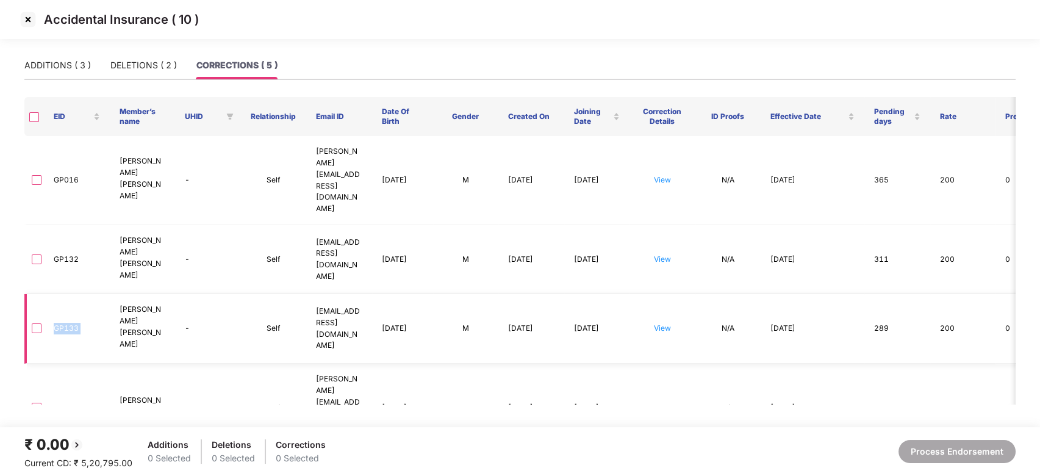
click at [71, 294] on td "GP133" at bounding box center [77, 328] width 66 height 69
click at [49, 364] on td "GP135" at bounding box center [77, 408] width 66 height 89
click at [61, 364] on td "GP135" at bounding box center [77, 408] width 66 height 89
copy td "GP135"
click at [61, 364] on td "GP135" at bounding box center [77, 408] width 66 height 89
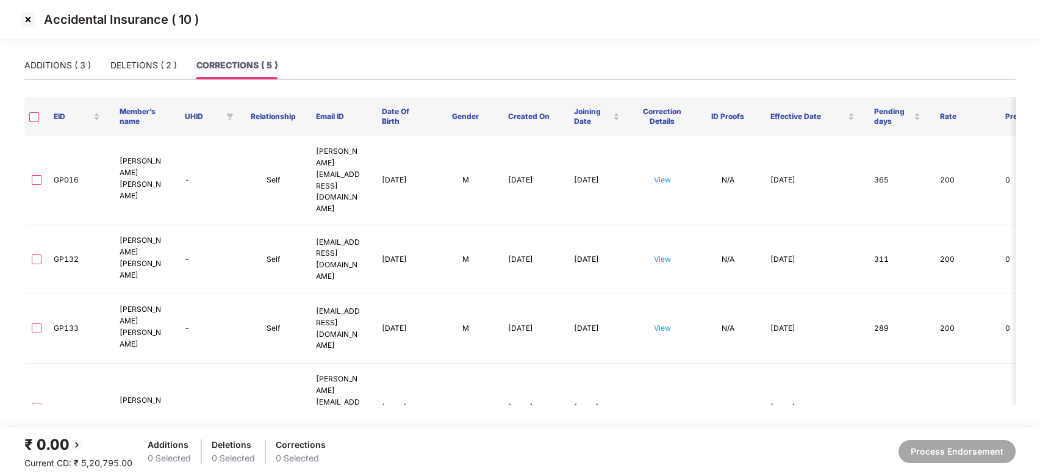
copy td "GP139"
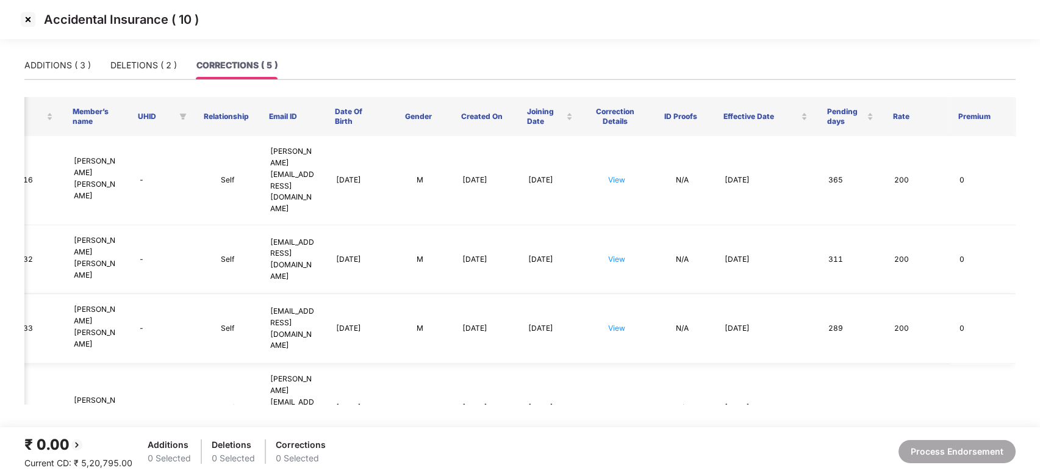
scroll to position [0, 46]
click at [618, 175] on link "View" at bounding box center [616, 179] width 17 height 9
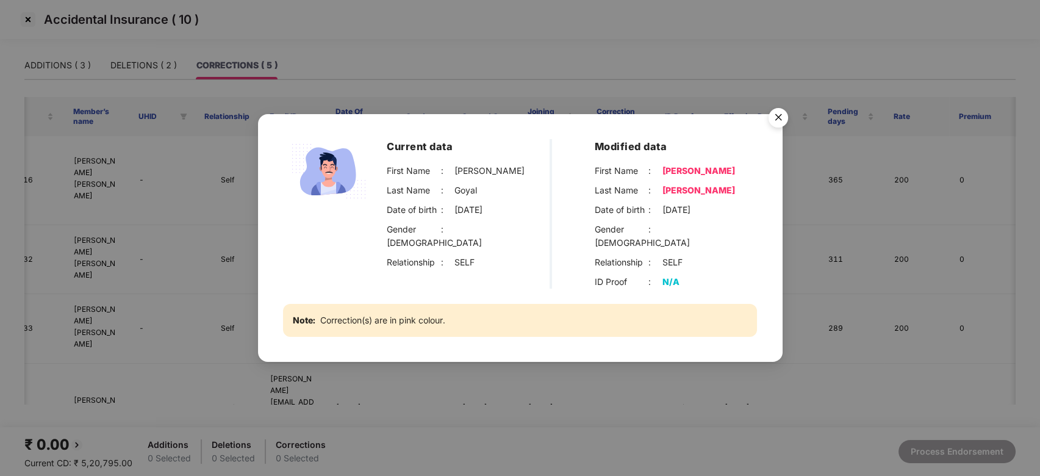
click at [774, 117] on img "Close" at bounding box center [778, 119] width 34 height 34
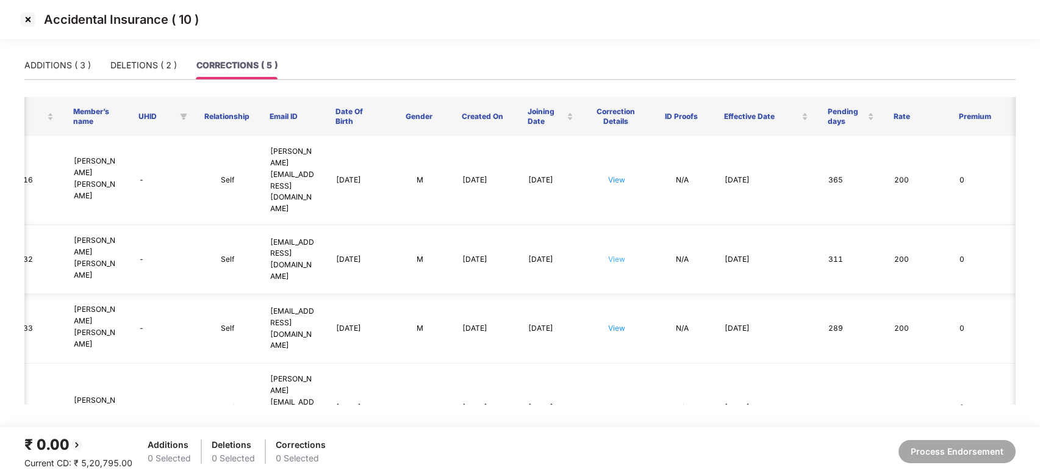
click at [612, 254] on link "View" at bounding box center [616, 258] width 17 height 9
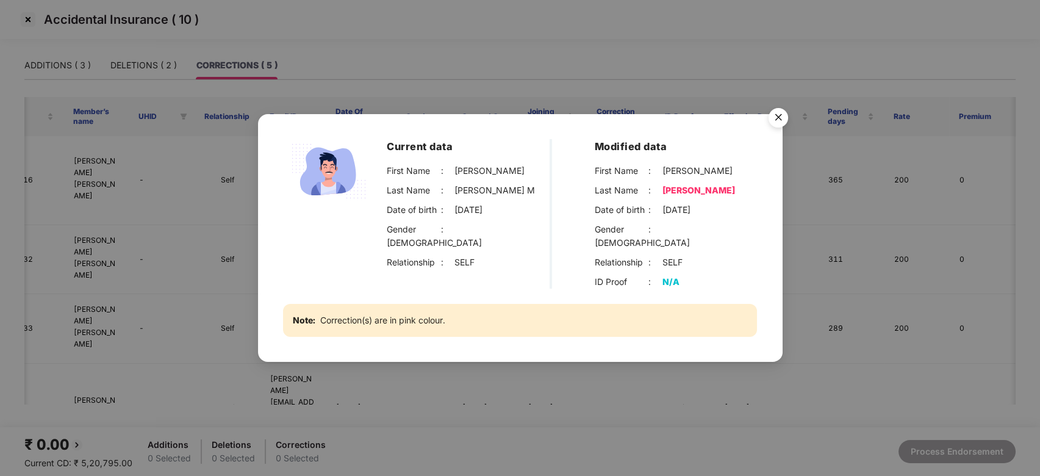
click at [780, 127] on img "Close" at bounding box center [778, 119] width 34 height 34
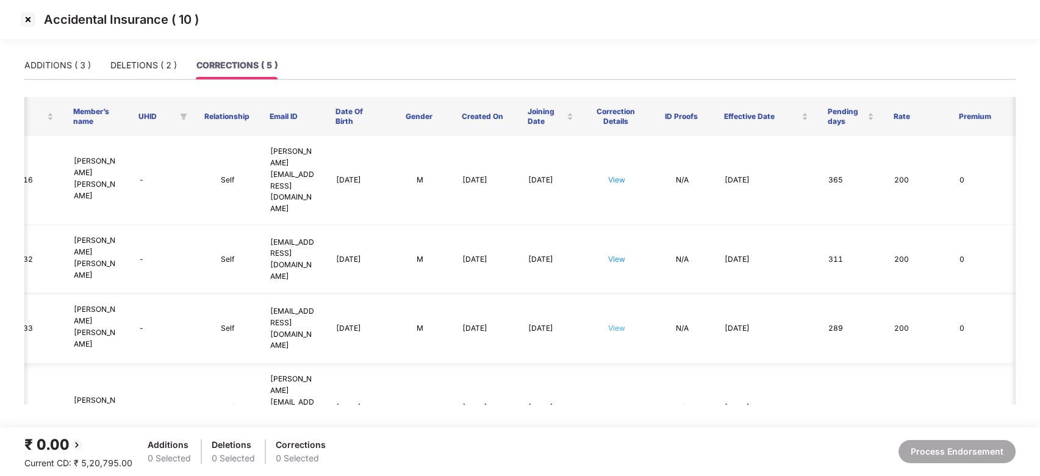
click at [612, 323] on link "View" at bounding box center [616, 327] width 17 height 9
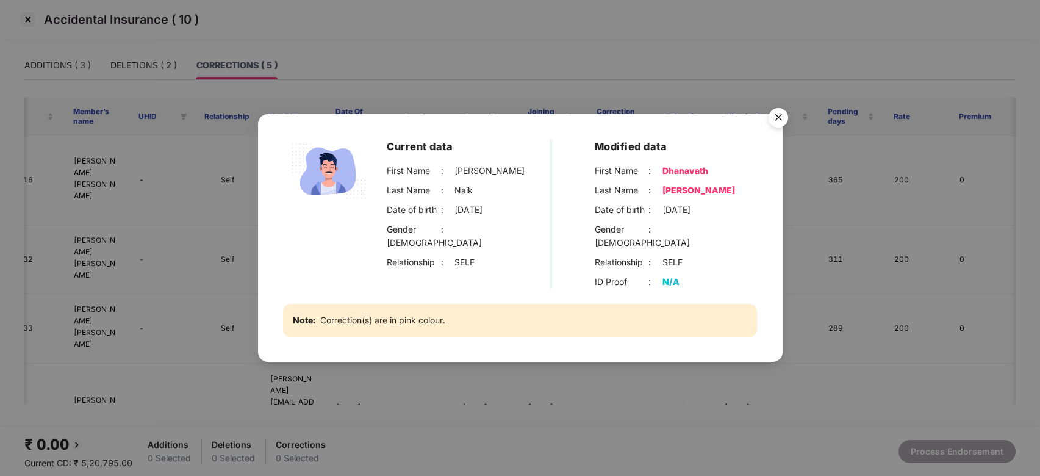
click at [779, 126] on img "Close" at bounding box center [778, 119] width 34 height 34
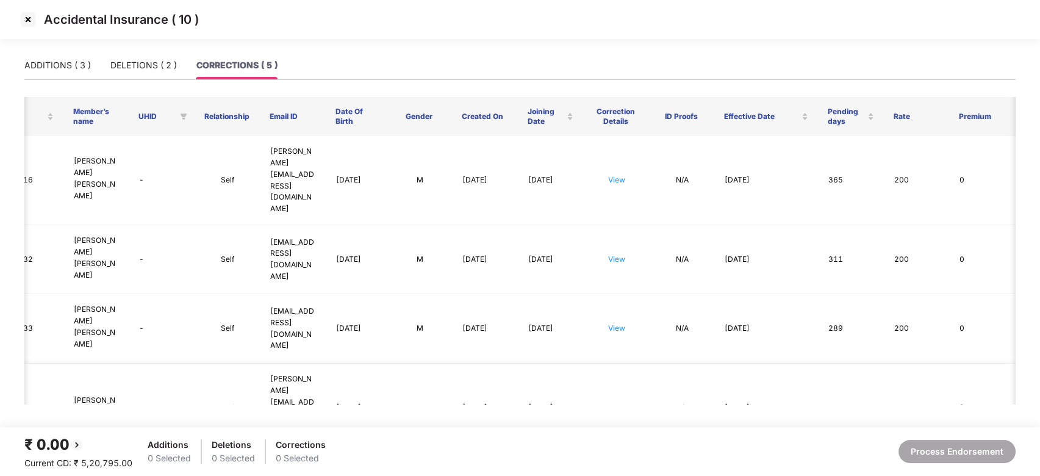
click at [615, 403] on link "View" at bounding box center [616, 407] width 17 height 9
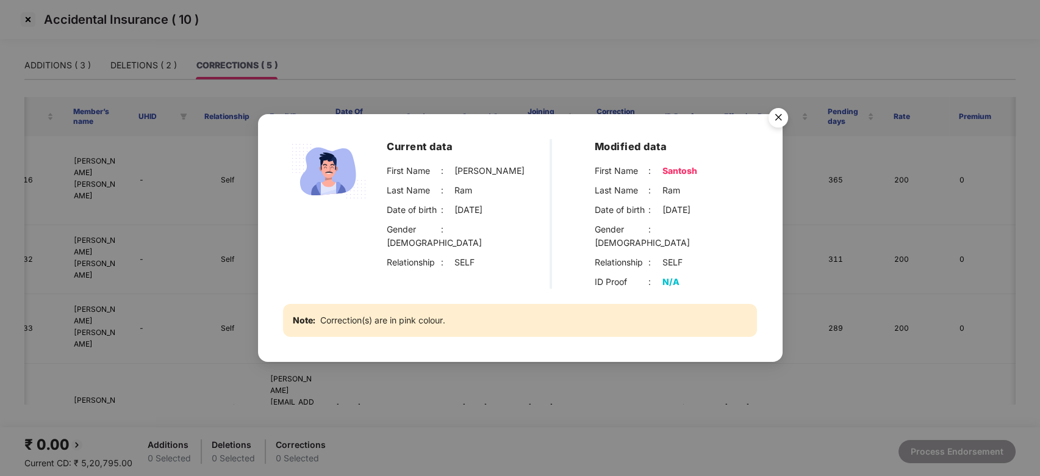
click at [775, 131] on img "Close" at bounding box center [778, 119] width 34 height 34
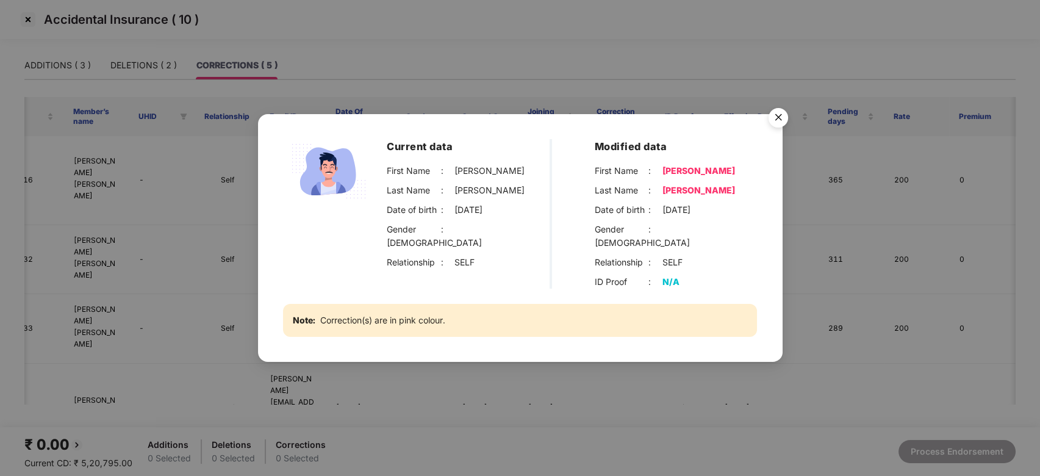
click at [776, 126] on img "Close" at bounding box center [778, 119] width 34 height 34
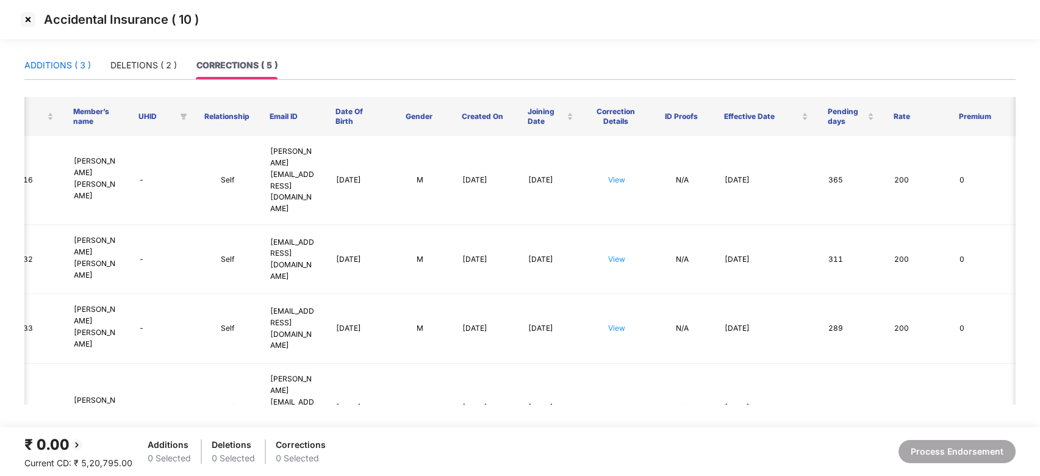
click at [56, 70] on div "ADDITIONS ( 3 )" at bounding box center [57, 65] width 66 height 13
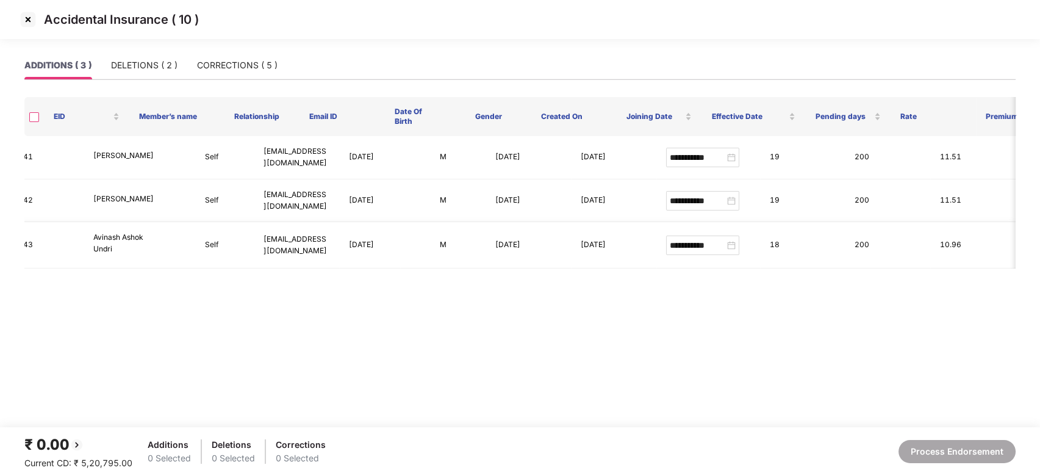
scroll to position [0, 0]
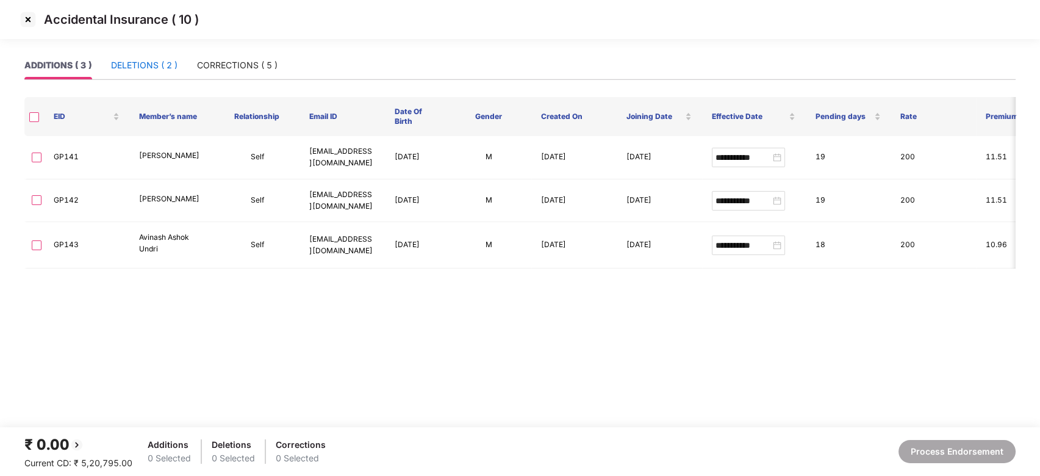
click at [139, 64] on div "DELETIONS ( 2 )" at bounding box center [144, 65] width 66 height 13
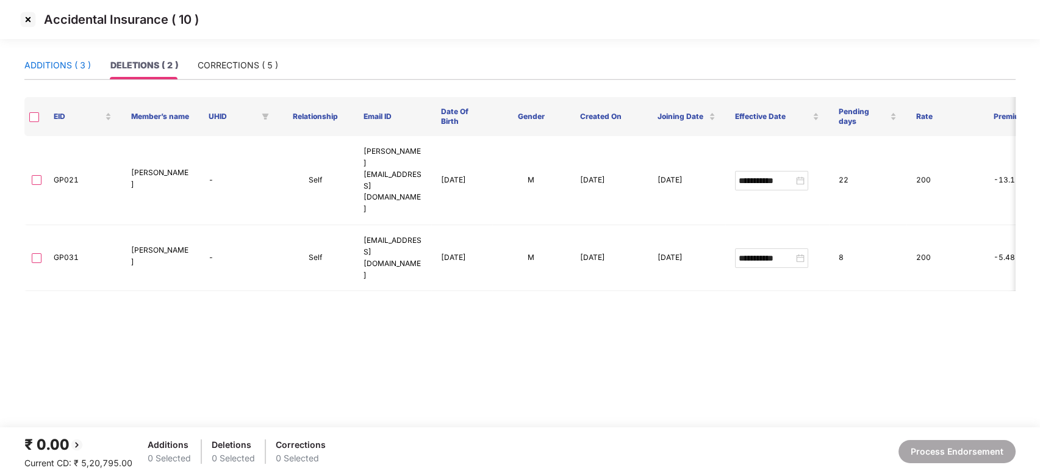
click at [47, 68] on div "ADDITIONS ( 3 )" at bounding box center [57, 65] width 66 height 13
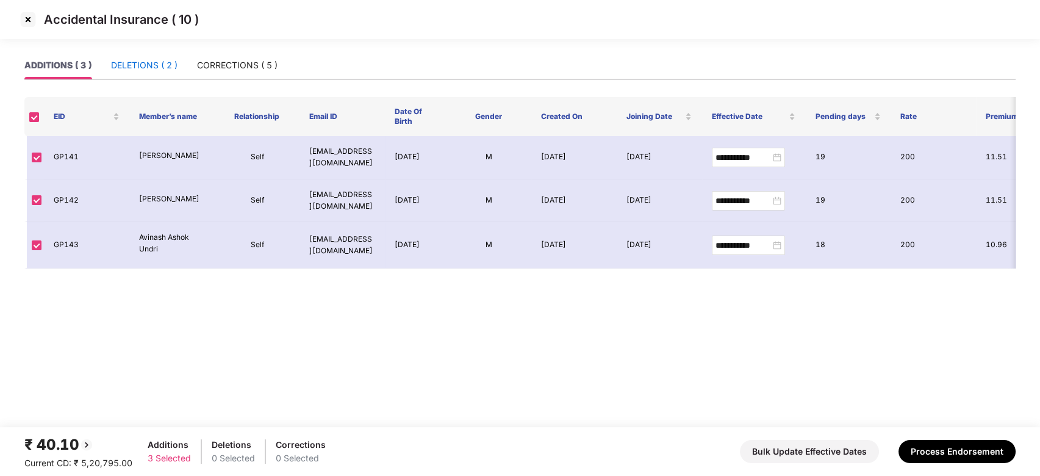
click at [146, 66] on div "DELETIONS ( 2 )" at bounding box center [144, 65] width 66 height 13
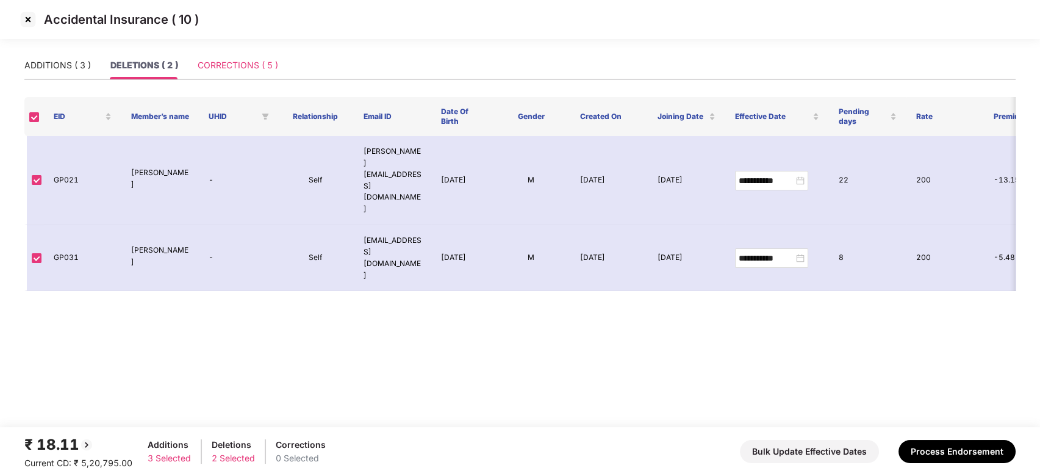
click at [231, 57] on div "CORRECTIONS ( 5 )" at bounding box center [238, 65] width 81 height 28
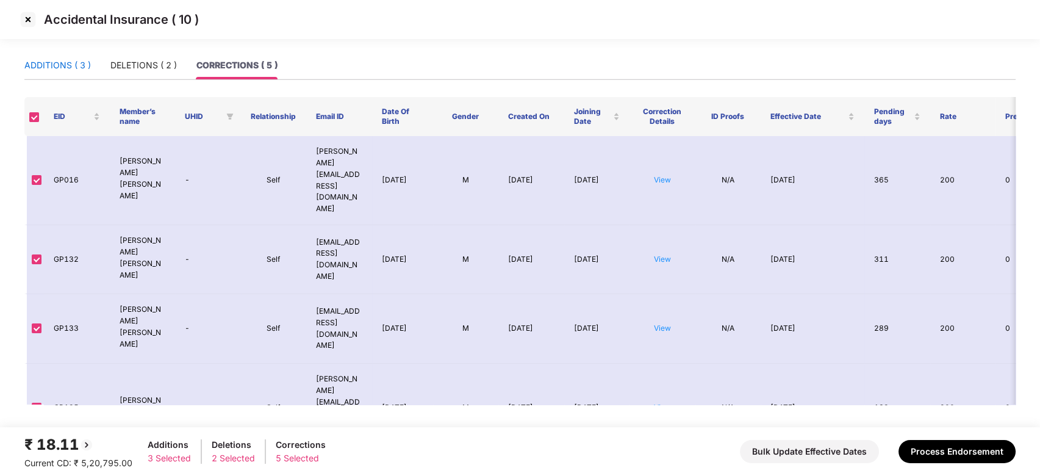
click at [57, 66] on div "ADDITIONS ( 3 )" at bounding box center [57, 65] width 66 height 13
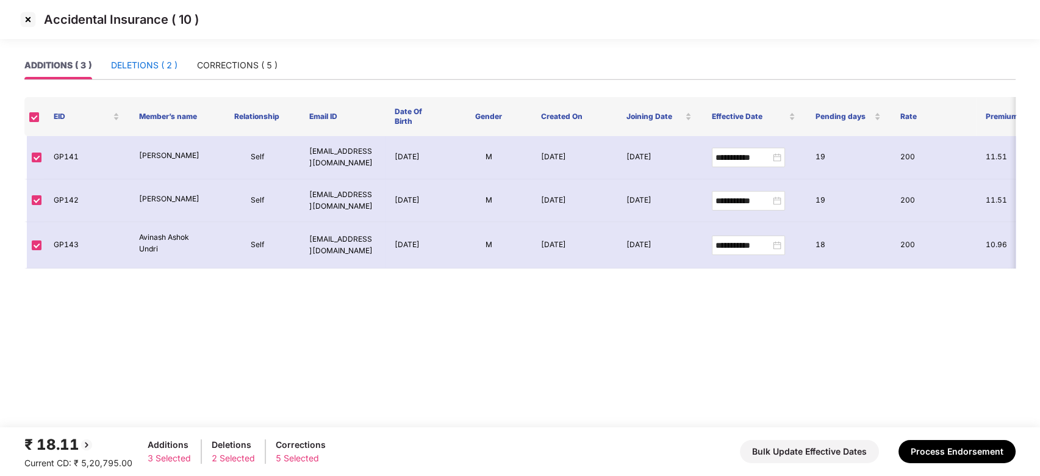
click at [129, 65] on div "DELETIONS ( 2 )" at bounding box center [144, 65] width 66 height 13
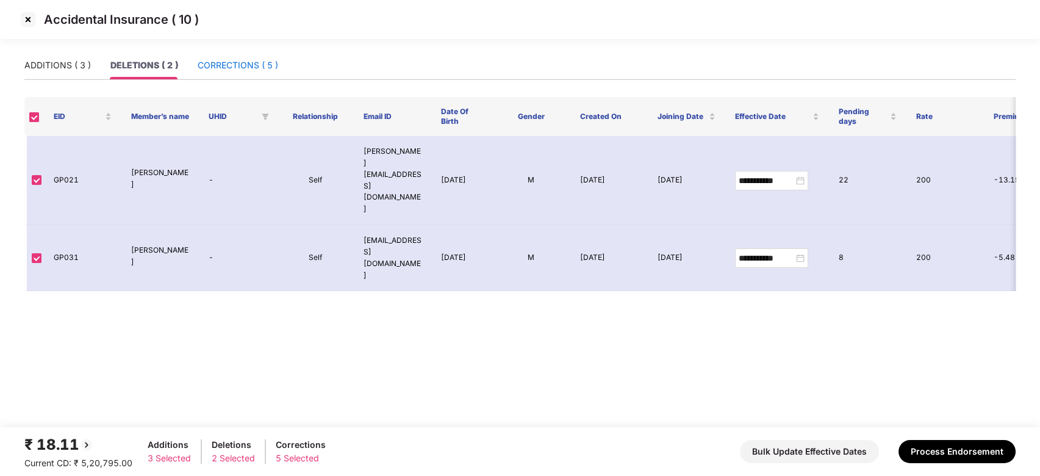
click at [218, 61] on div "CORRECTIONS ( 5 )" at bounding box center [238, 65] width 81 height 13
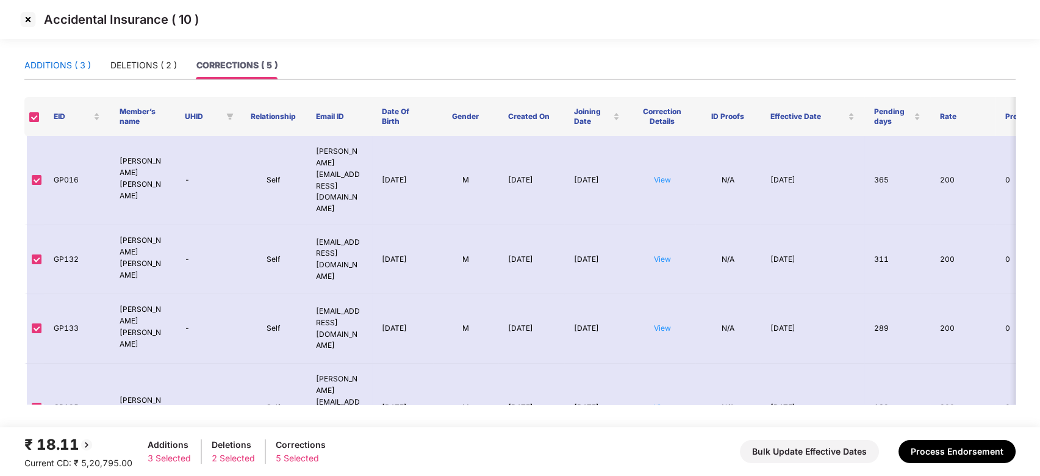
click at [65, 66] on div "ADDITIONS ( 3 )" at bounding box center [57, 65] width 66 height 13
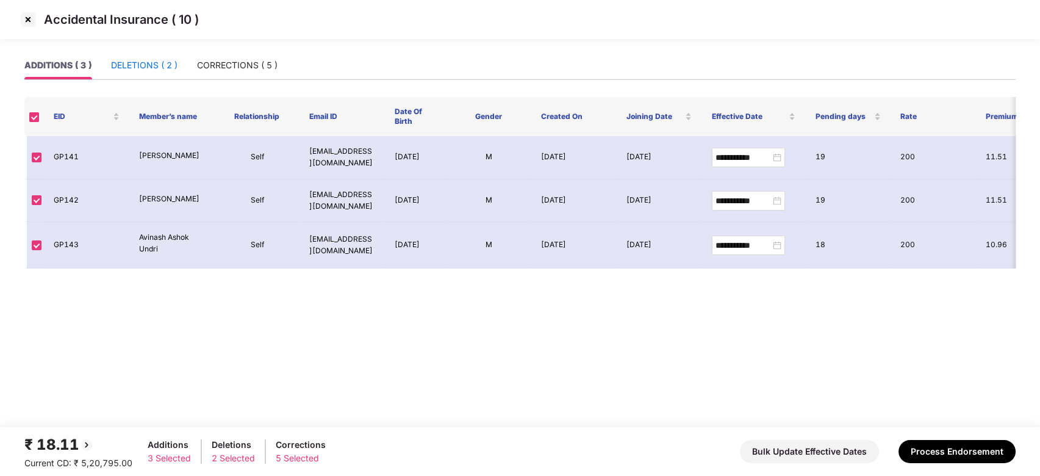
click at [146, 61] on div "DELETIONS ( 2 )" at bounding box center [144, 65] width 66 height 13
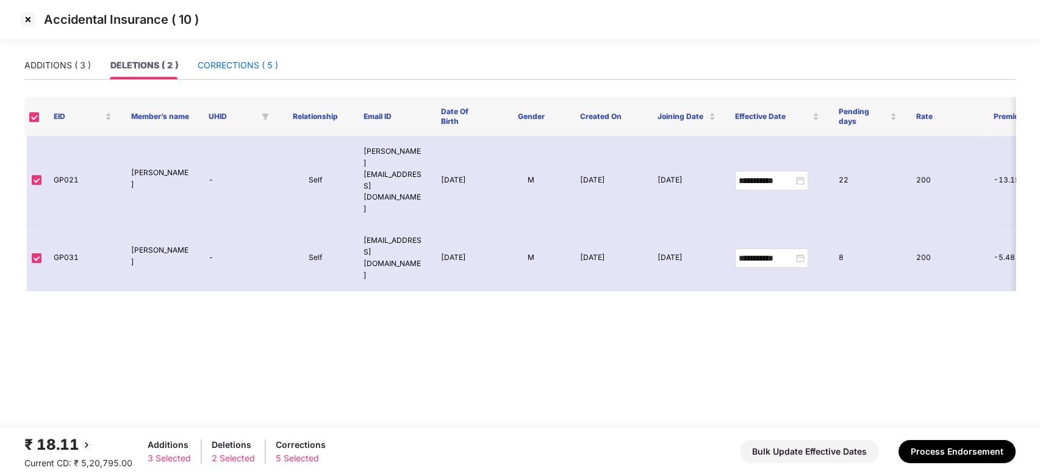
click at [216, 68] on div "CORRECTIONS ( 5 )" at bounding box center [238, 65] width 81 height 13
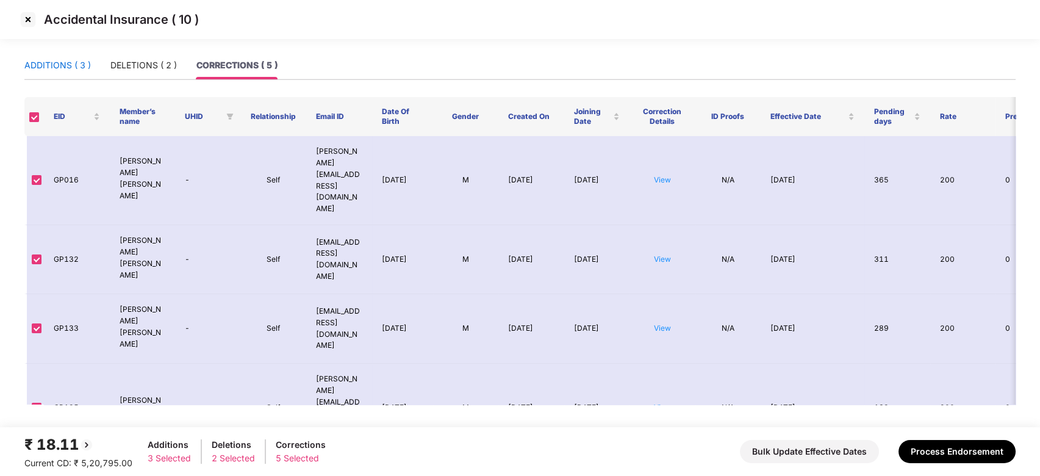
click at [47, 61] on div "ADDITIONS ( 3 )" at bounding box center [57, 65] width 66 height 13
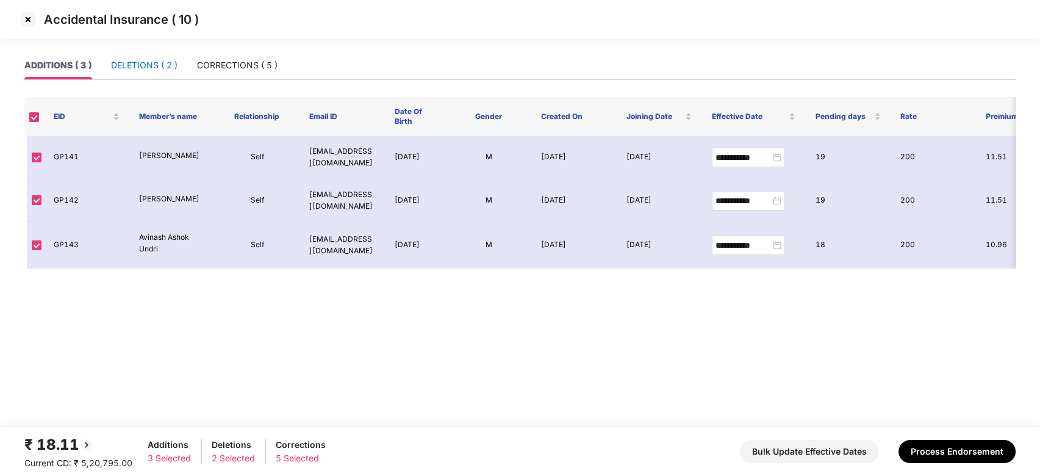
click at [118, 64] on div "DELETIONS ( 2 )" at bounding box center [144, 65] width 66 height 13
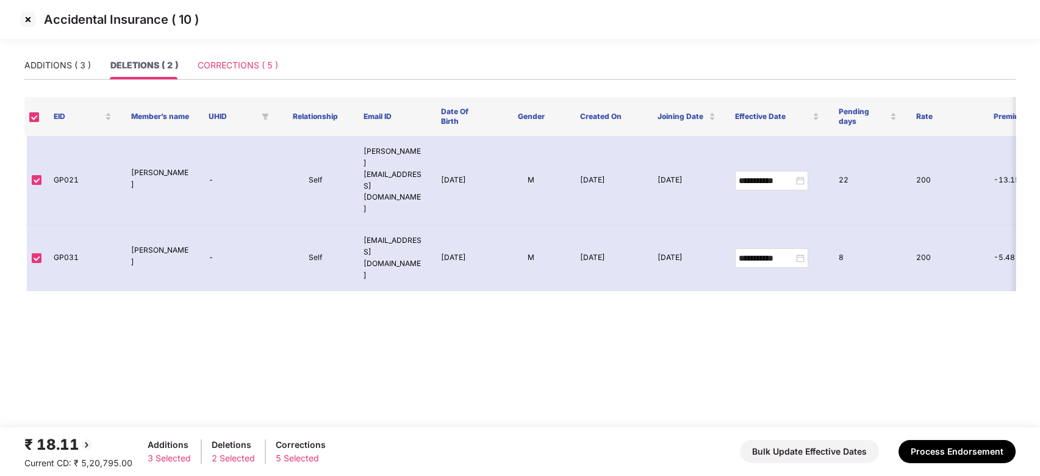
click at [236, 57] on div "CORRECTIONS ( 5 )" at bounding box center [238, 65] width 81 height 28
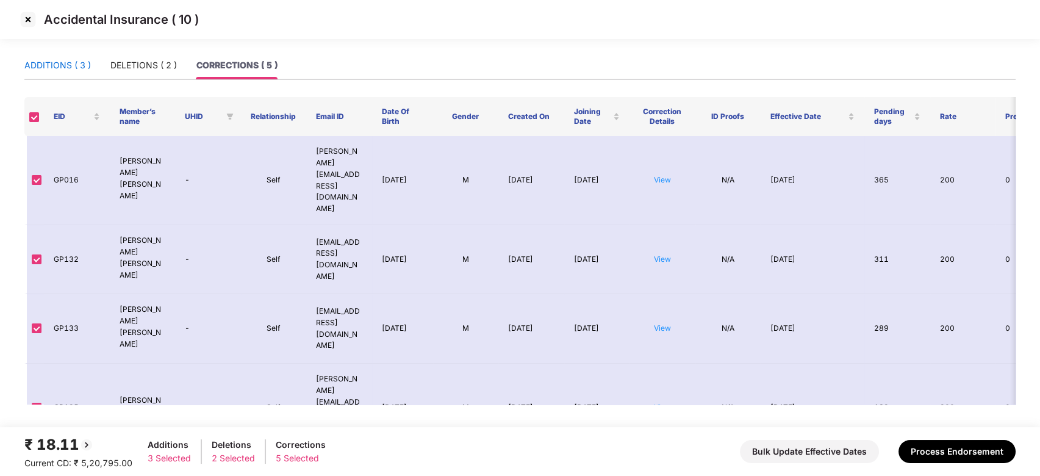
click at [63, 64] on div "ADDITIONS ( 3 )" at bounding box center [57, 65] width 66 height 13
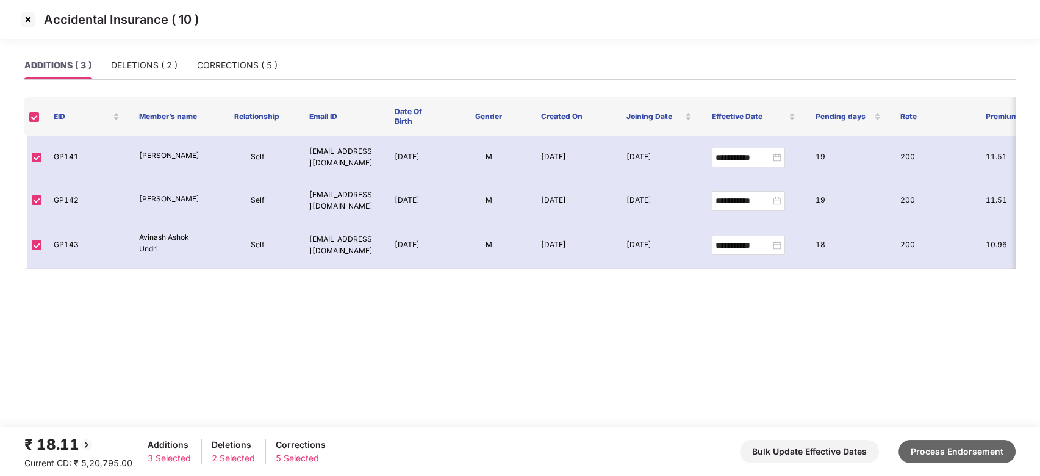
click at [965, 451] on button "Process Endorsement" at bounding box center [957, 451] width 117 height 23
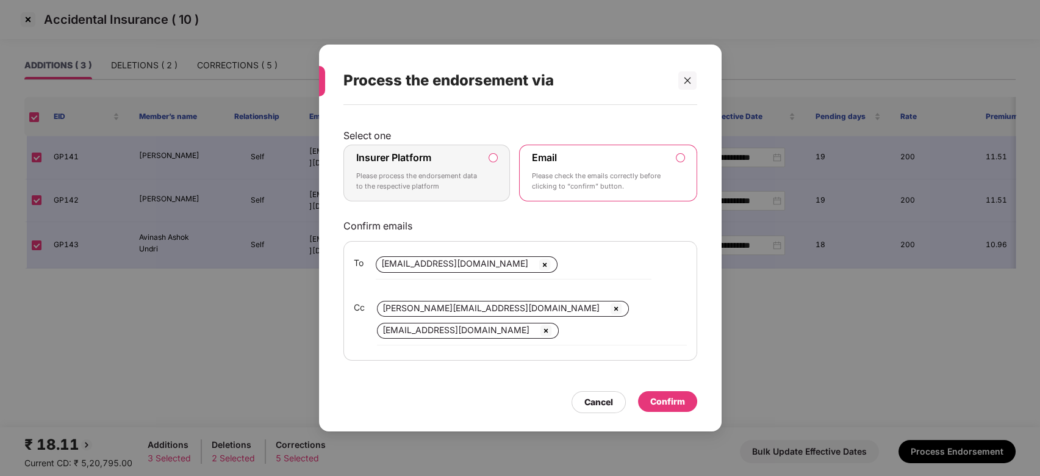
click at [475, 192] on label "Insurer Platform Please process the endorsement data to the respective platform" at bounding box center [426, 173] width 167 height 57
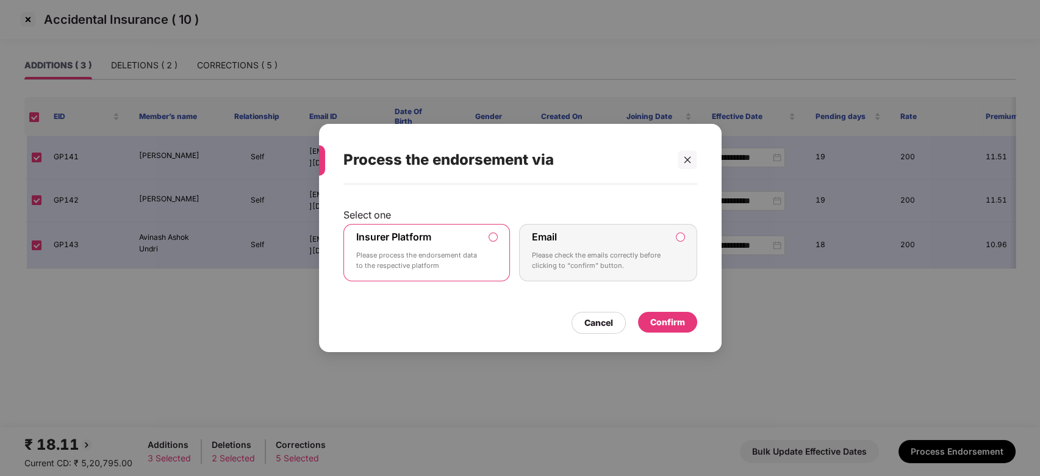
click at [679, 315] on div "Confirm" at bounding box center [667, 321] width 35 height 13
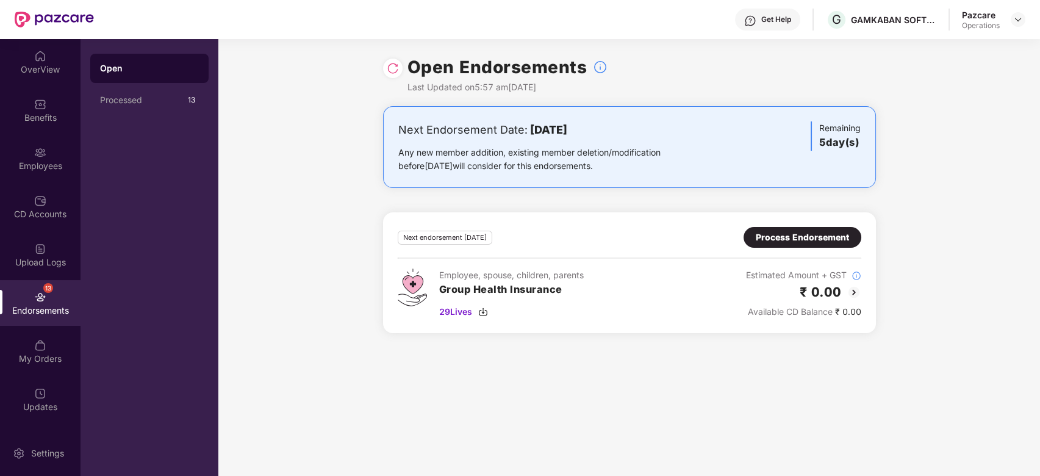
click at [1010, 23] on div "Pazcare Operations" at bounding box center [993, 19] width 63 height 21
click at [1019, 18] on img at bounding box center [1018, 20] width 10 height 10
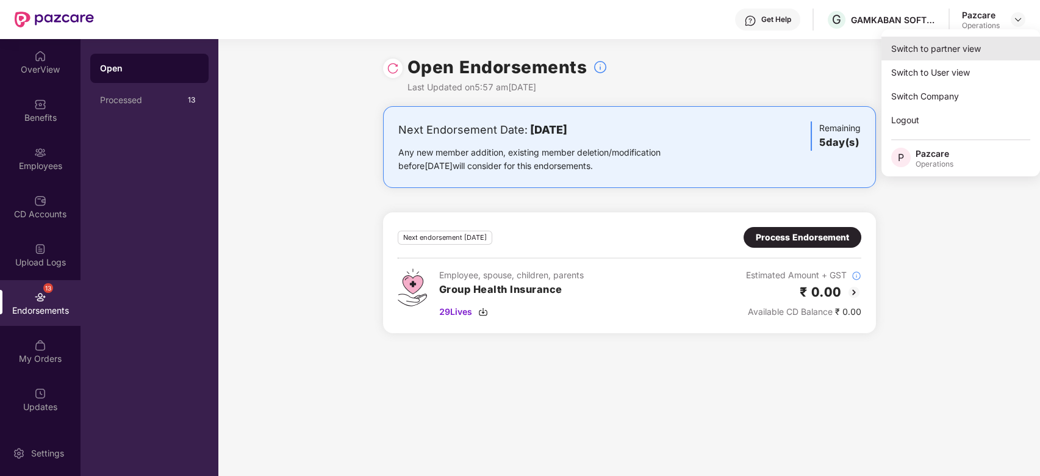
click at [953, 49] on div "Switch to partner view" at bounding box center [960, 49] width 159 height 24
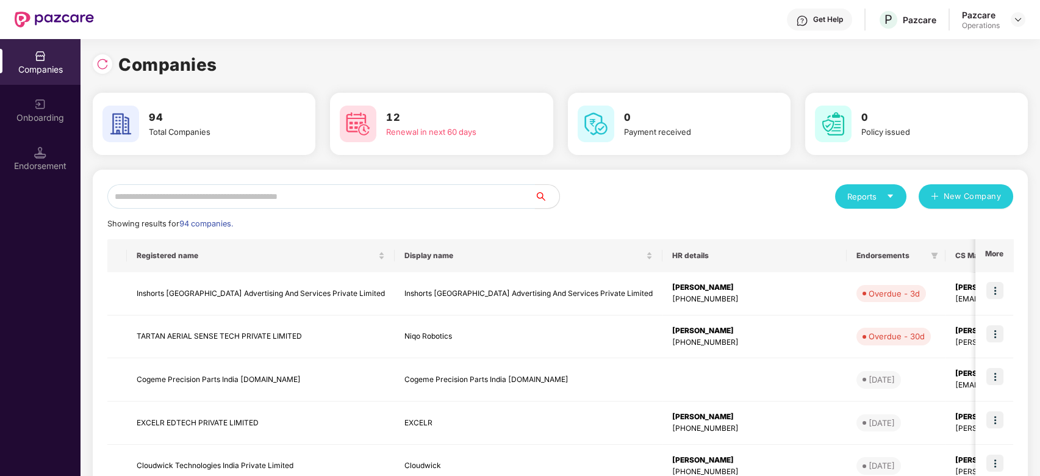
click at [454, 193] on input "text" at bounding box center [321, 196] width 428 height 24
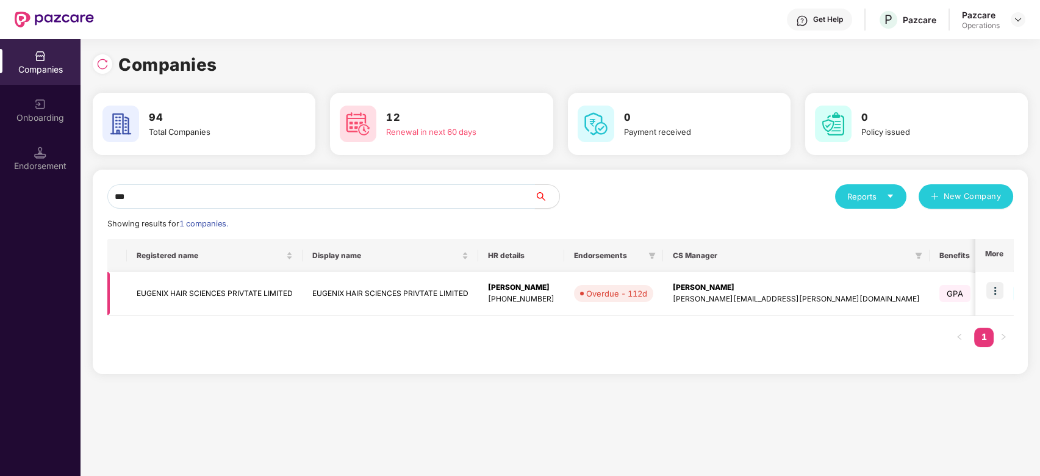
type input "***"
click at [993, 291] on img at bounding box center [994, 290] width 17 height 17
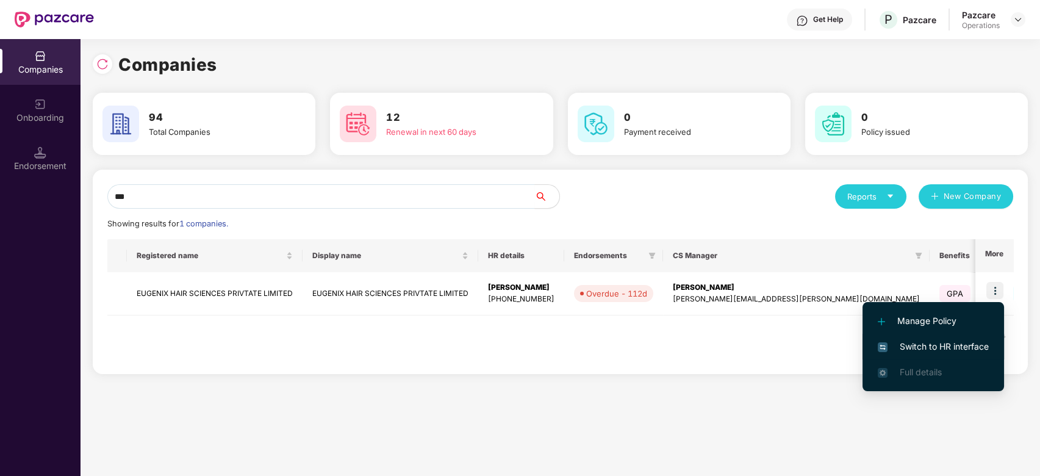
click at [932, 348] on span "Switch to HR interface" at bounding box center [933, 346] width 111 height 13
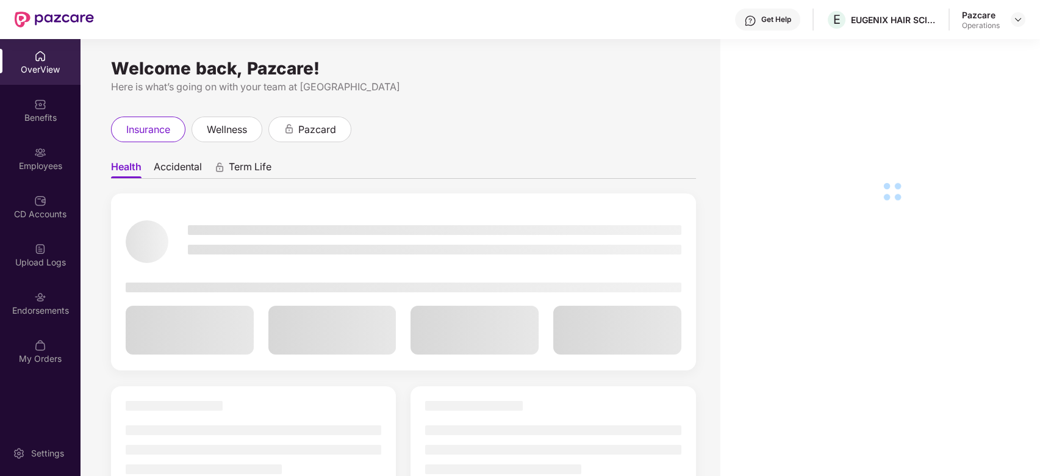
scroll to position [39, 0]
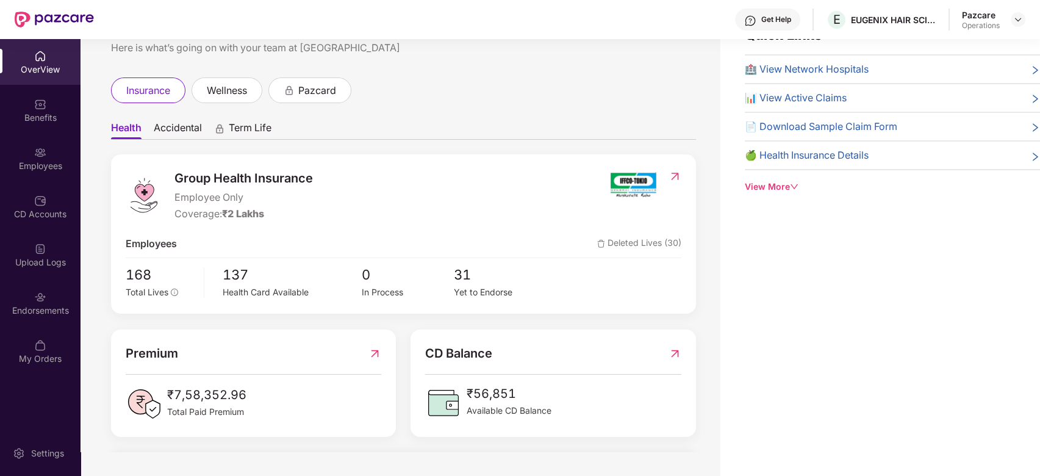
click at [25, 292] on div "Endorsements" at bounding box center [40, 303] width 81 height 46
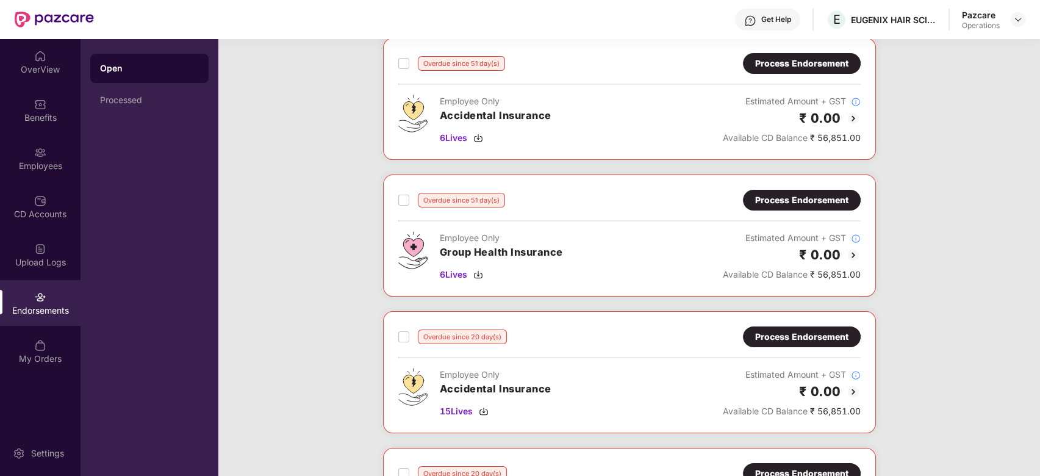
scroll to position [479, 0]
